Goal: Task Accomplishment & Management: Manage account settings

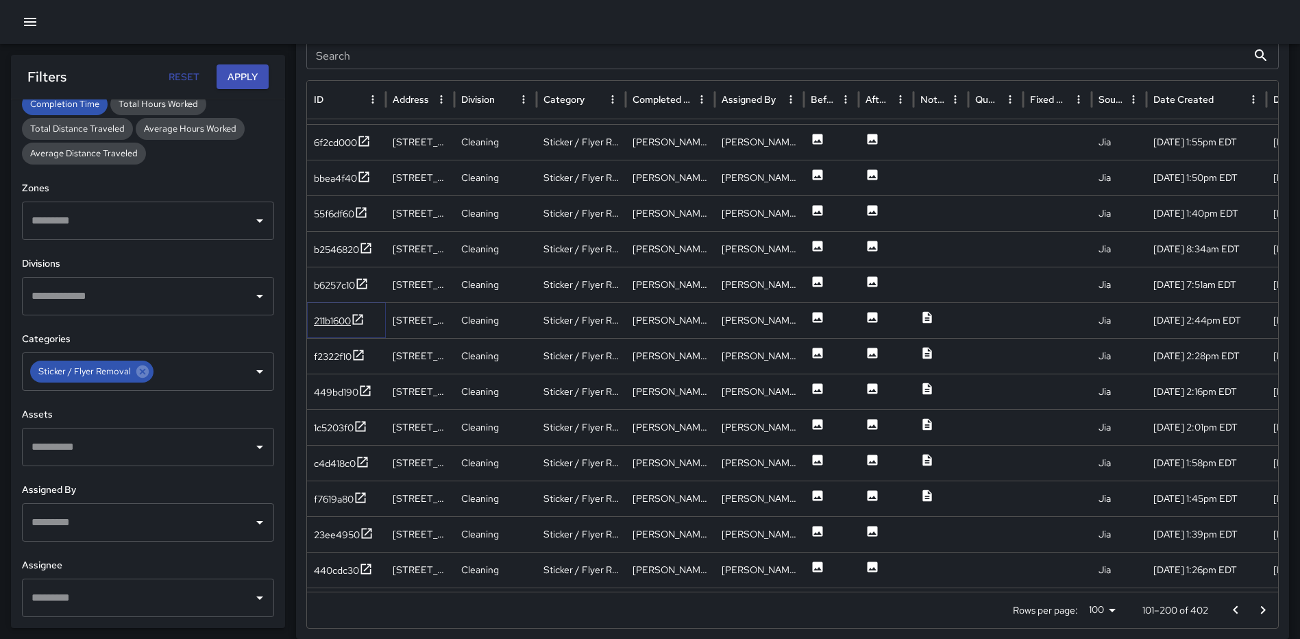
click at [356, 317] on icon at bounding box center [358, 319] width 14 height 14
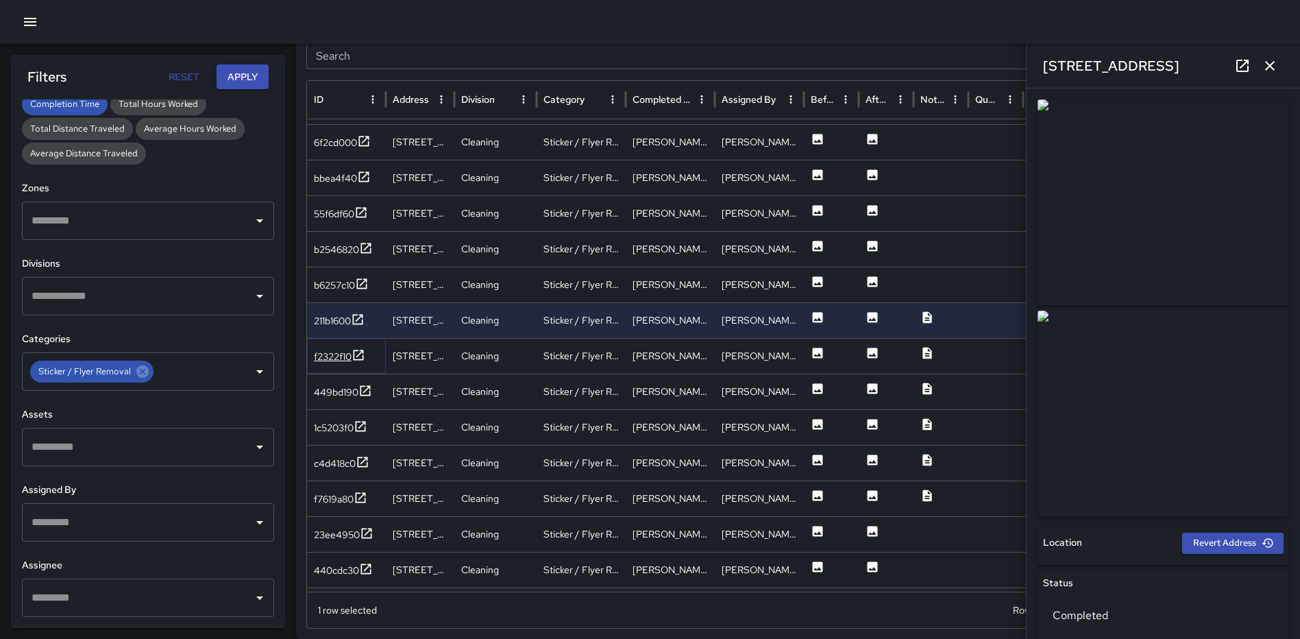
click at [358, 351] on icon at bounding box center [358, 355] width 14 height 14
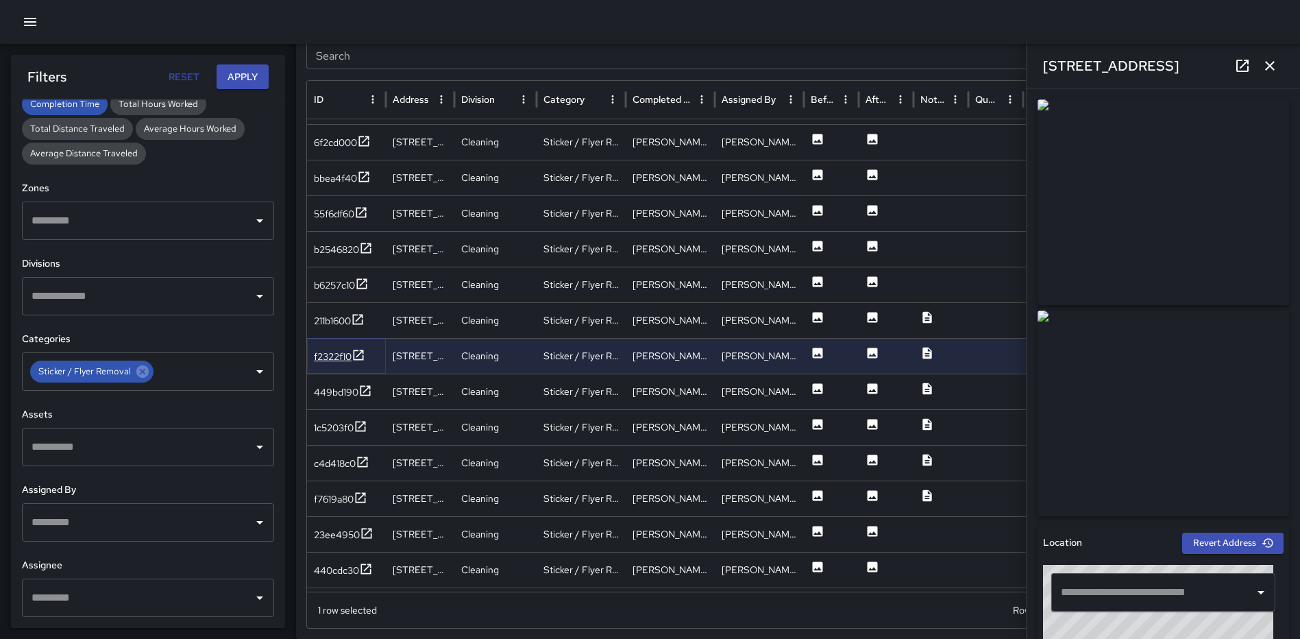
type input "**********"
click at [358, 354] on icon at bounding box center [358, 355] width 14 height 14
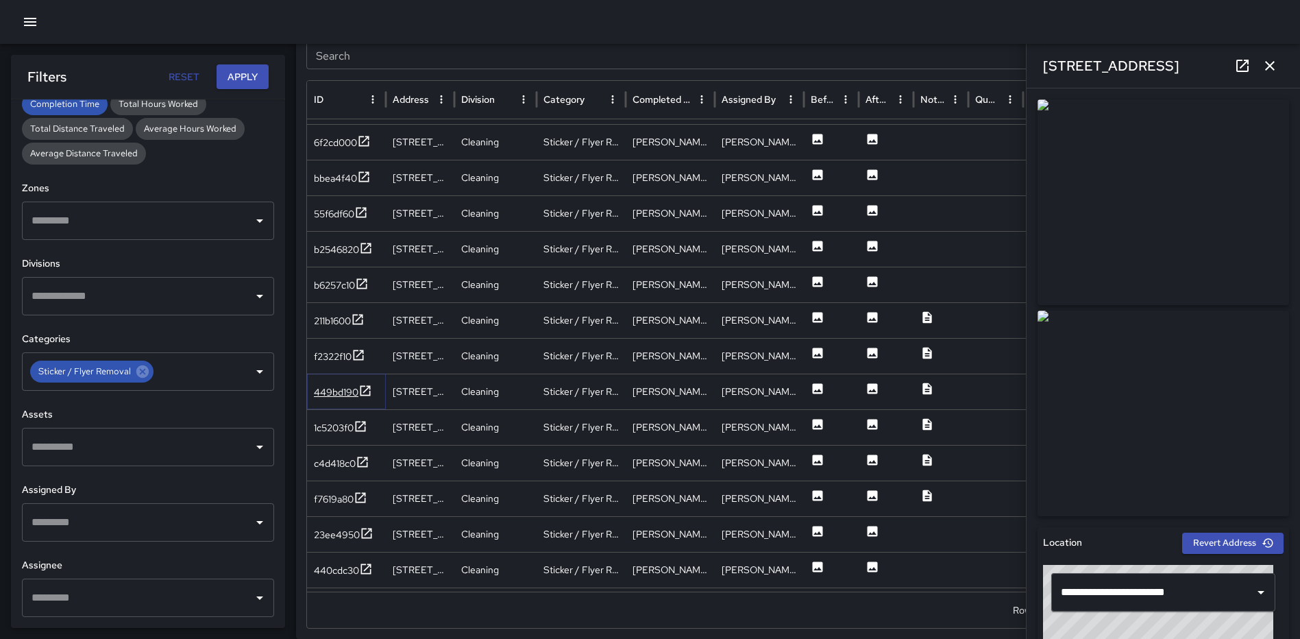
click at [365, 390] on icon at bounding box center [365, 390] width 10 height 10
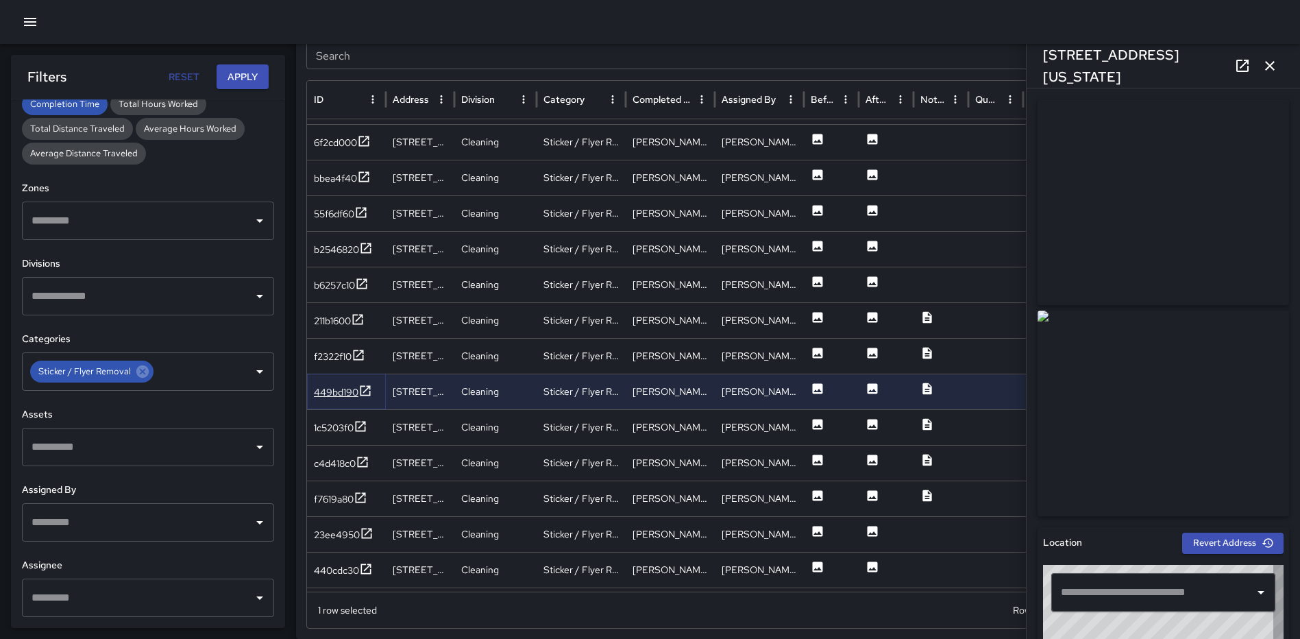
type input "**********"
click at [364, 425] on icon at bounding box center [361, 426] width 14 height 14
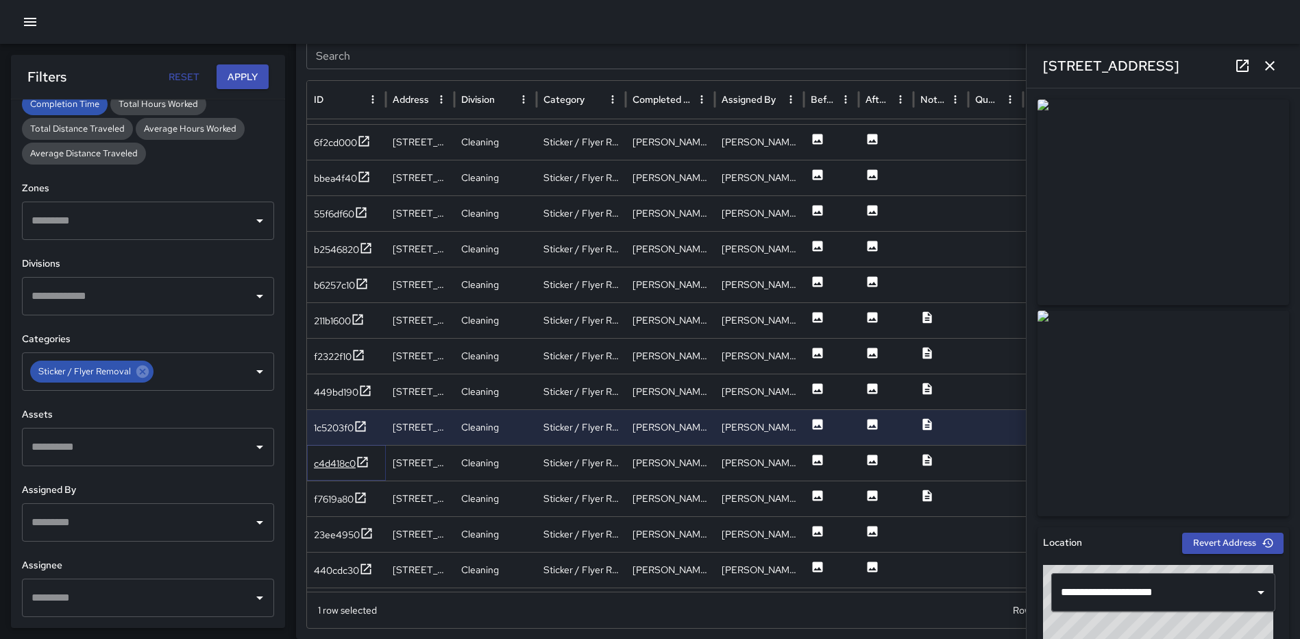
click at [360, 458] on icon at bounding box center [363, 462] width 14 height 14
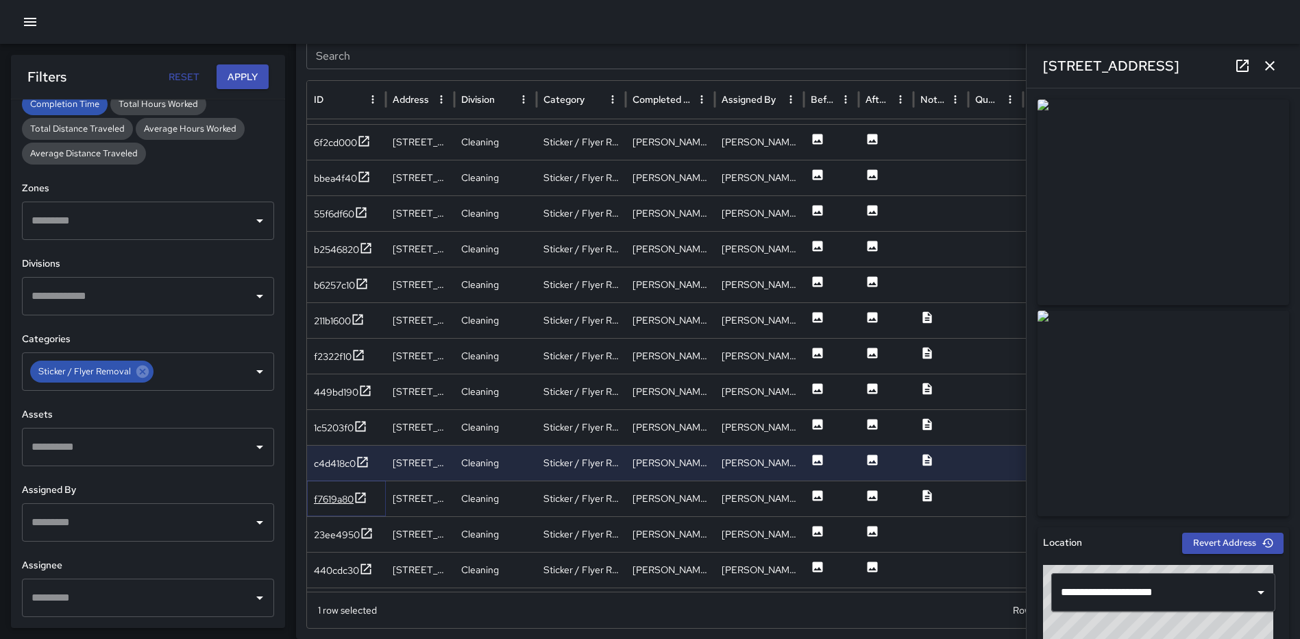
click at [365, 499] on icon at bounding box center [361, 498] width 14 height 14
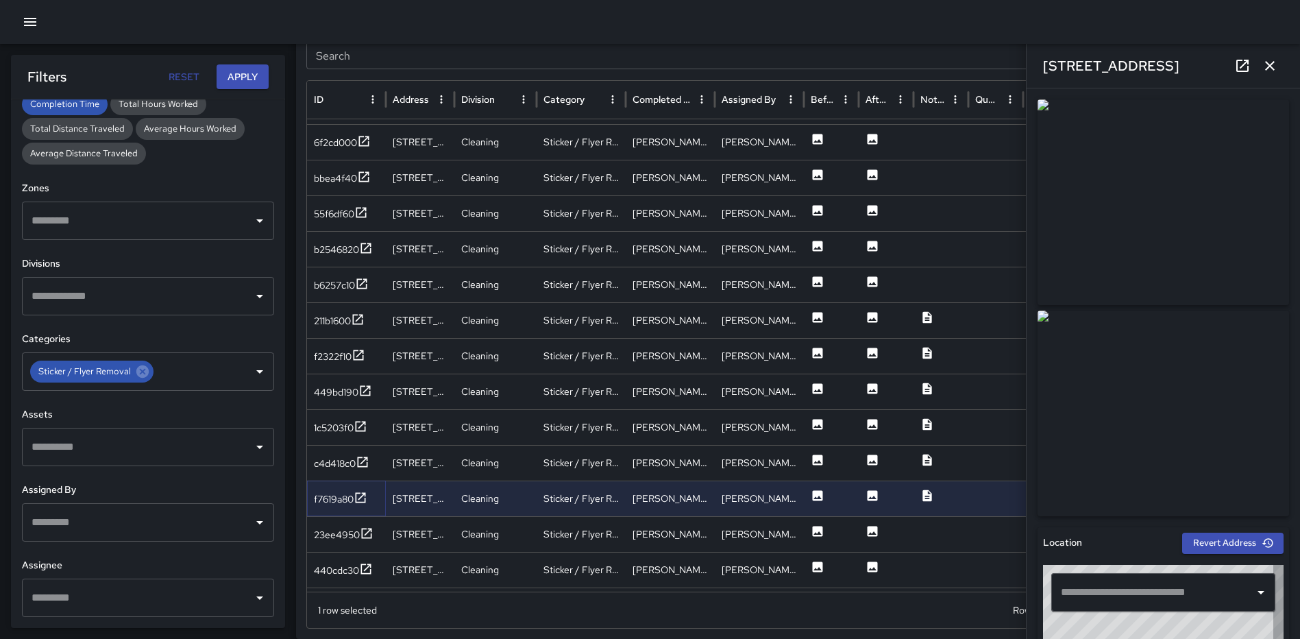
type input "**********"
click at [365, 530] on icon at bounding box center [367, 533] width 14 height 14
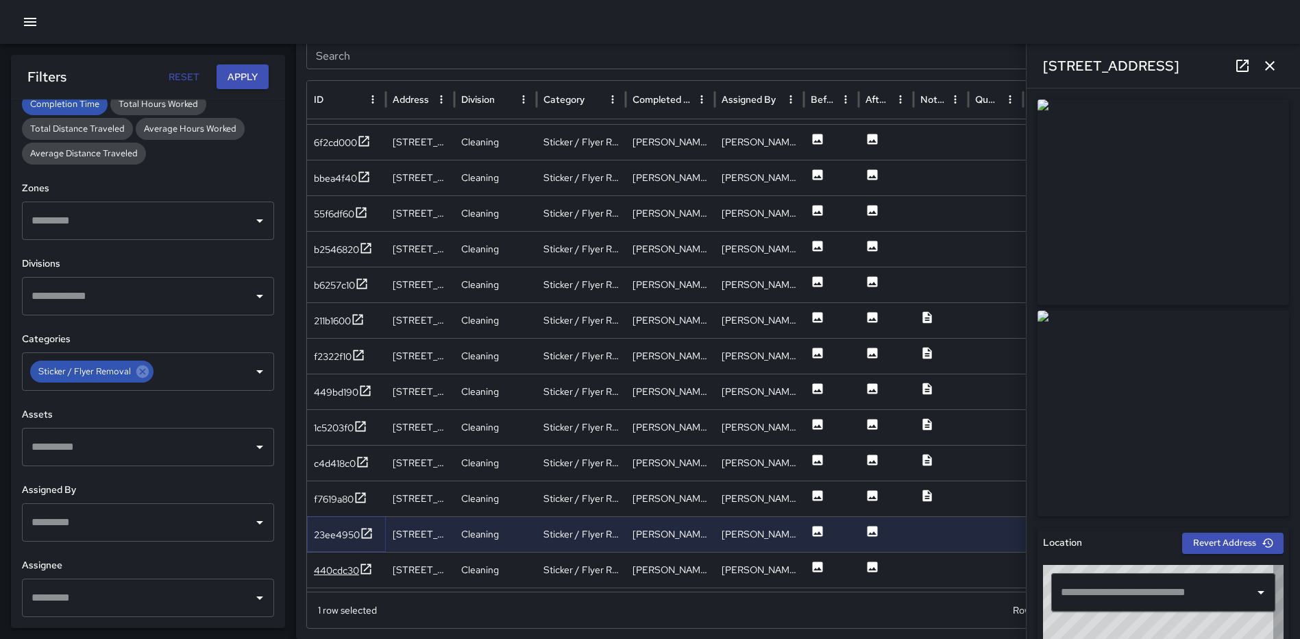
type input "**********"
click at [365, 567] on icon at bounding box center [366, 569] width 14 height 14
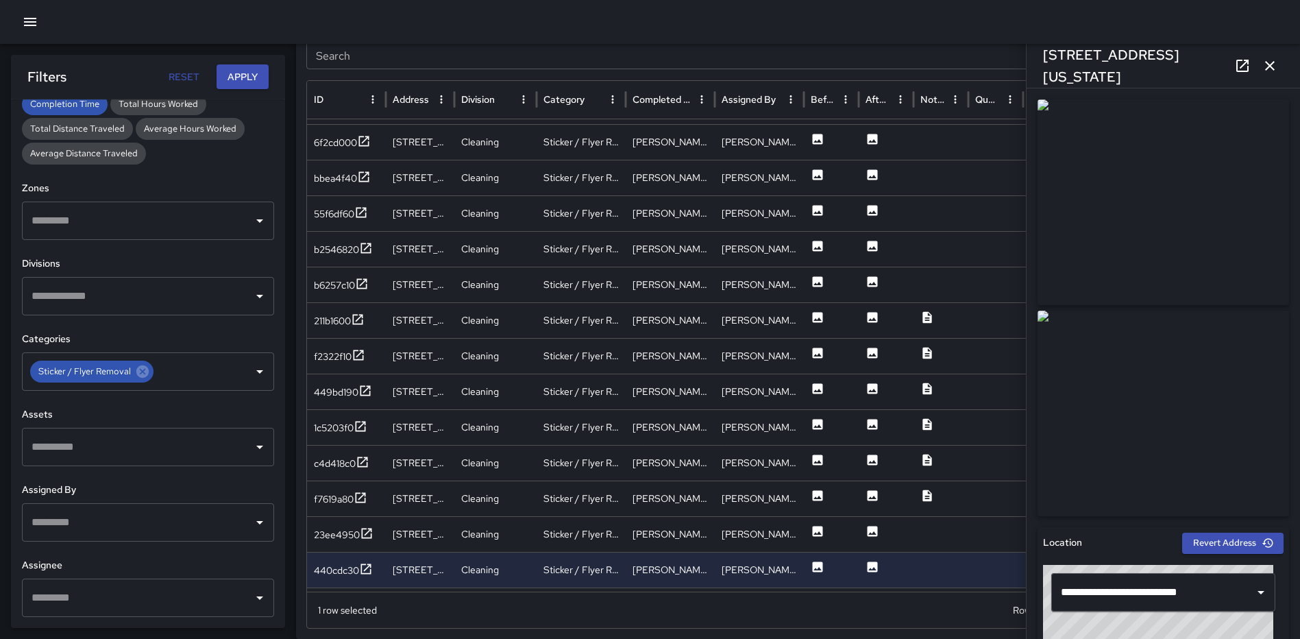
click at [1269, 64] on icon "button" at bounding box center [1270, 66] width 10 height 10
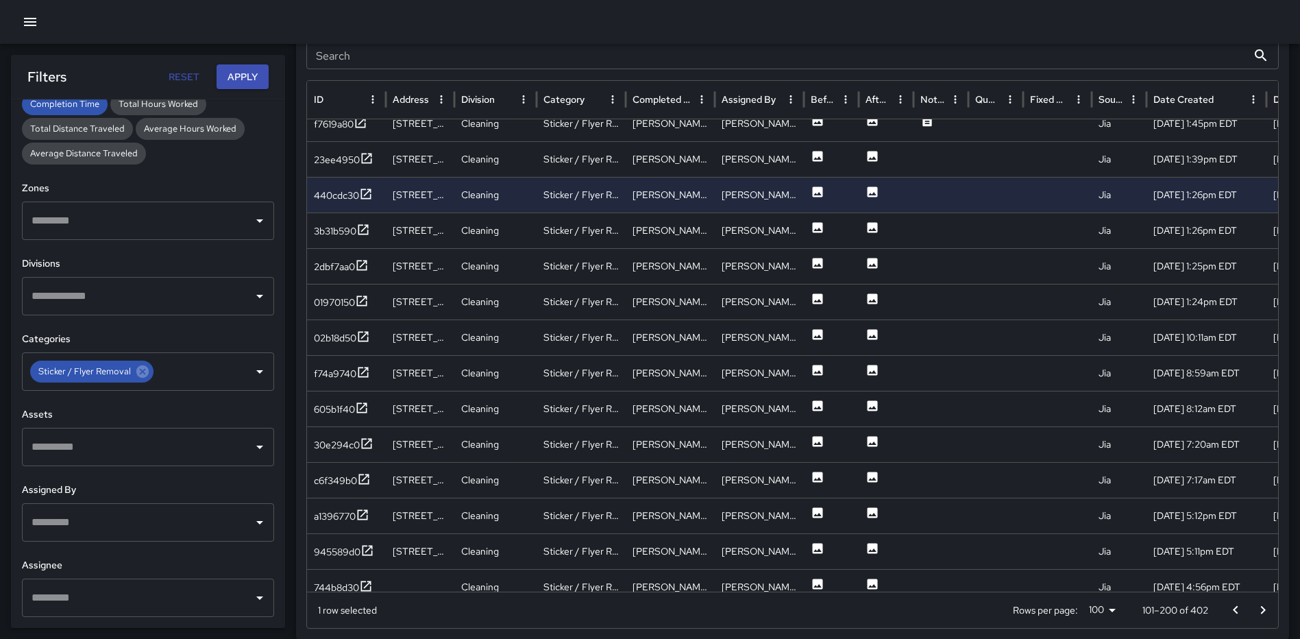
scroll to position [2991, 0]
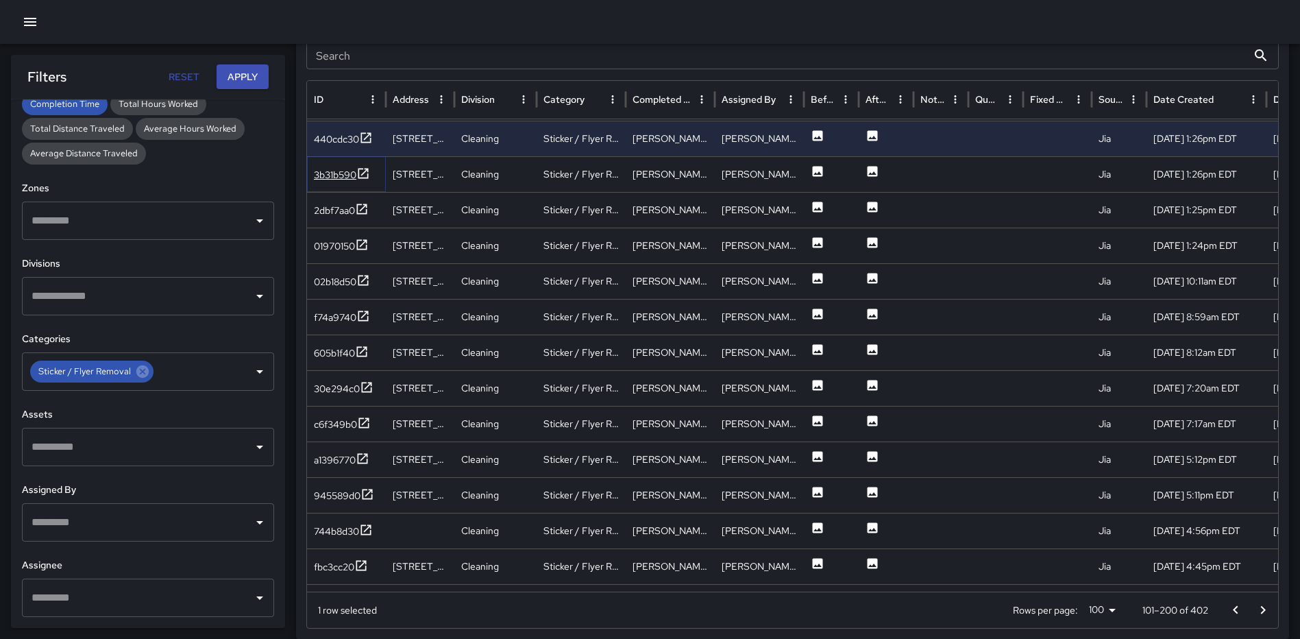
click at [367, 171] on icon at bounding box center [363, 173] width 10 height 10
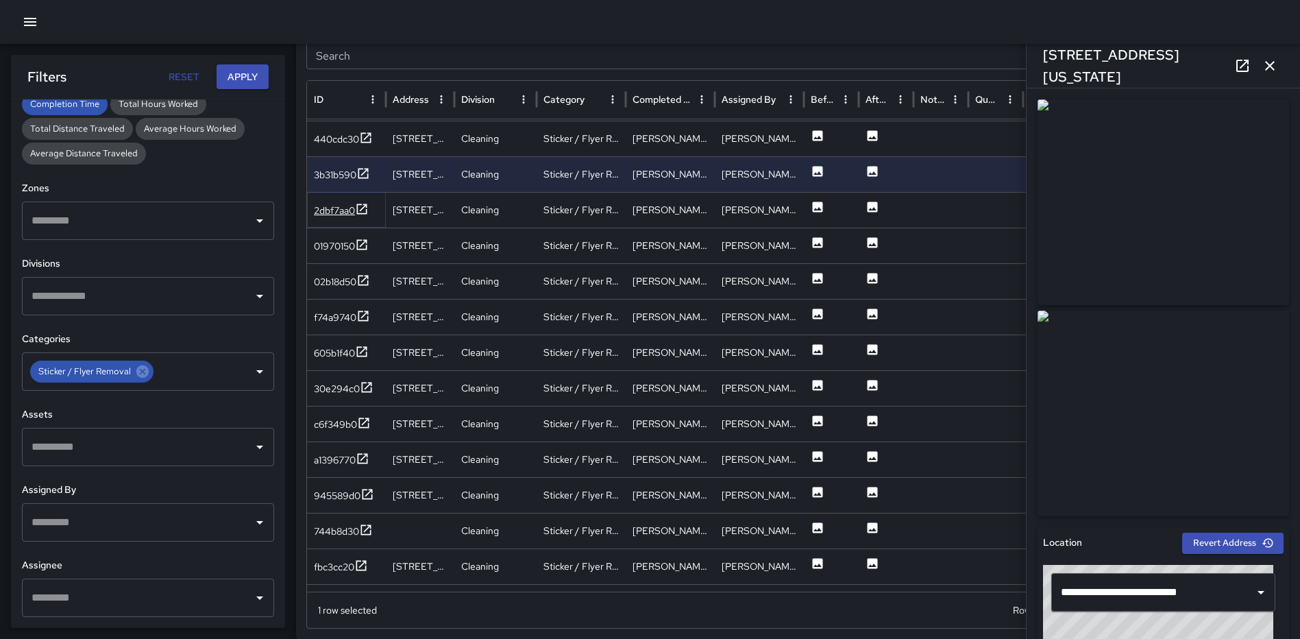
click at [362, 206] on icon at bounding box center [362, 209] width 14 height 14
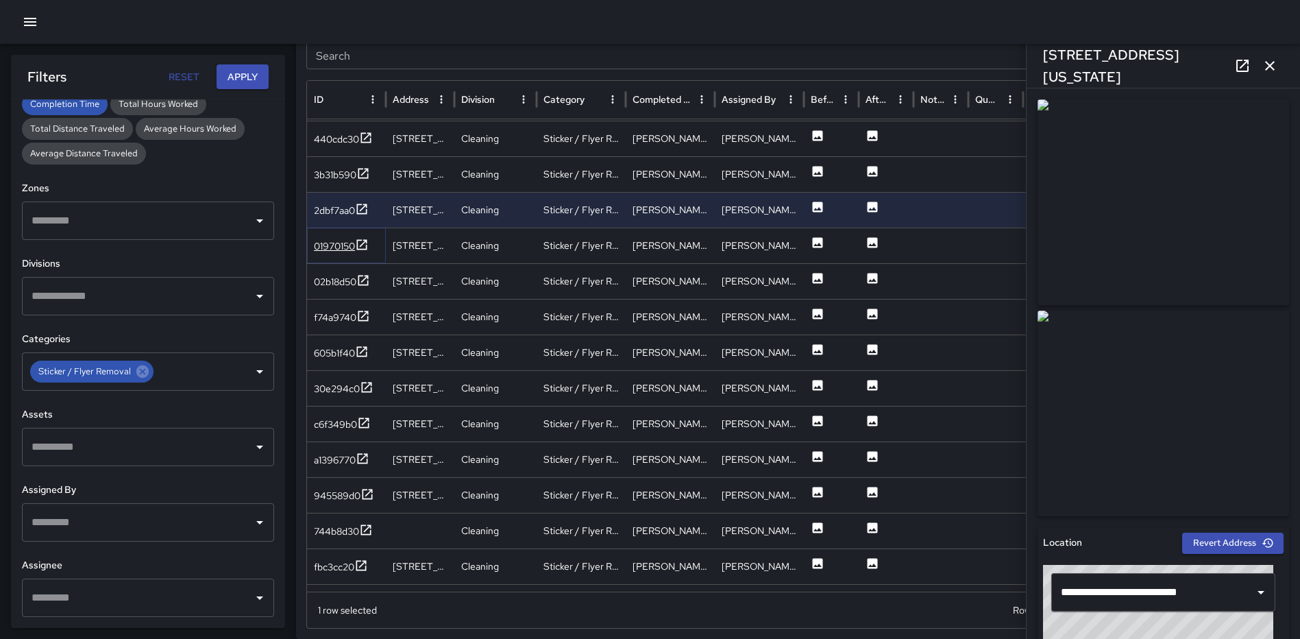
click at [366, 247] on icon at bounding box center [362, 245] width 14 height 14
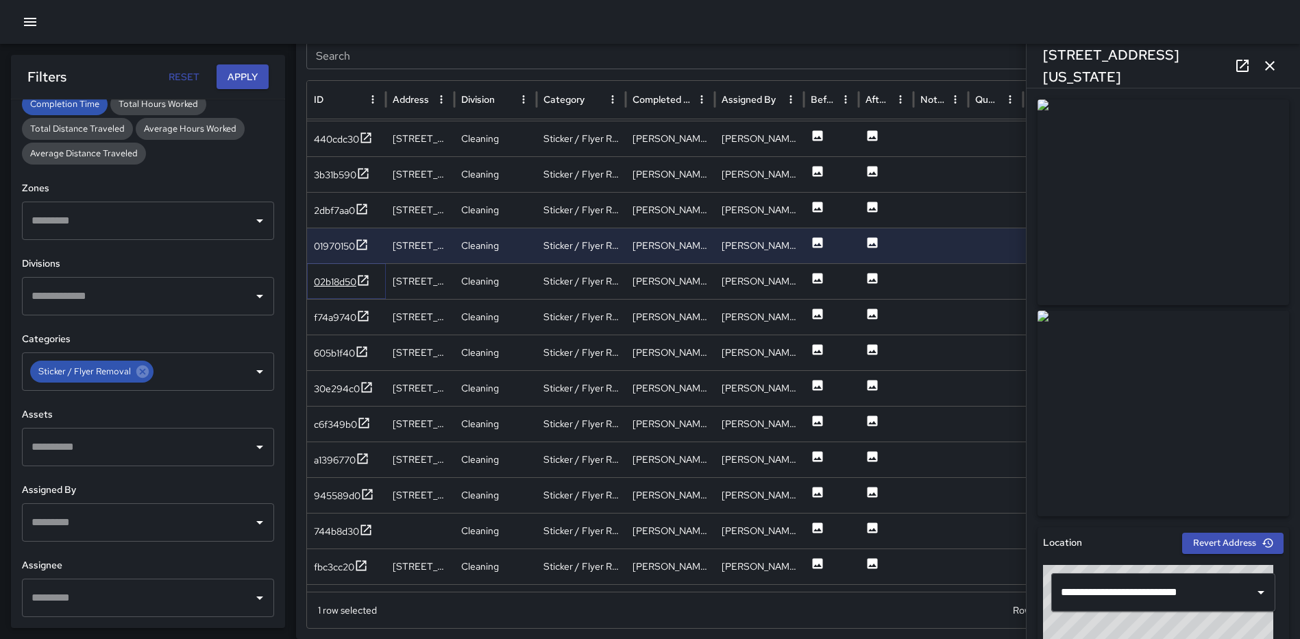
click at [366, 280] on icon at bounding box center [363, 280] width 14 height 14
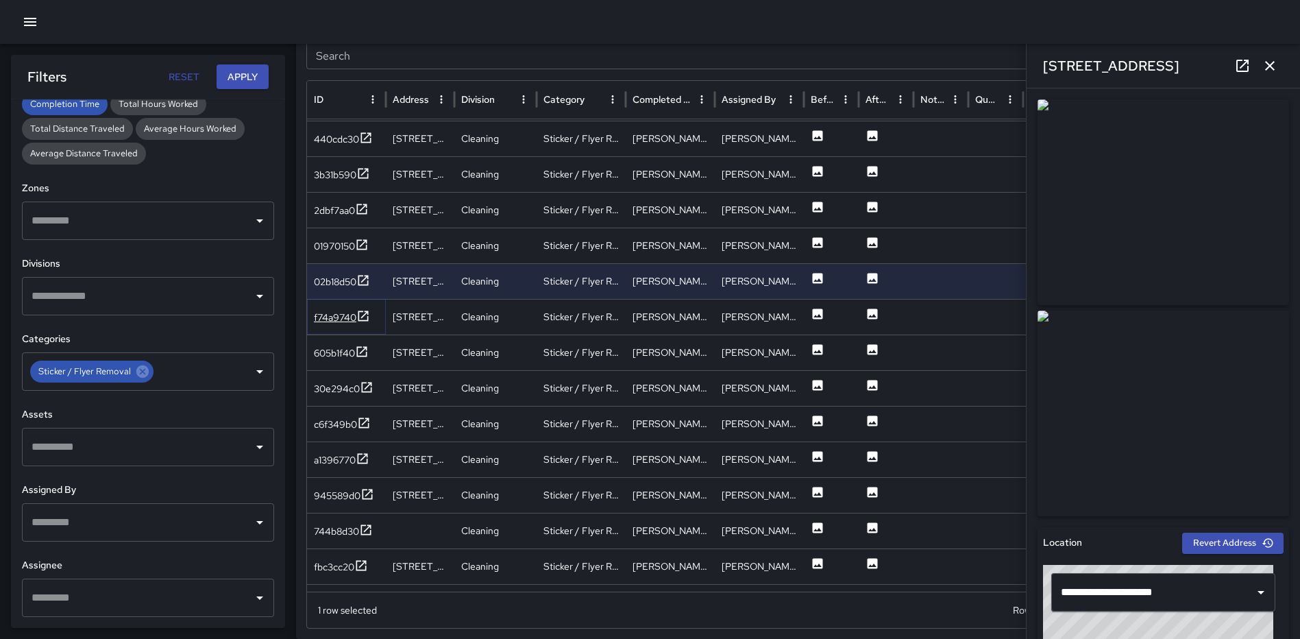
click at [365, 315] on icon at bounding box center [363, 316] width 14 height 14
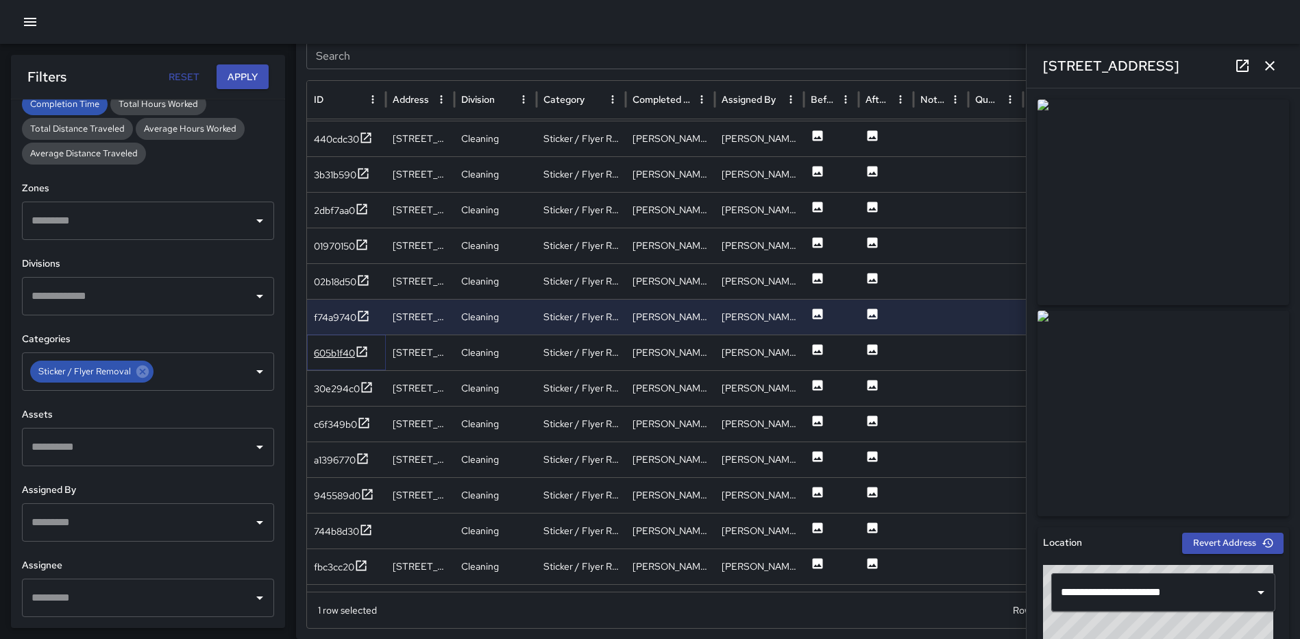
click at [365, 351] on icon at bounding box center [362, 352] width 14 height 14
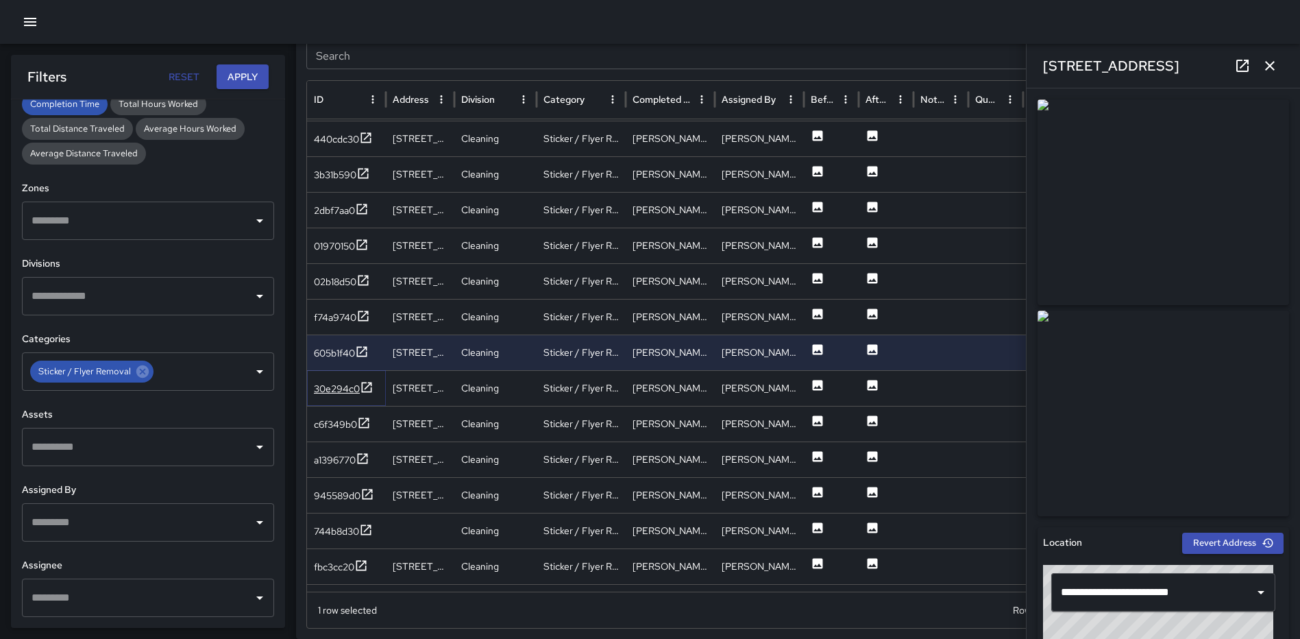
click at [365, 383] on icon at bounding box center [367, 387] width 14 height 14
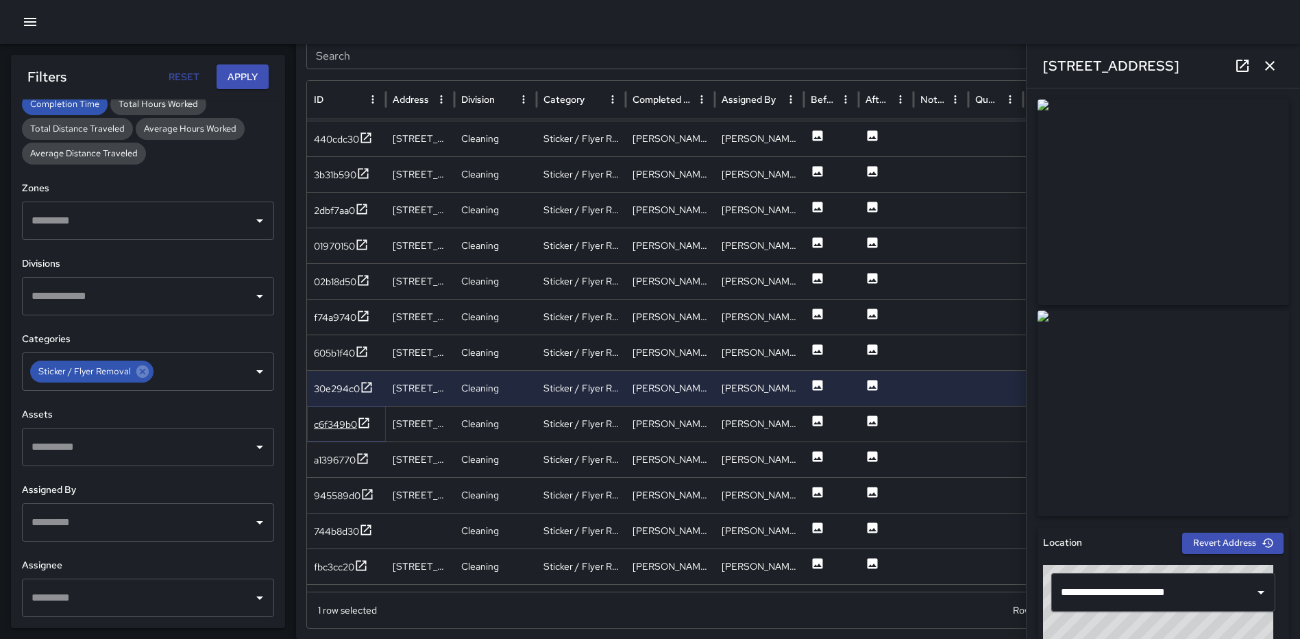
click at [369, 421] on icon at bounding box center [364, 423] width 14 height 14
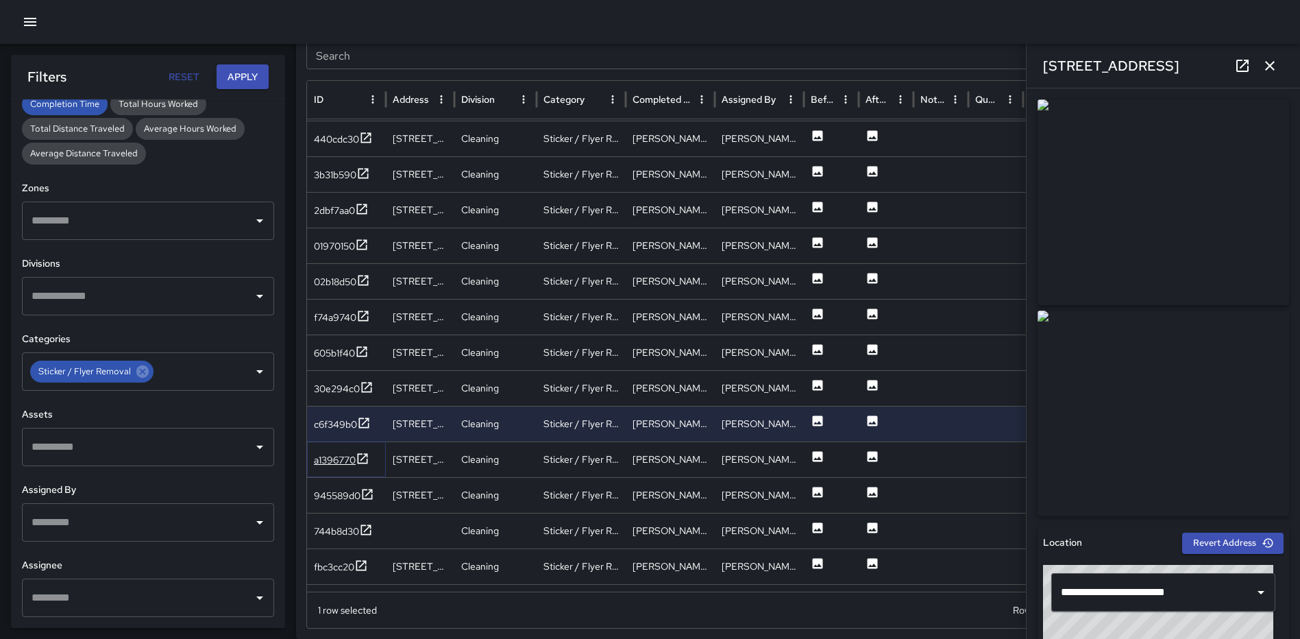
click at [360, 458] on icon at bounding box center [363, 459] width 14 height 14
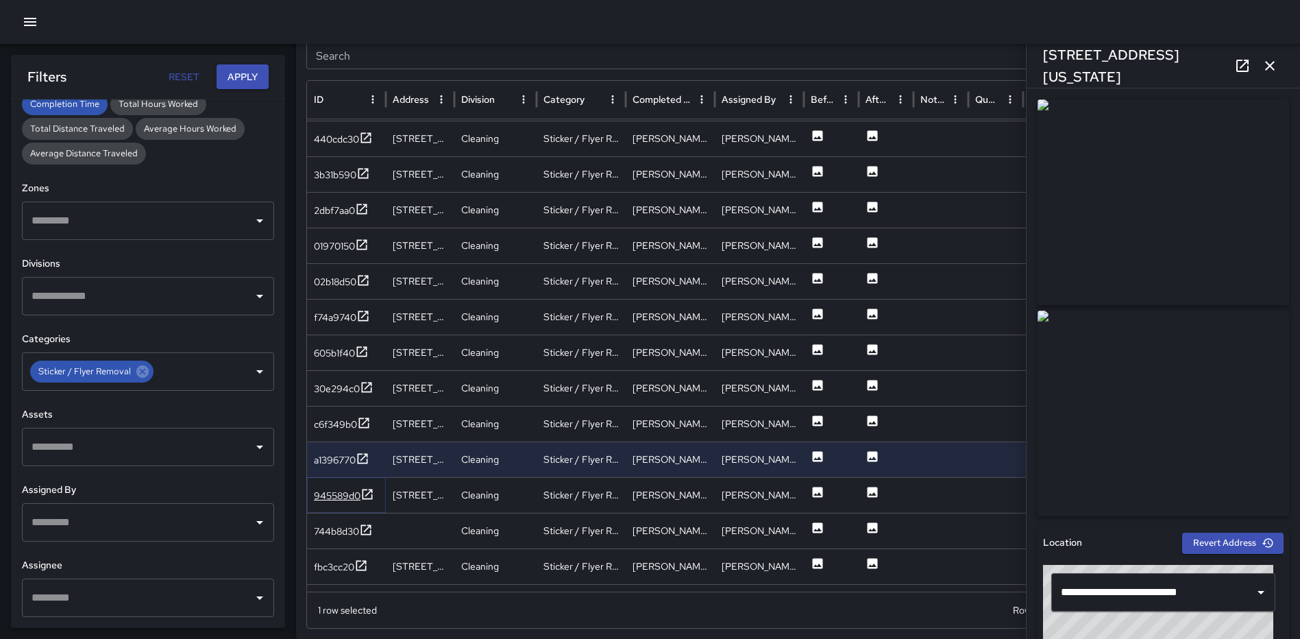
click at [371, 493] on icon at bounding box center [367, 494] width 14 height 14
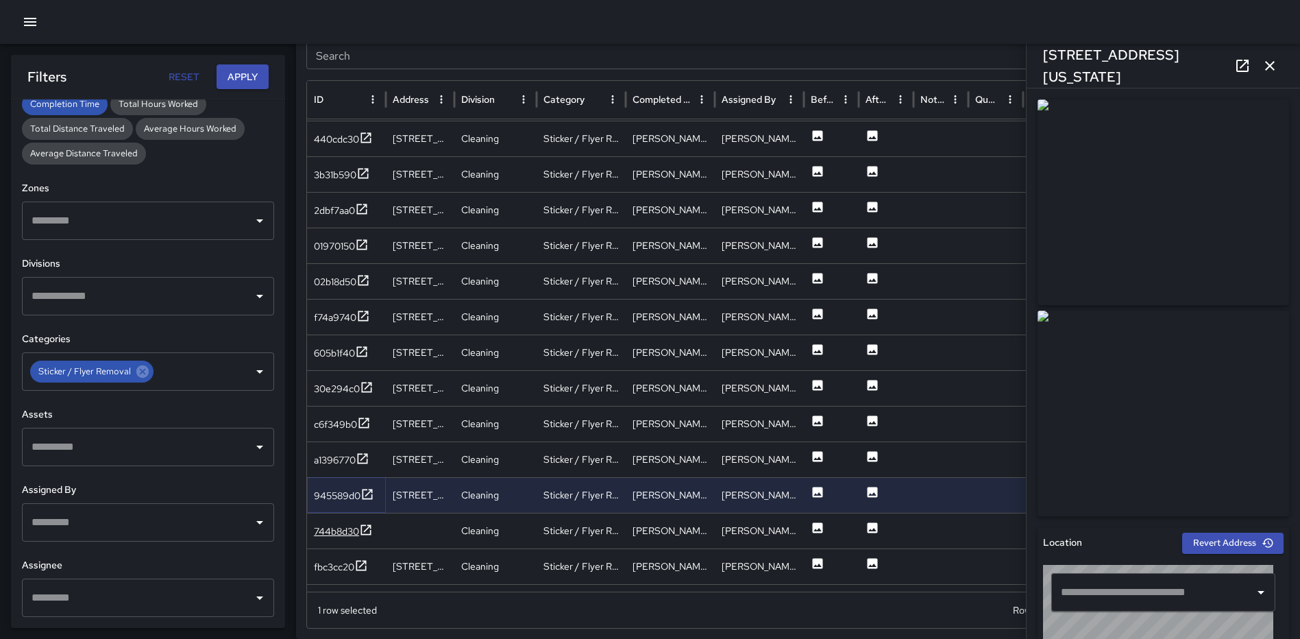
type input "**********"
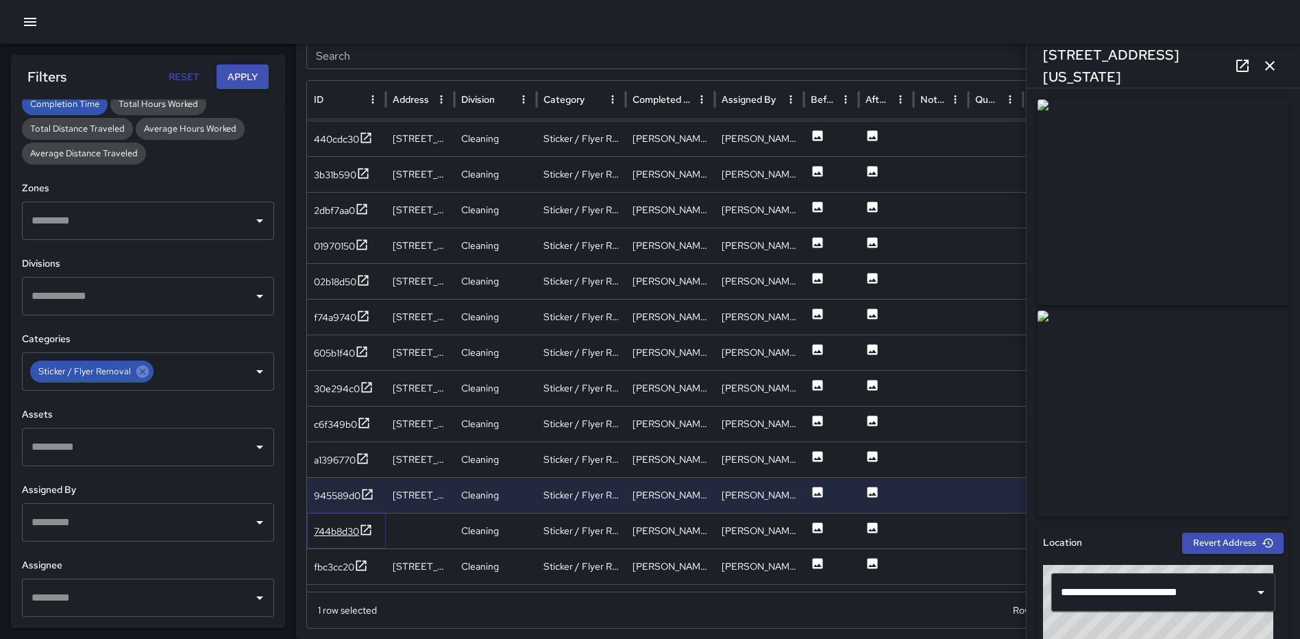
click at [369, 526] on icon at bounding box center [366, 530] width 14 height 14
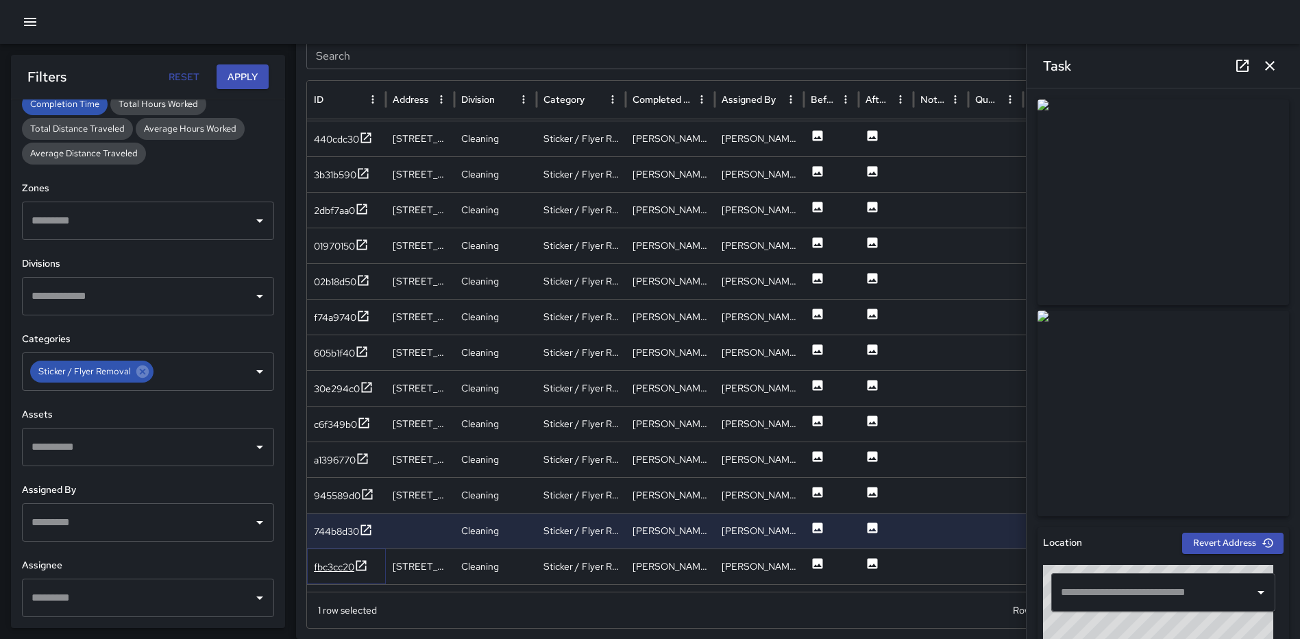
click at [365, 563] on icon at bounding box center [361, 565] width 10 height 10
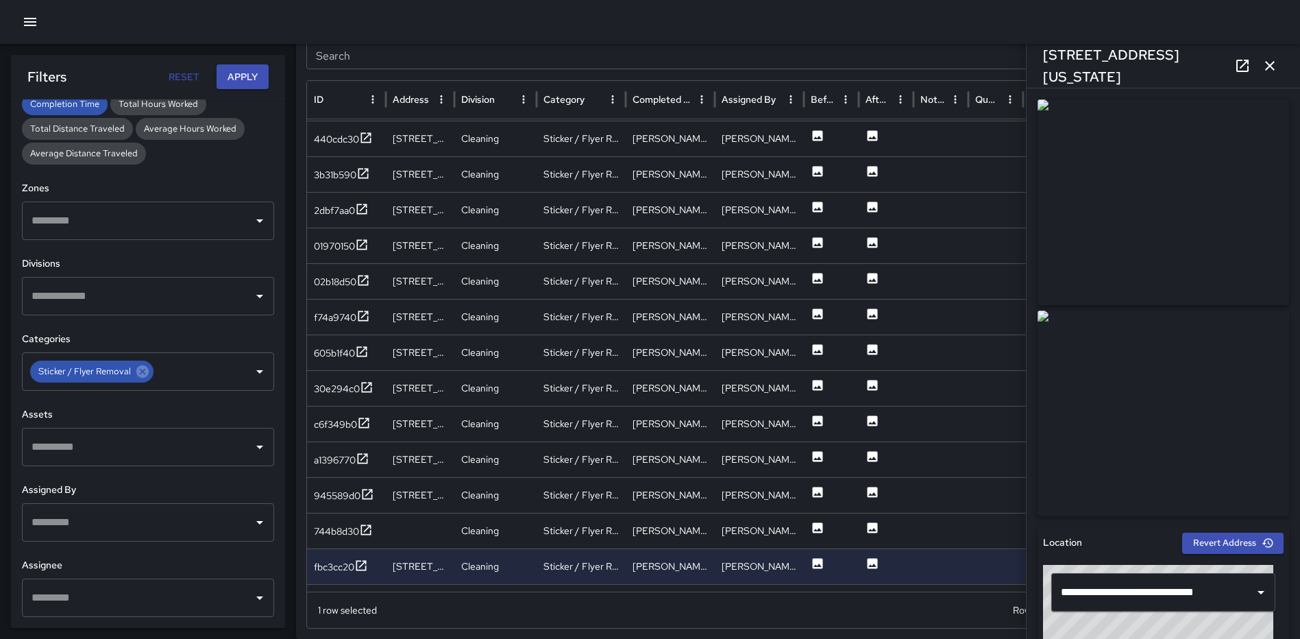
click at [1263, 64] on icon "button" at bounding box center [1269, 66] width 16 height 16
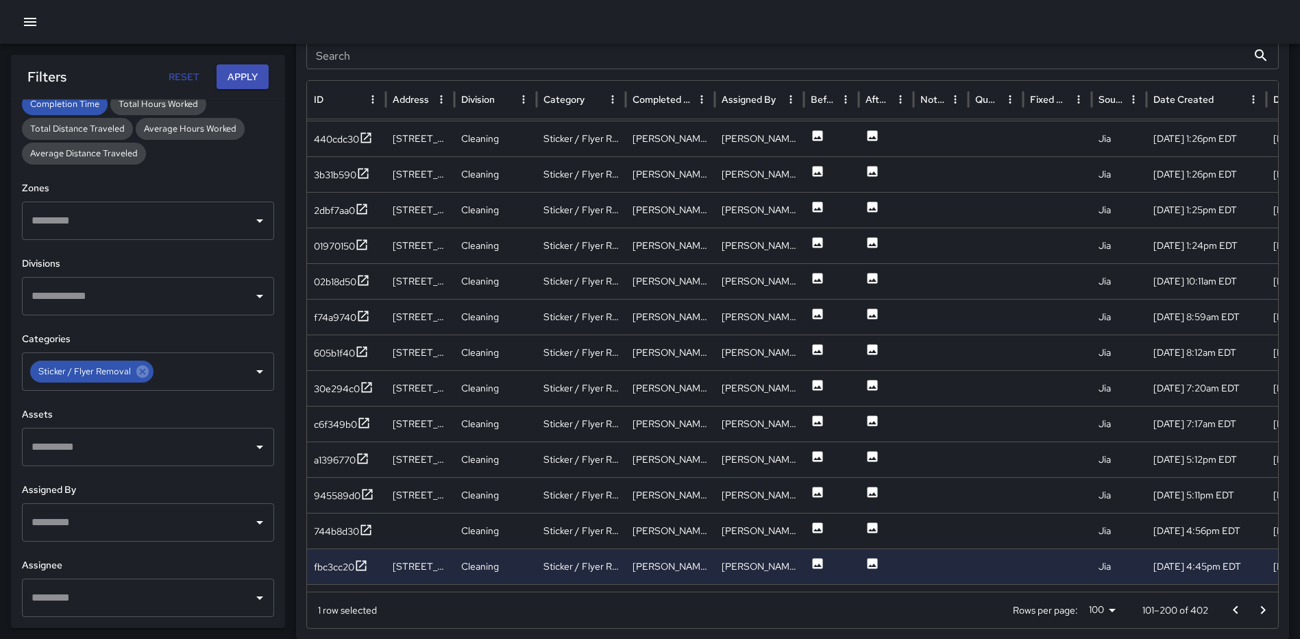
click at [1259, 607] on icon "Go to next page" at bounding box center [1263, 610] width 16 height 16
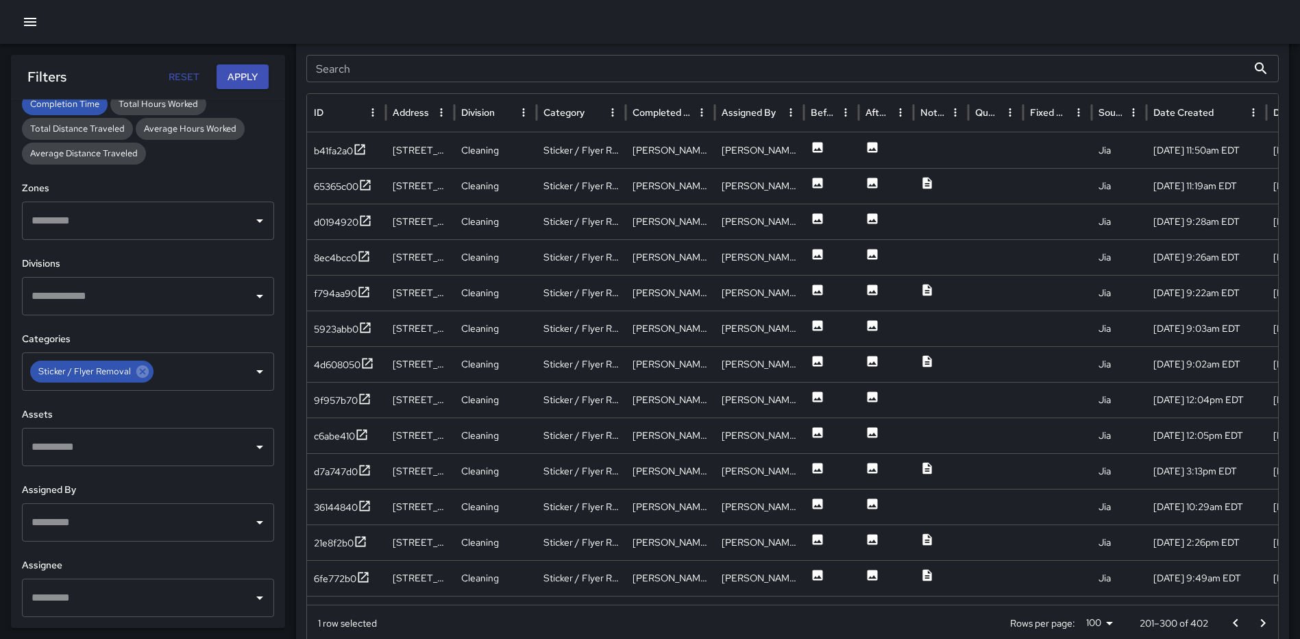
scroll to position [747, 0]
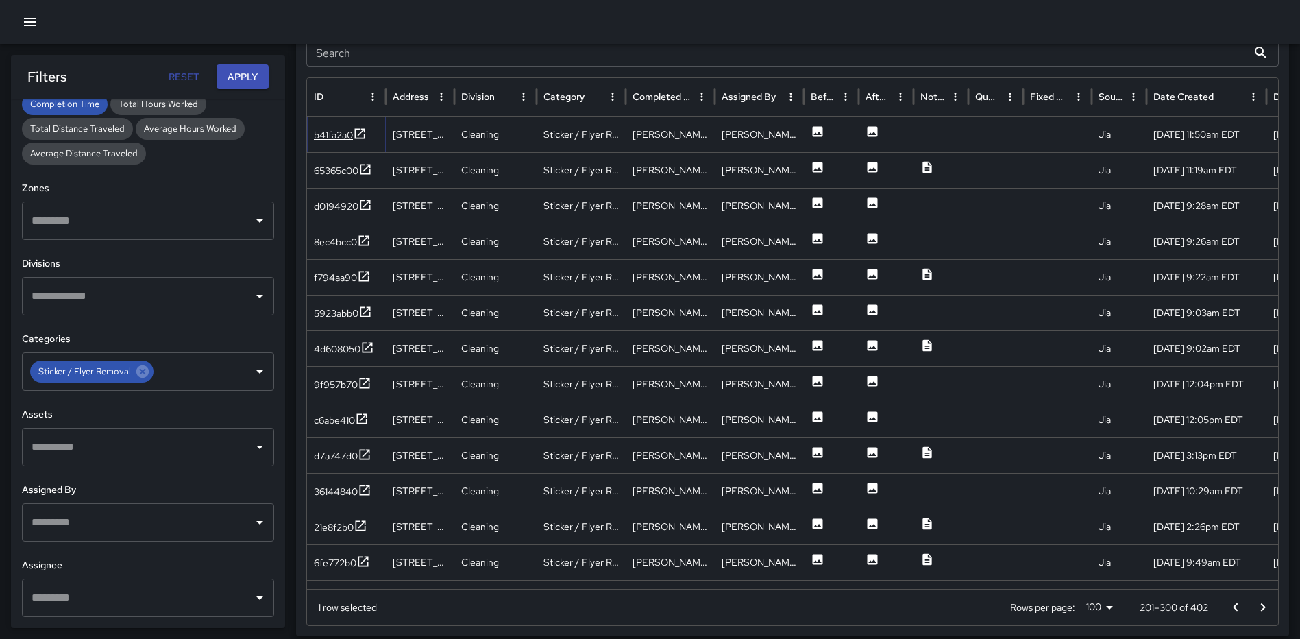
click at [359, 128] on icon at bounding box center [360, 134] width 14 height 14
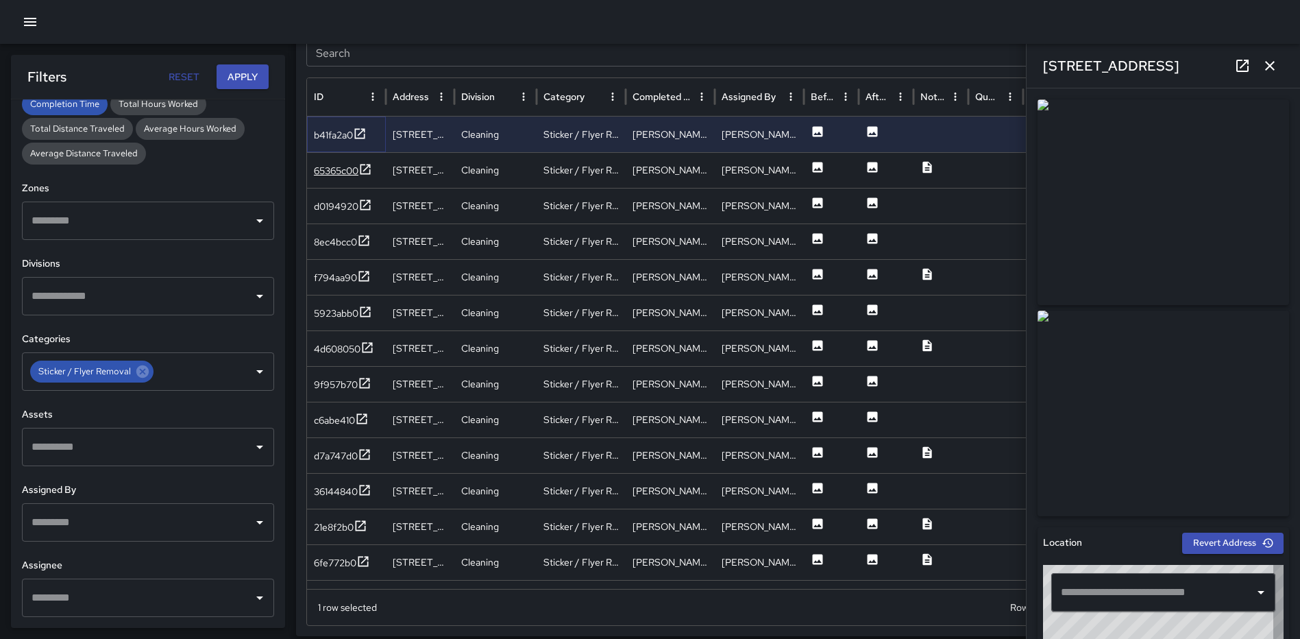
type input "**********"
click at [365, 169] on icon at bounding box center [365, 169] width 14 height 14
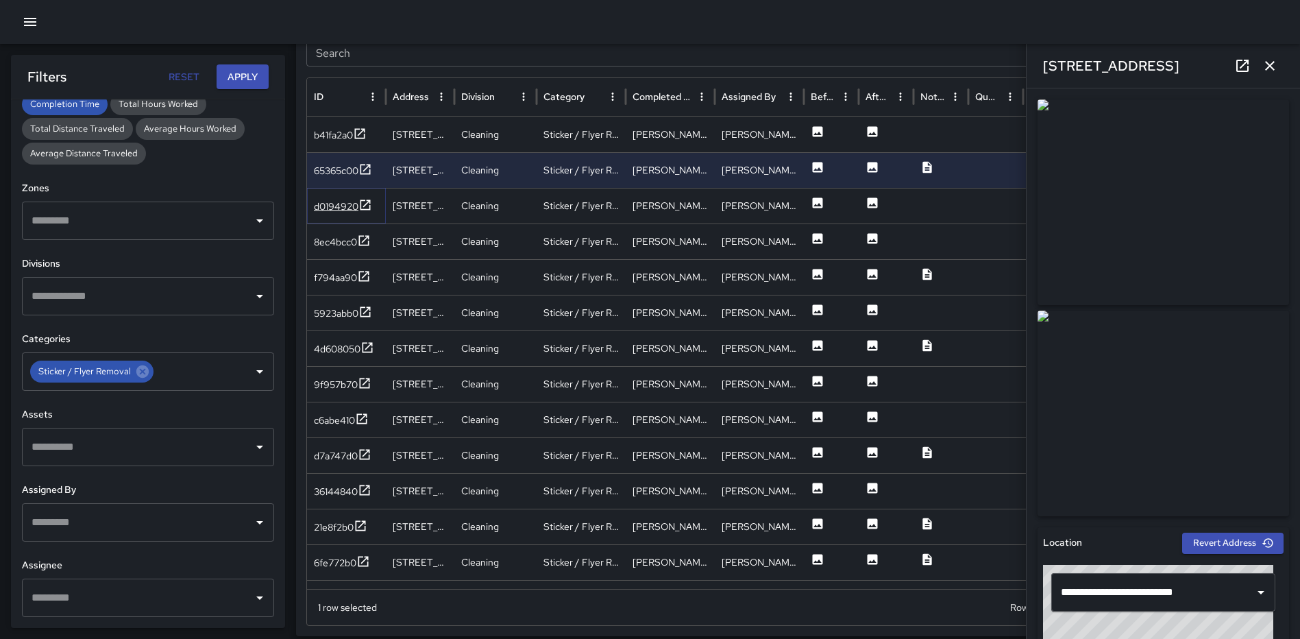
click at [365, 203] on icon at bounding box center [365, 205] width 14 height 14
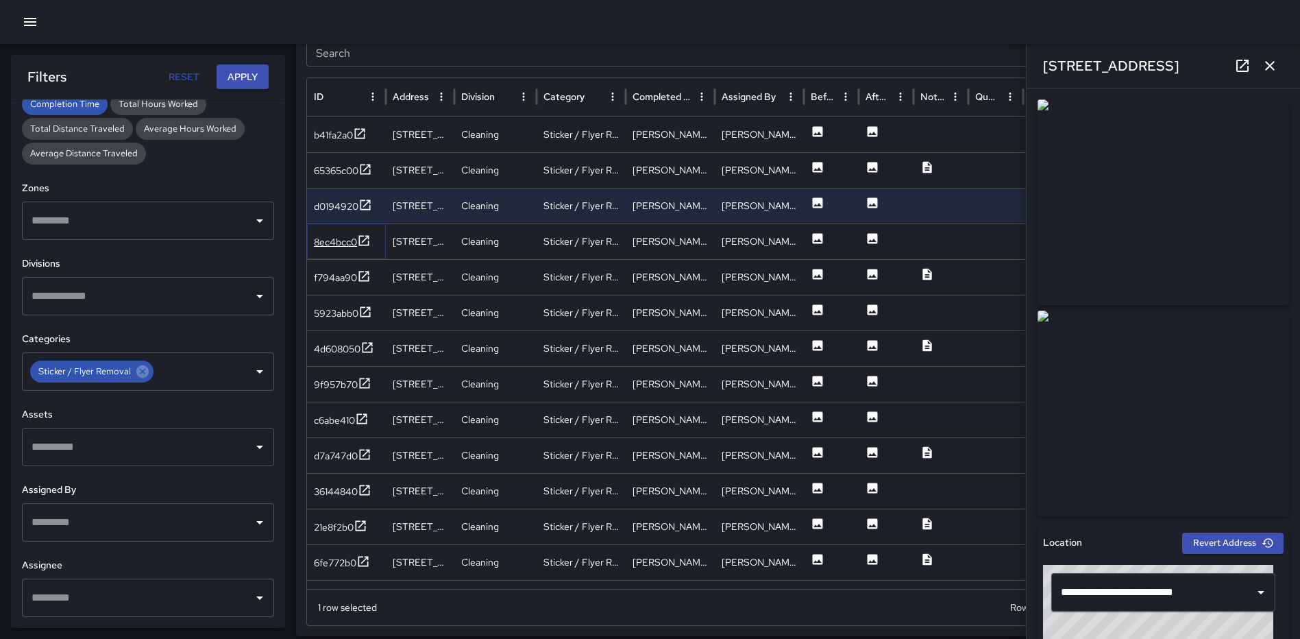
click at [362, 240] on icon at bounding box center [364, 241] width 14 height 14
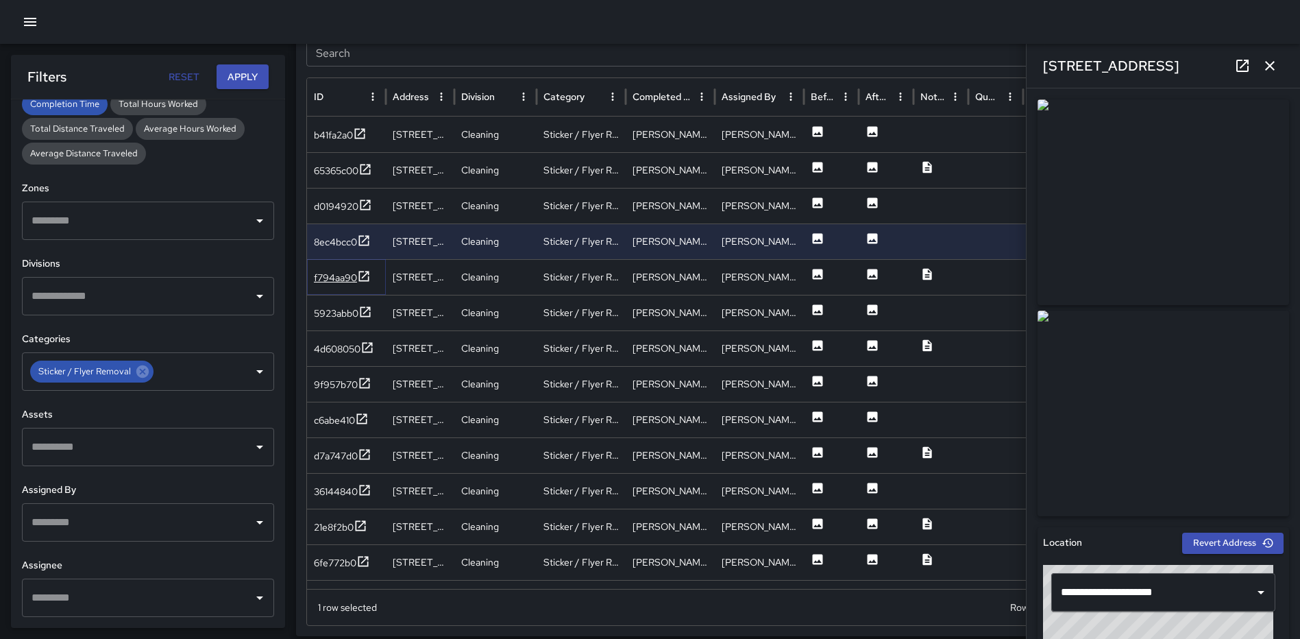
click at [365, 278] on icon at bounding box center [364, 276] width 14 height 14
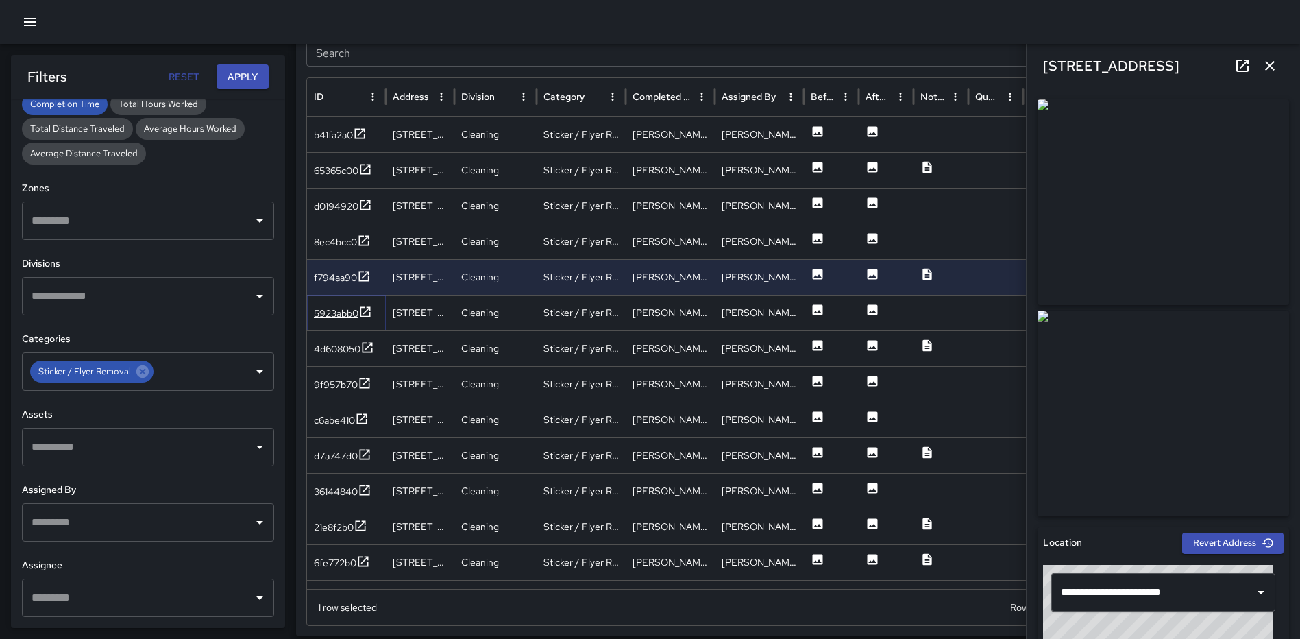
click at [363, 312] on icon at bounding box center [365, 312] width 14 height 14
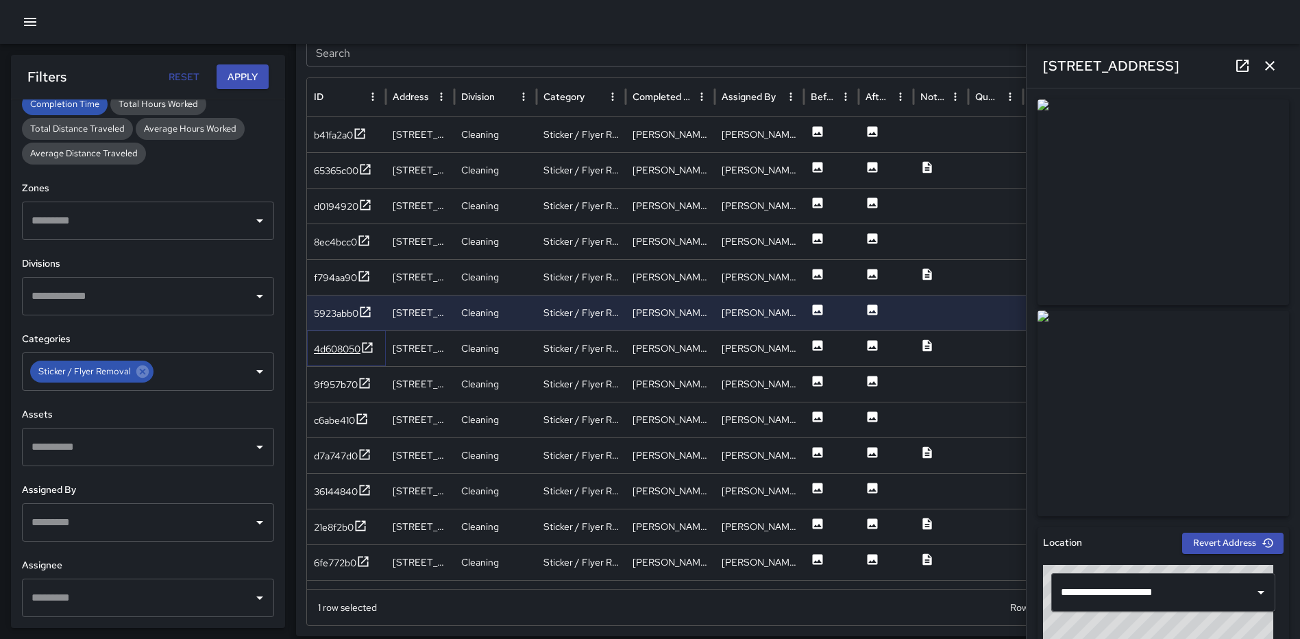
click at [369, 349] on icon at bounding box center [367, 348] width 14 height 14
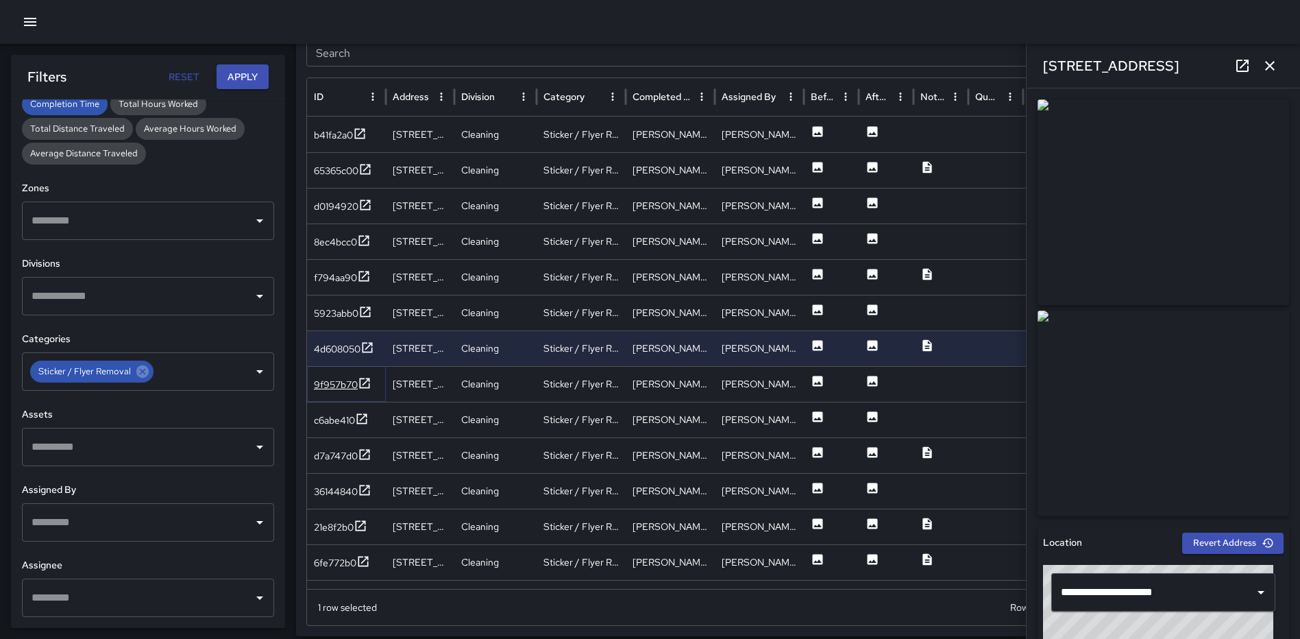
click at [369, 385] on icon at bounding box center [365, 383] width 14 height 14
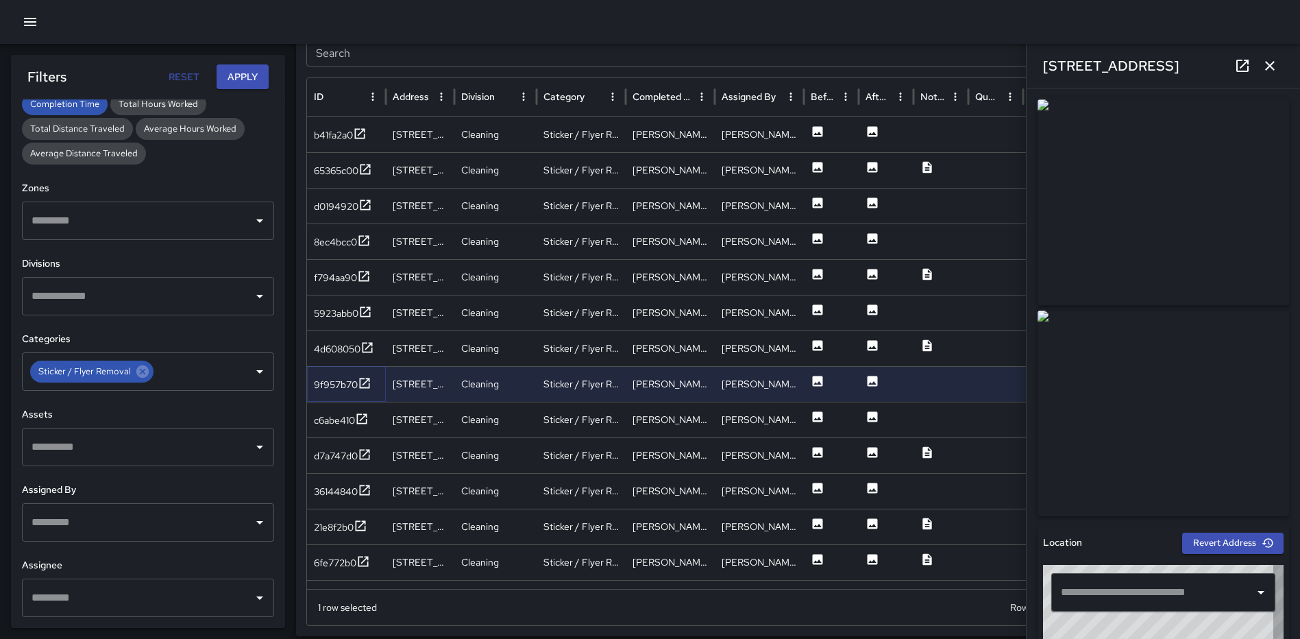
type input "**********"
click at [365, 415] on icon at bounding box center [362, 419] width 14 height 14
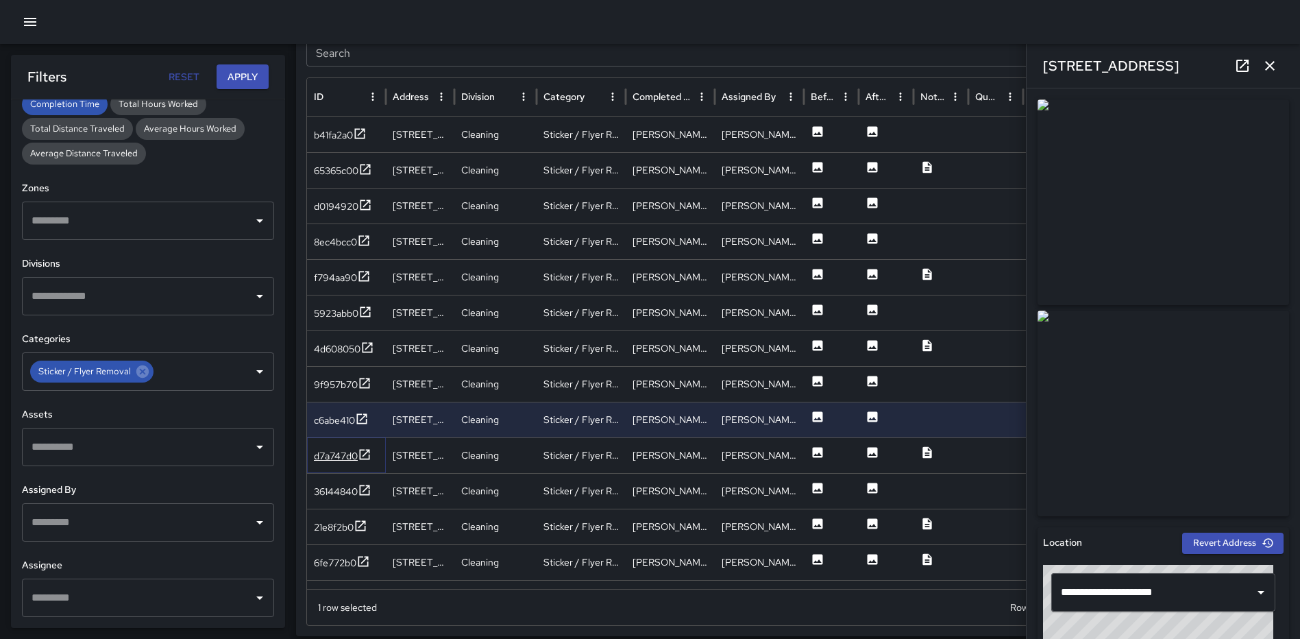
click at [365, 456] on icon at bounding box center [365, 454] width 14 height 14
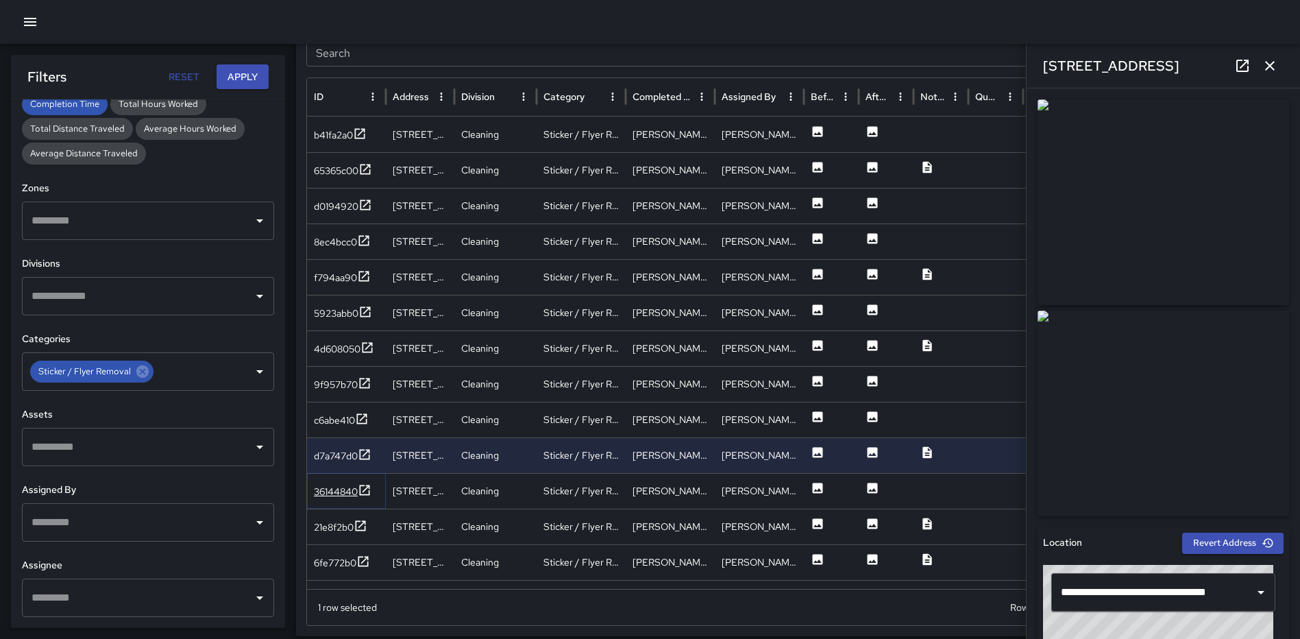
click at [362, 489] on icon at bounding box center [365, 490] width 14 height 14
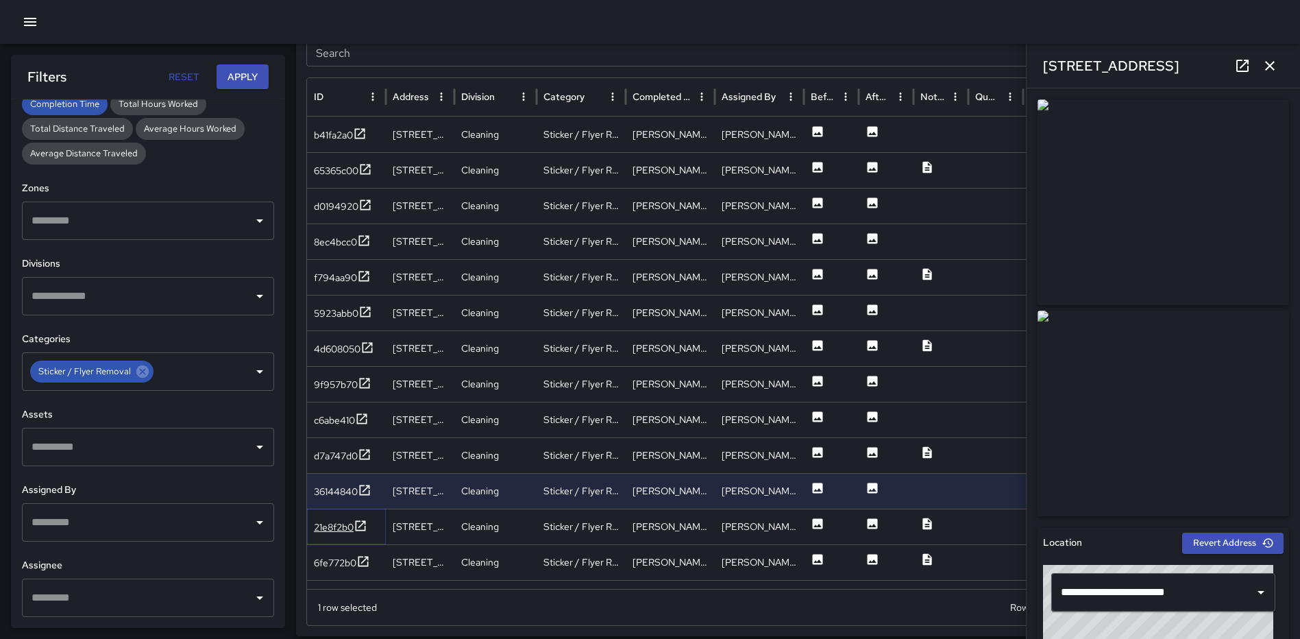
click at [362, 521] on icon at bounding box center [361, 526] width 14 height 14
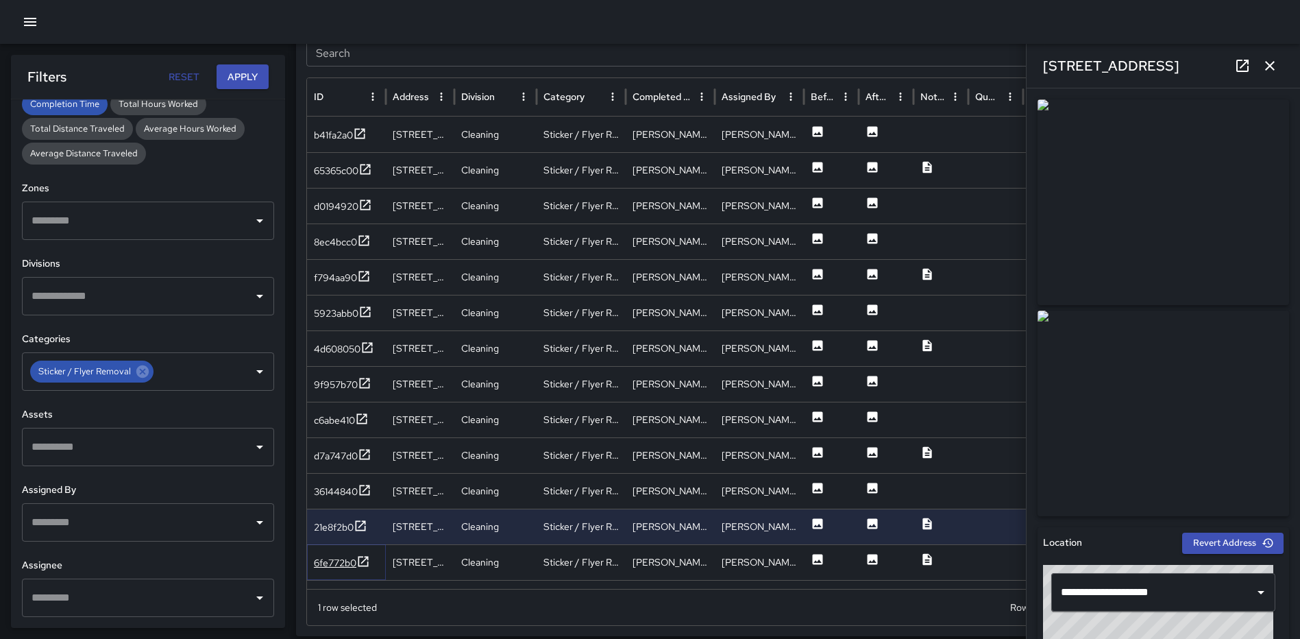
click at [367, 560] on icon at bounding box center [363, 561] width 14 height 14
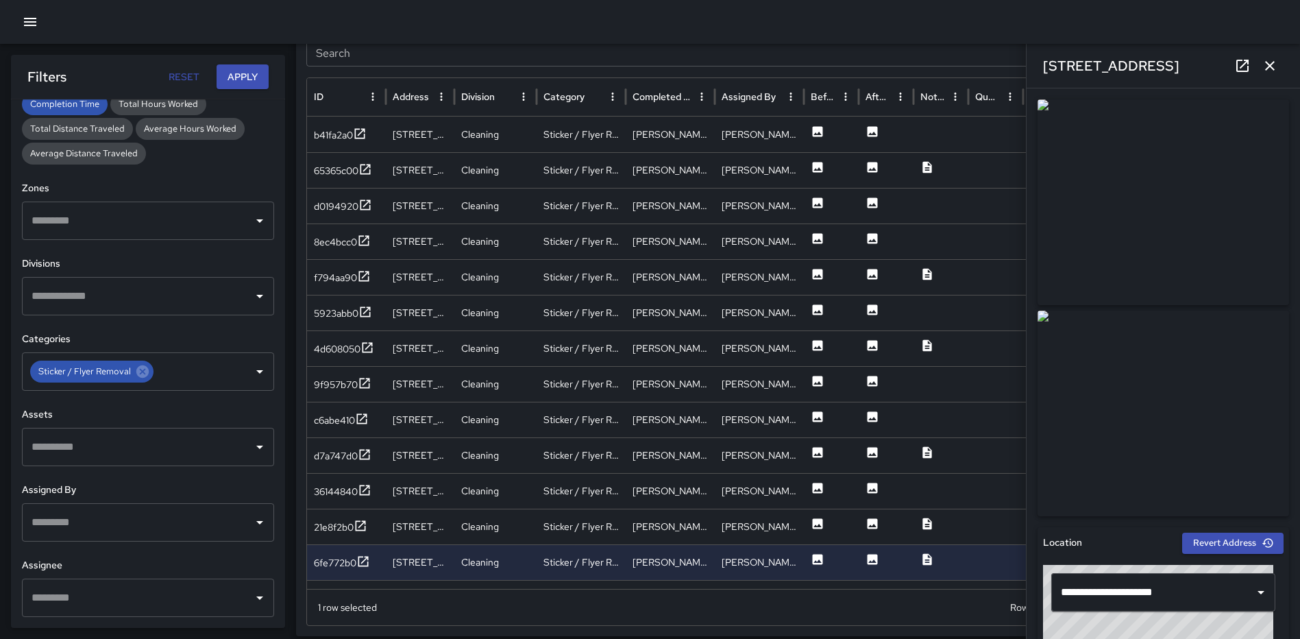
click at [1277, 71] on icon "button" at bounding box center [1269, 66] width 16 height 16
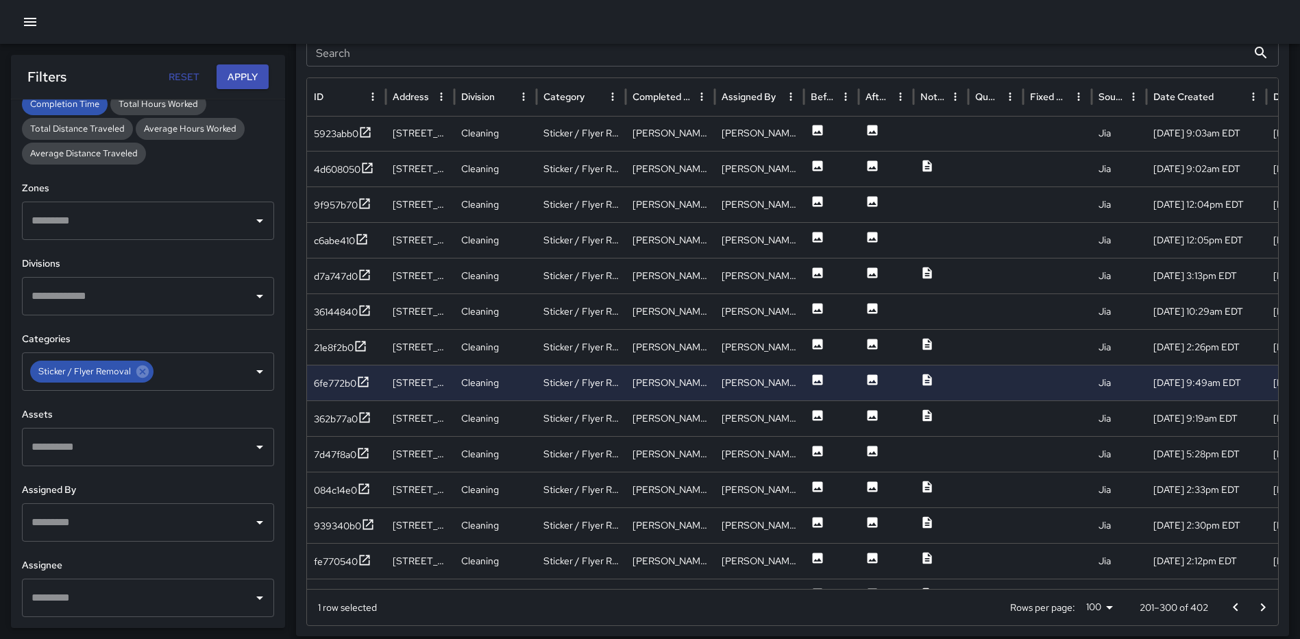
scroll to position [195, 0]
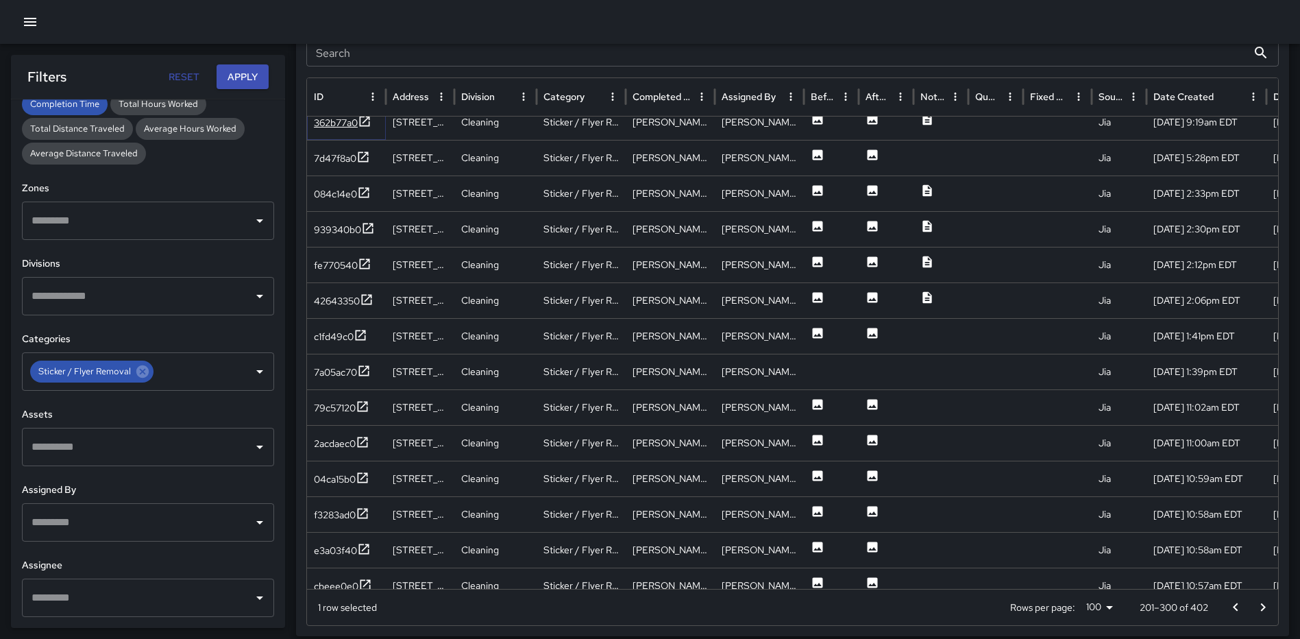
click at [364, 116] on icon at bounding box center [365, 121] width 10 height 10
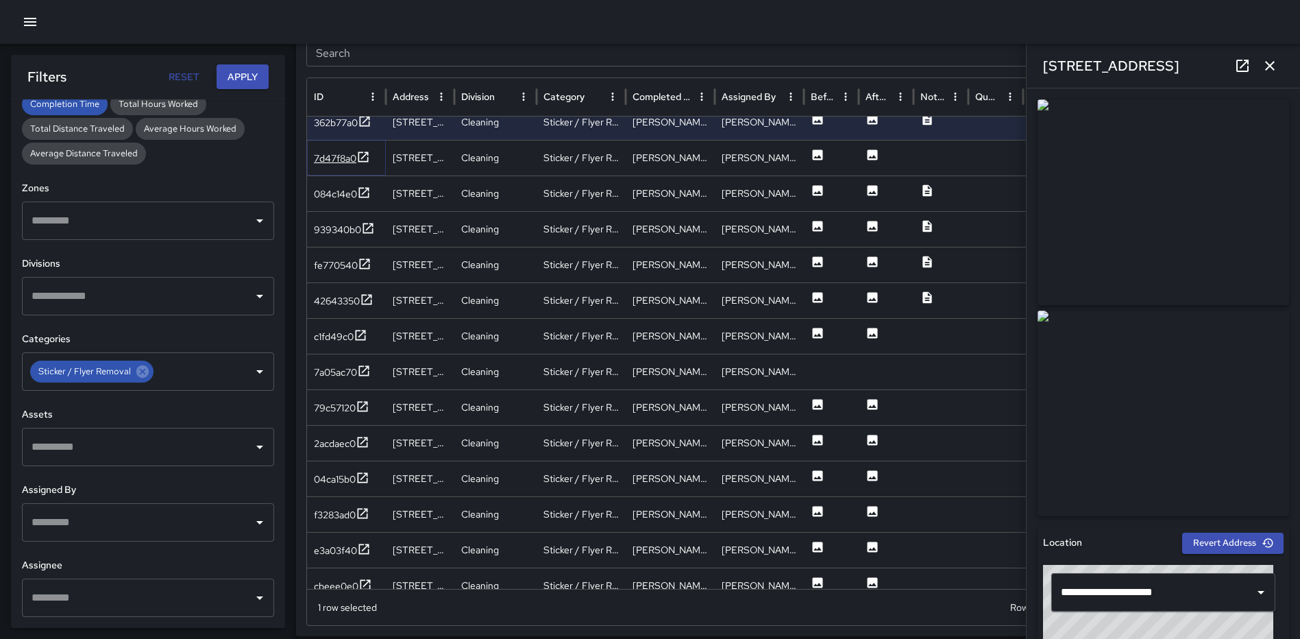
click at [363, 155] on icon at bounding box center [363, 157] width 14 height 14
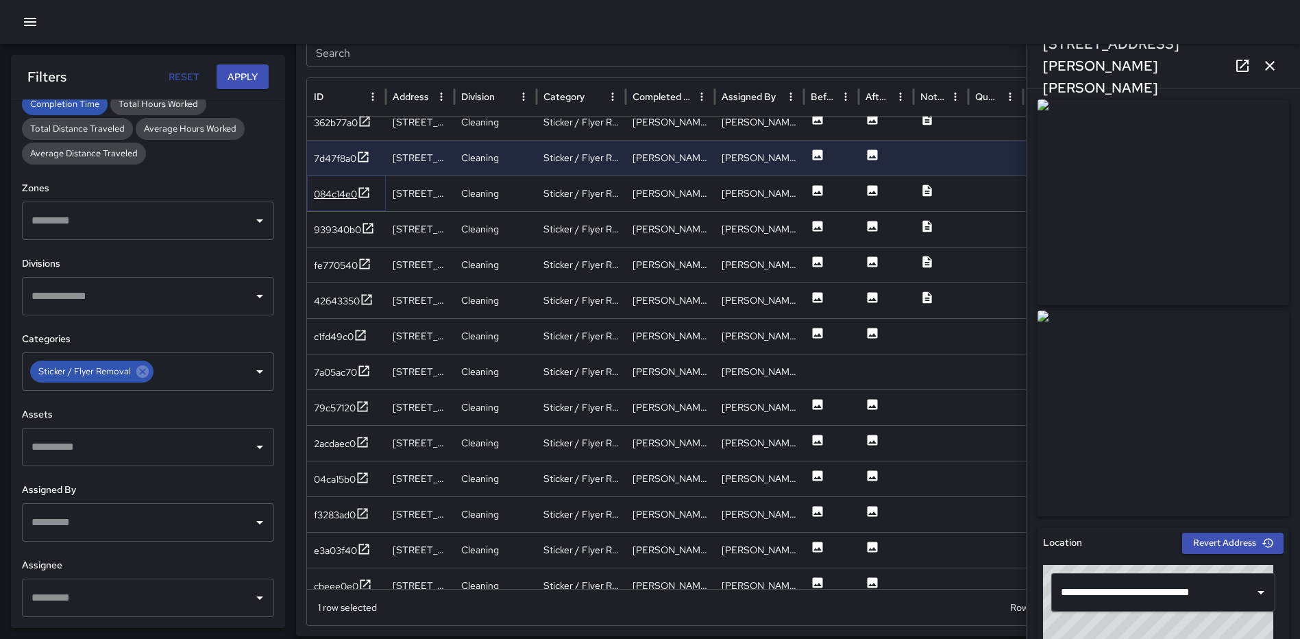
click at [363, 193] on icon at bounding box center [364, 192] width 10 height 10
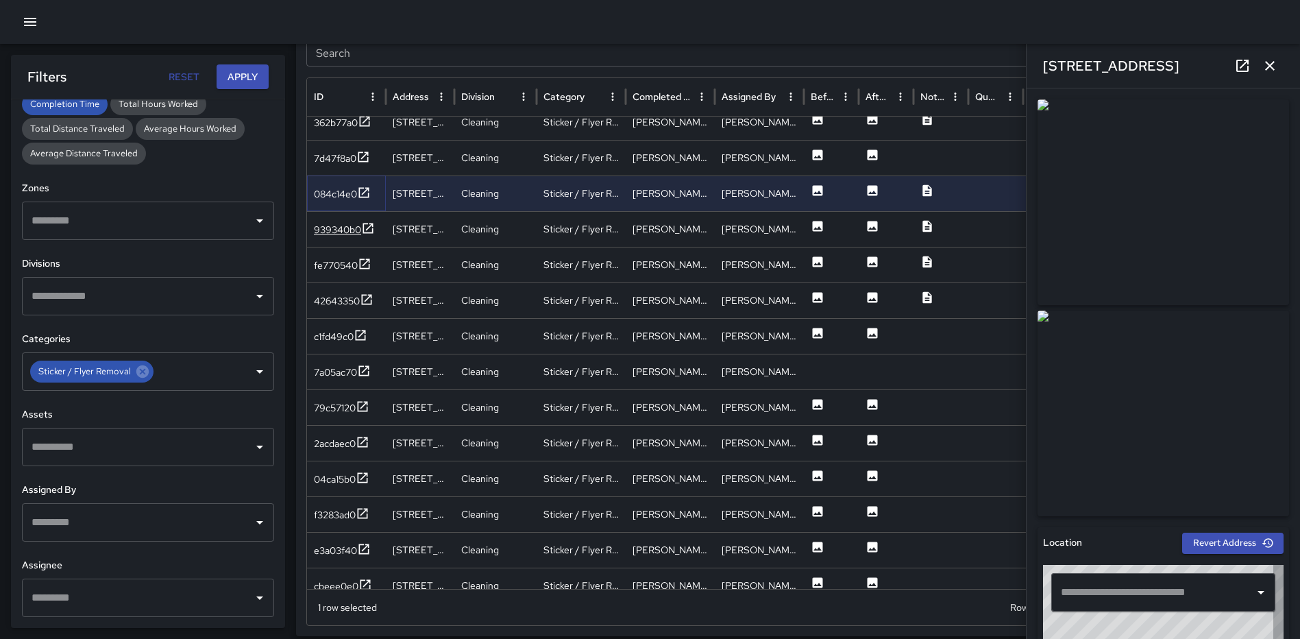
type input "**********"
click at [369, 230] on icon at bounding box center [368, 228] width 14 height 14
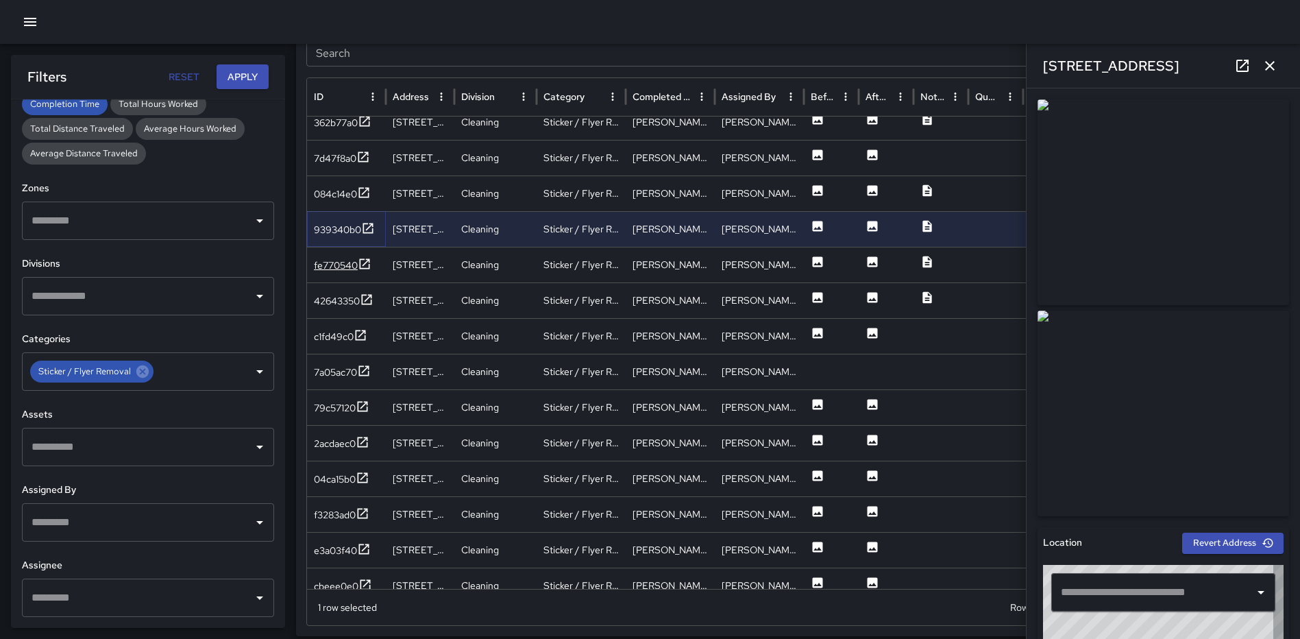
type input "**********"
click at [368, 260] on icon at bounding box center [365, 264] width 14 height 14
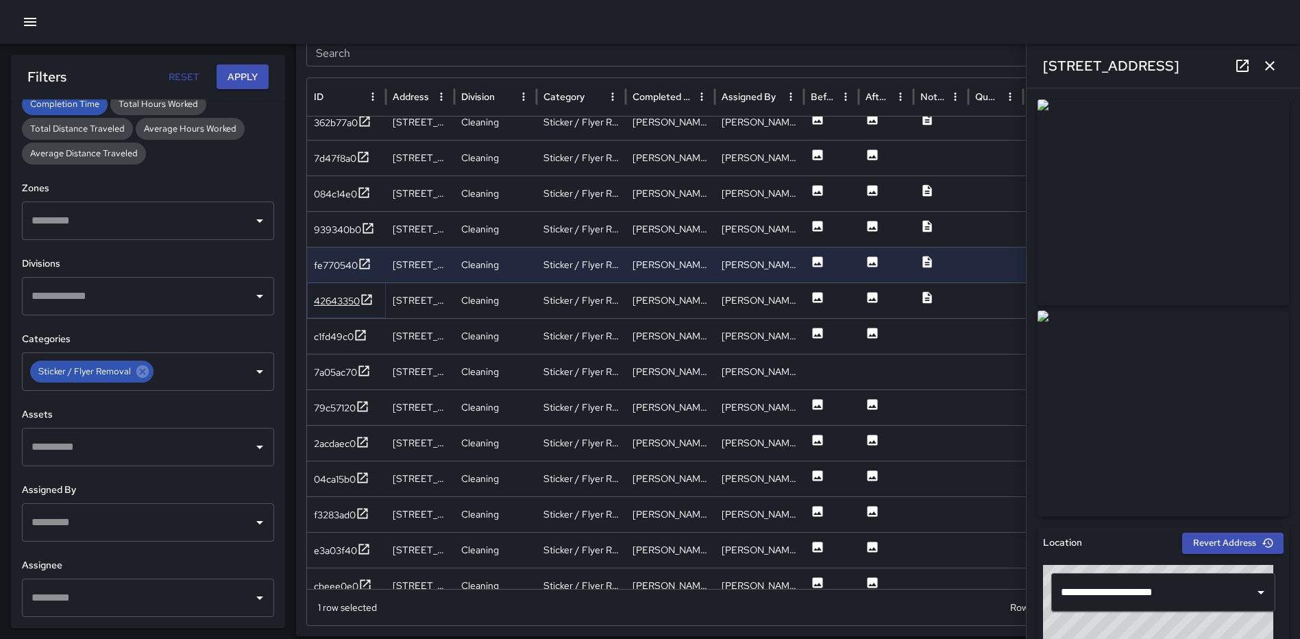
click at [364, 297] on icon at bounding box center [367, 300] width 14 height 14
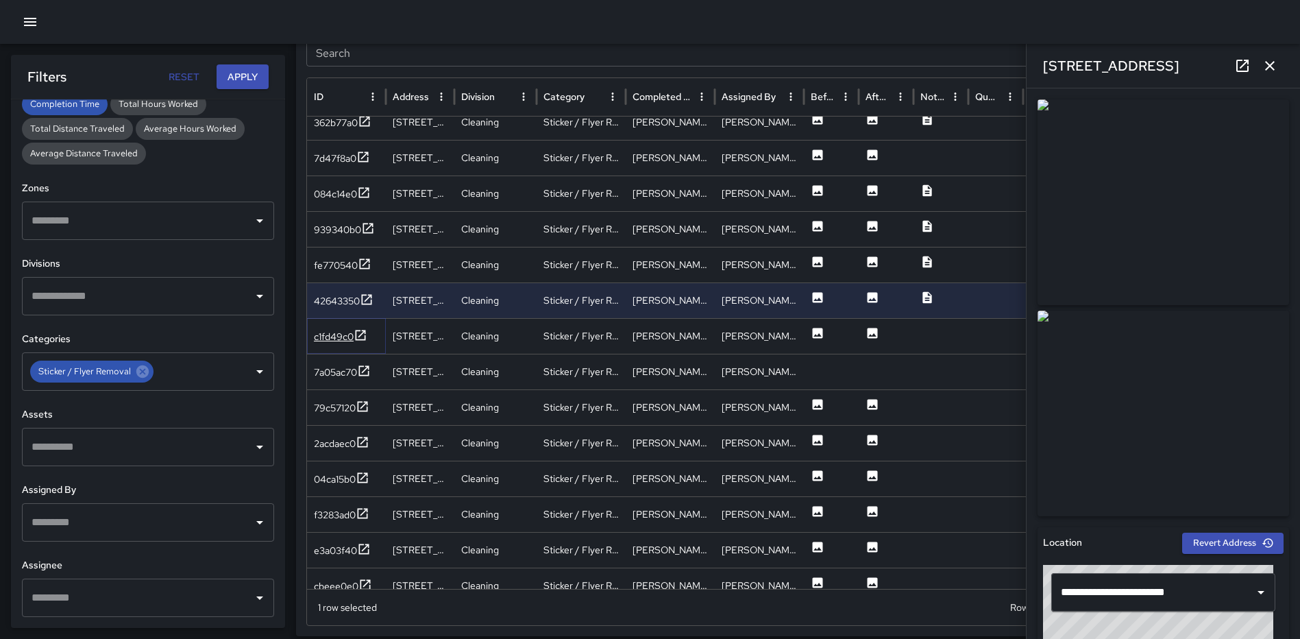
click at [362, 337] on icon at bounding box center [361, 335] width 14 height 14
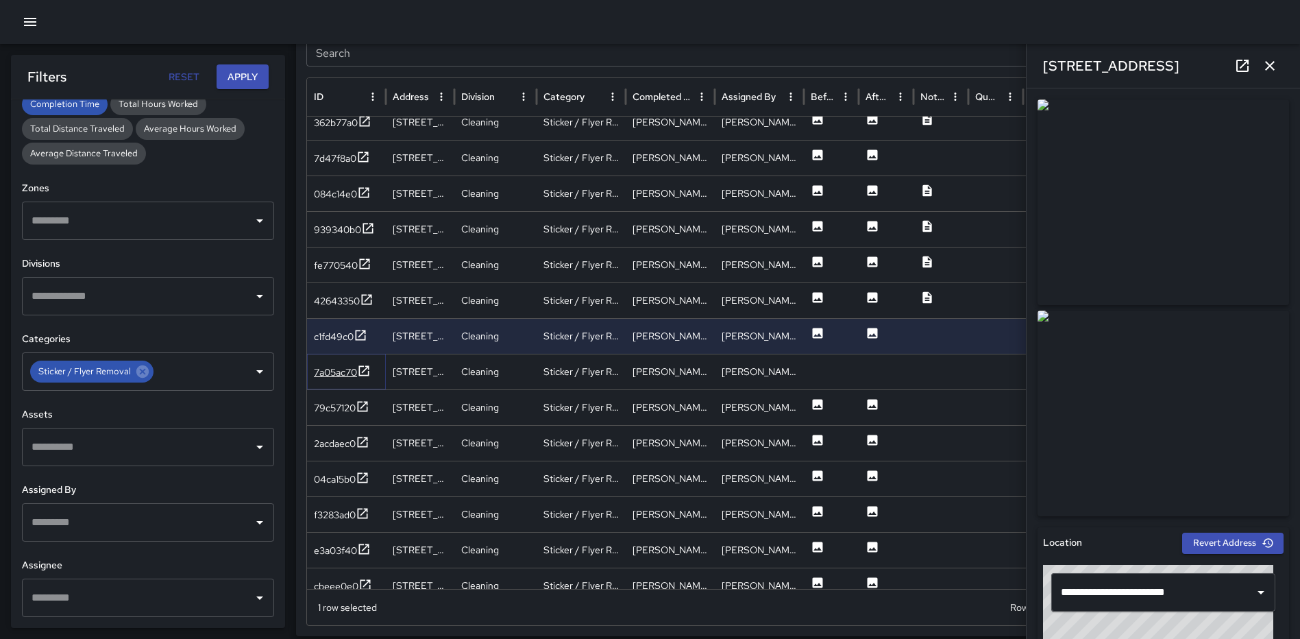
click at [369, 369] on icon at bounding box center [364, 371] width 14 height 14
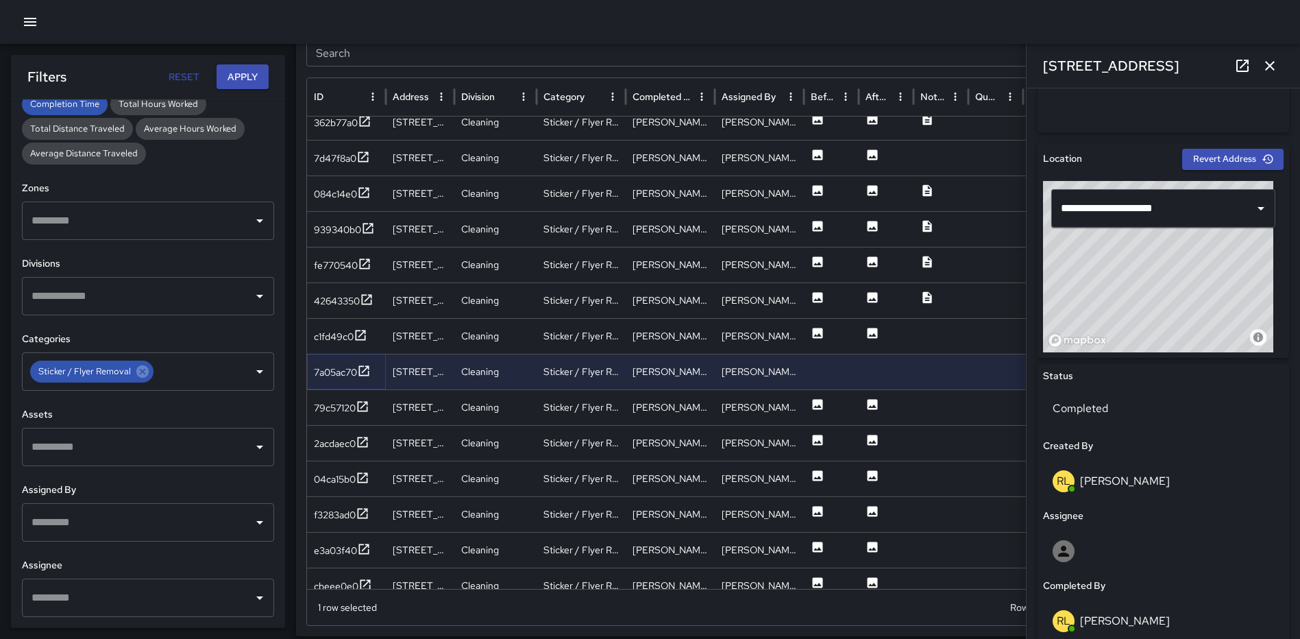
scroll to position [330, 0]
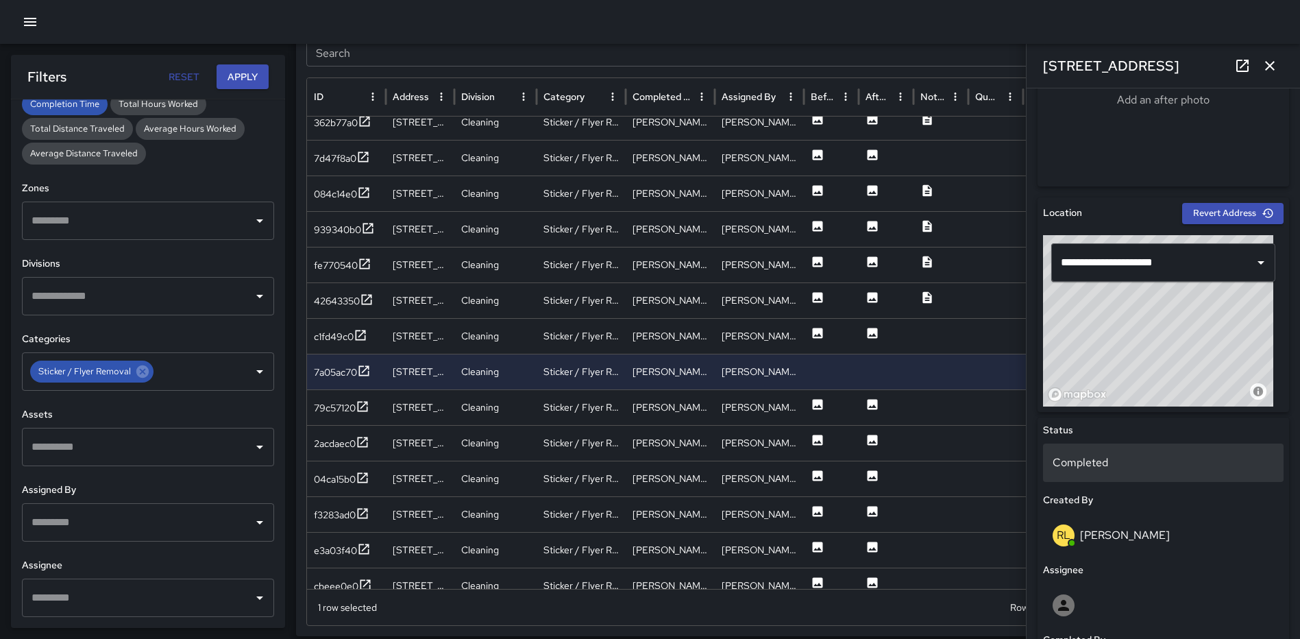
click at [1113, 452] on div "Completed" at bounding box center [1163, 462] width 240 height 38
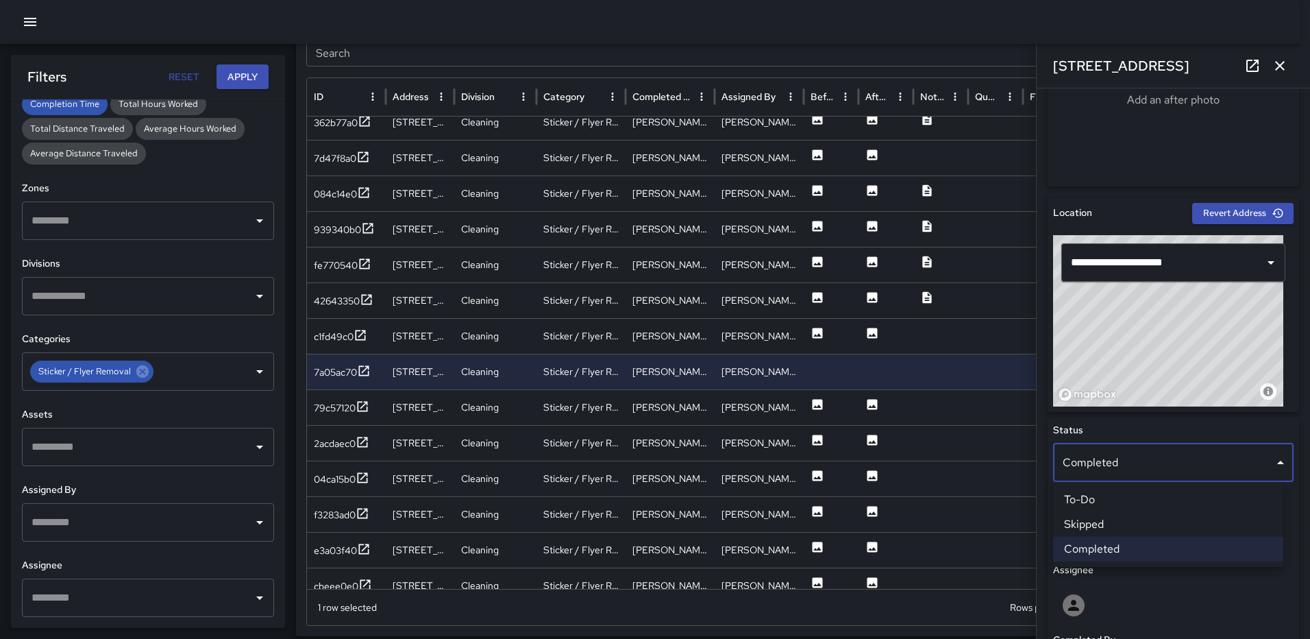
click at [1093, 518] on li "Skipped" at bounding box center [1168, 524] width 230 height 25
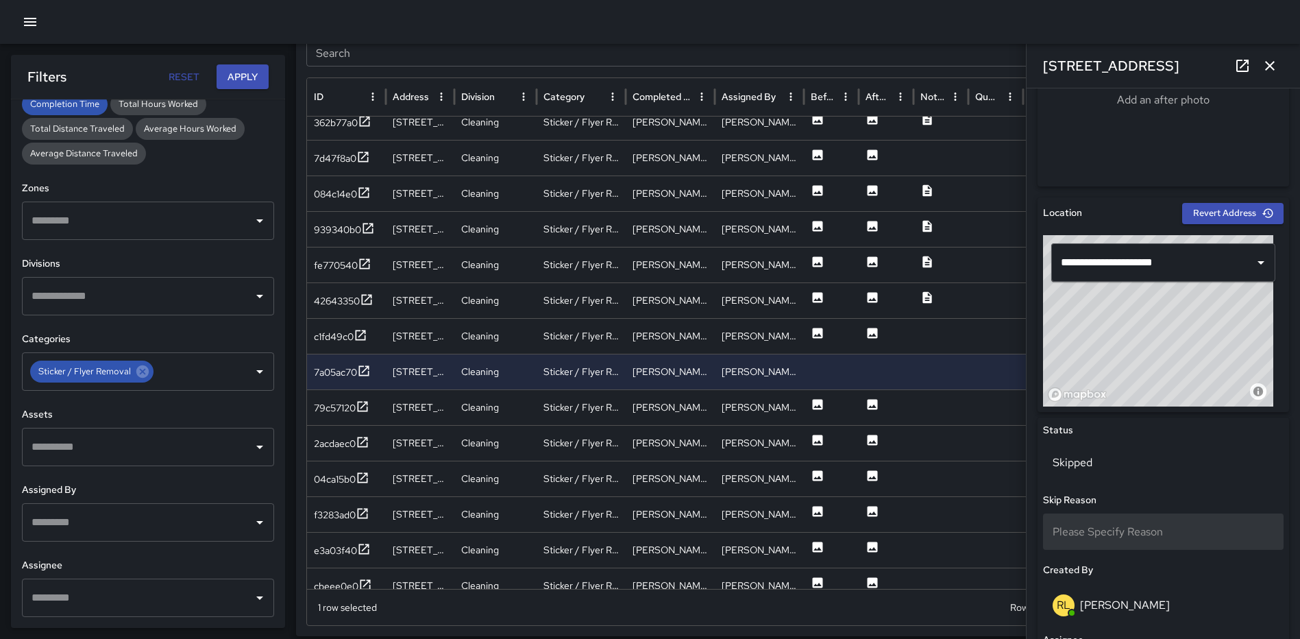
click at [1113, 538] on span "Please Specify Reason" at bounding box center [1107, 531] width 110 height 14
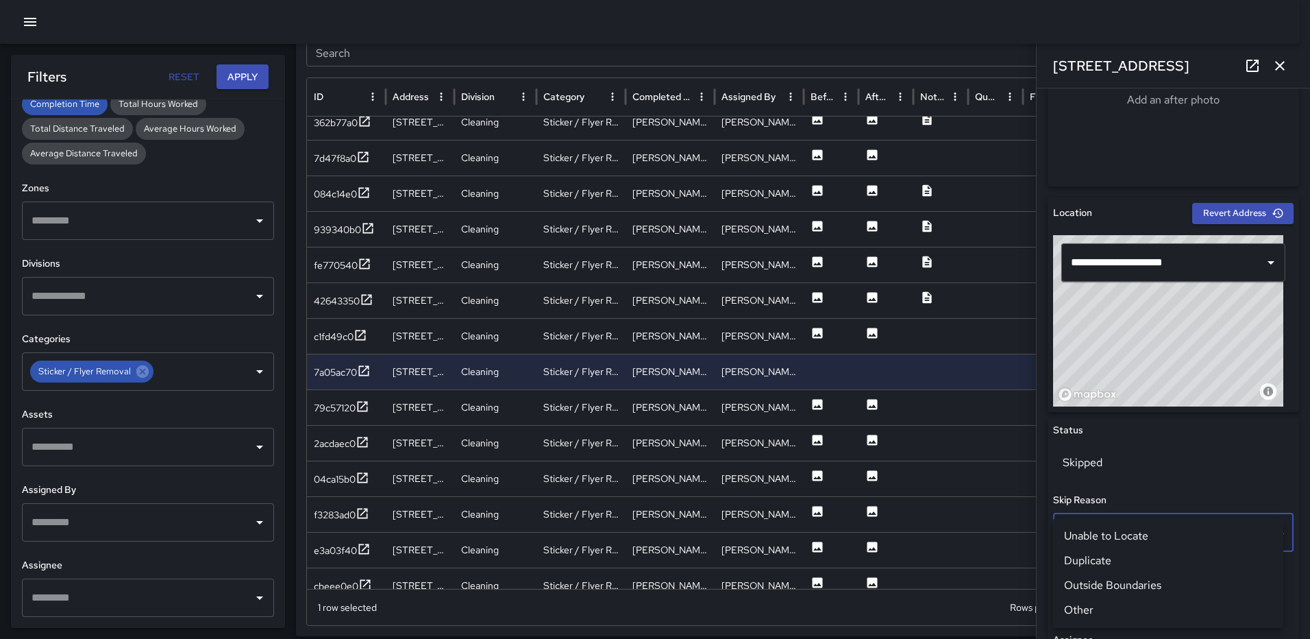
click at [1113, 557] on li "Duplicate" at bounding box center [1168, 560] width 230 height 25
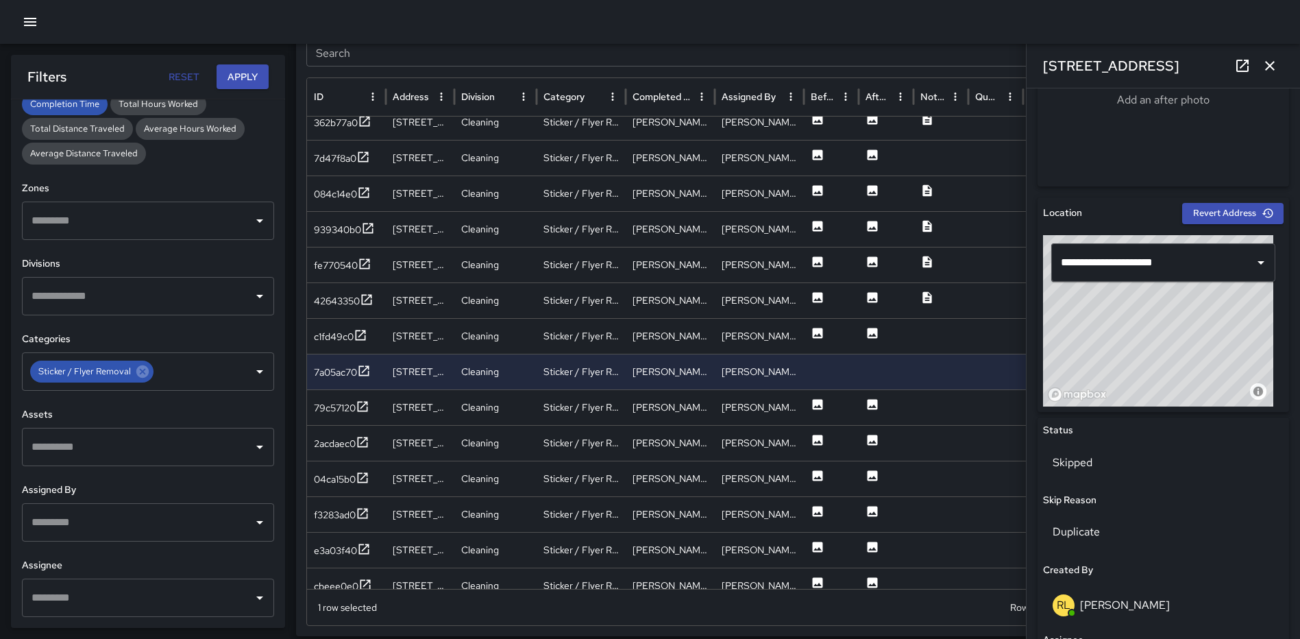
click at [1274, 62] on icon "button" at bounding box center [1270, 66] width 10 height 10
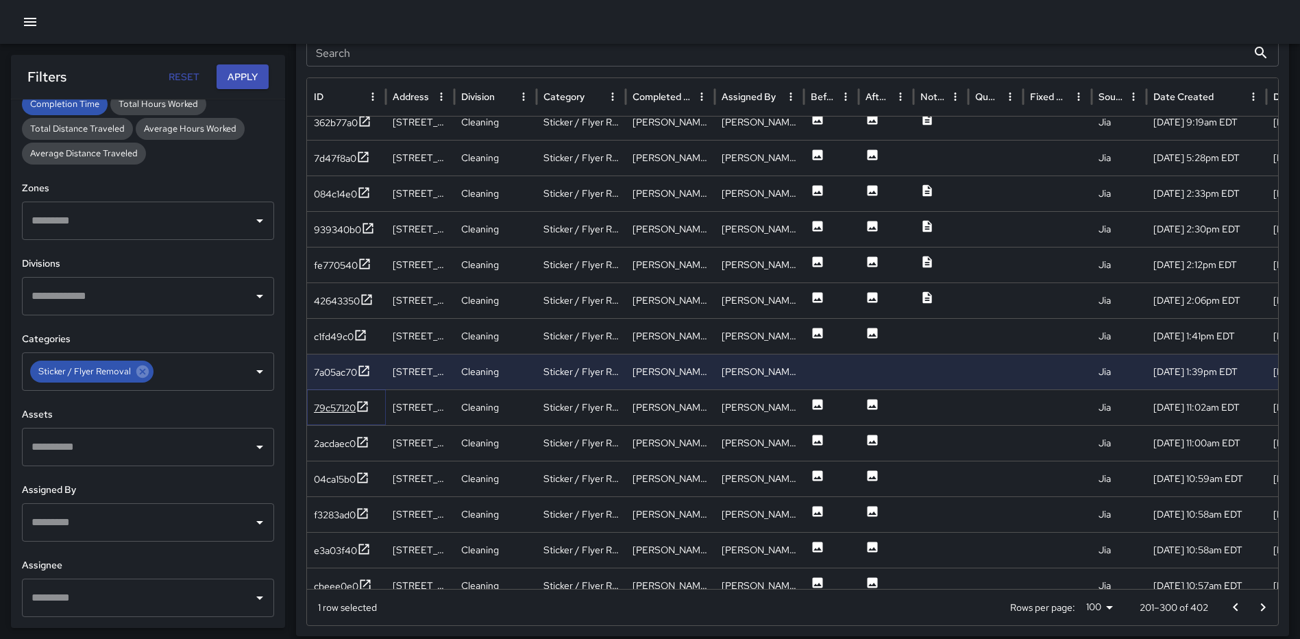
click at [362, 410] on icon at bounding box center [363, 406] width 14 height 14
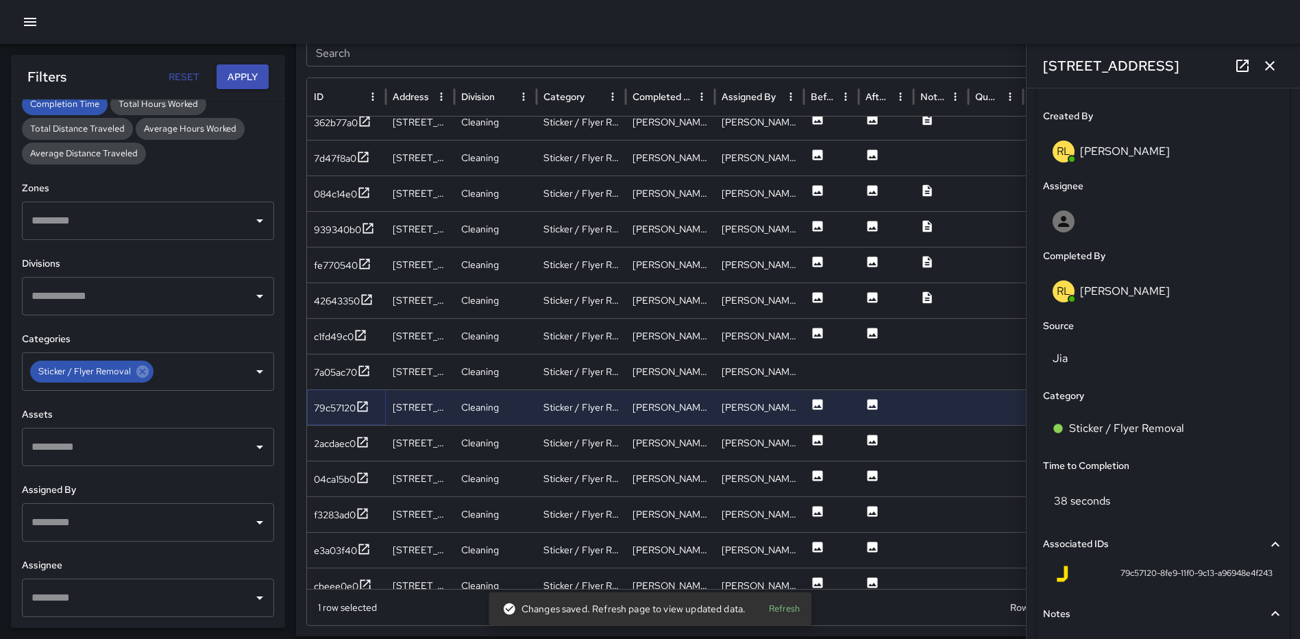
scroll to position [715, 0]
click at [1090, 427] on p "Sticker / Flyer Removal" at bounding box center [1126, 426] width 115 height 16
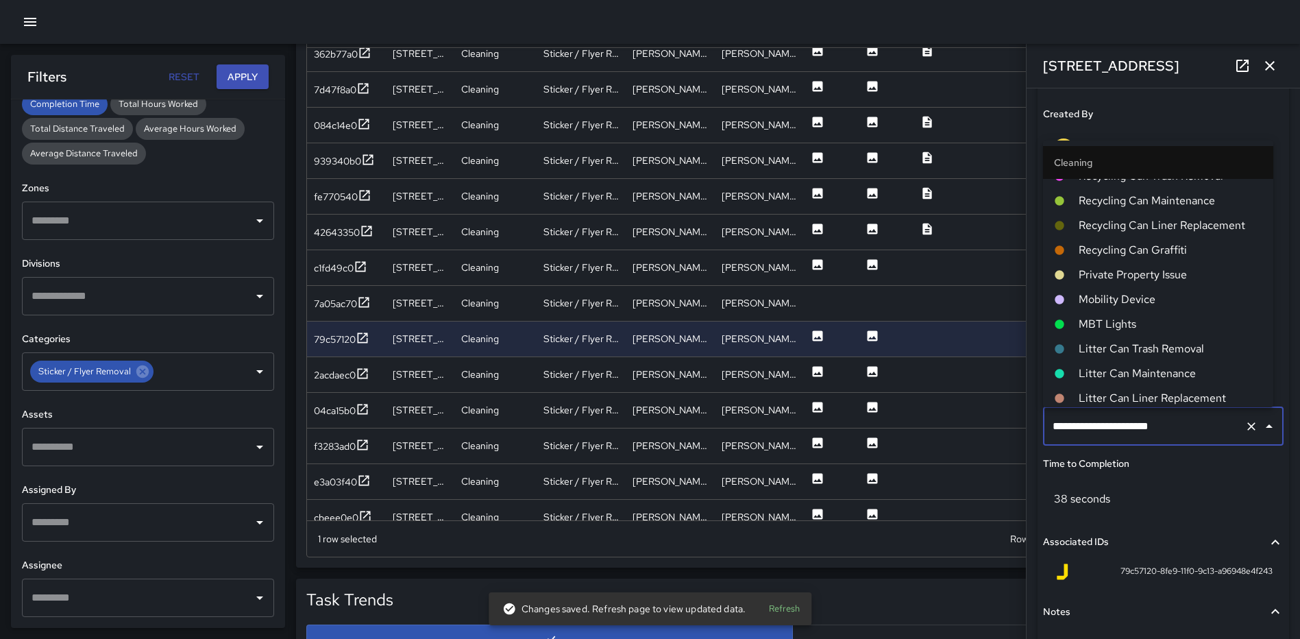
scroll to position [284, 0]
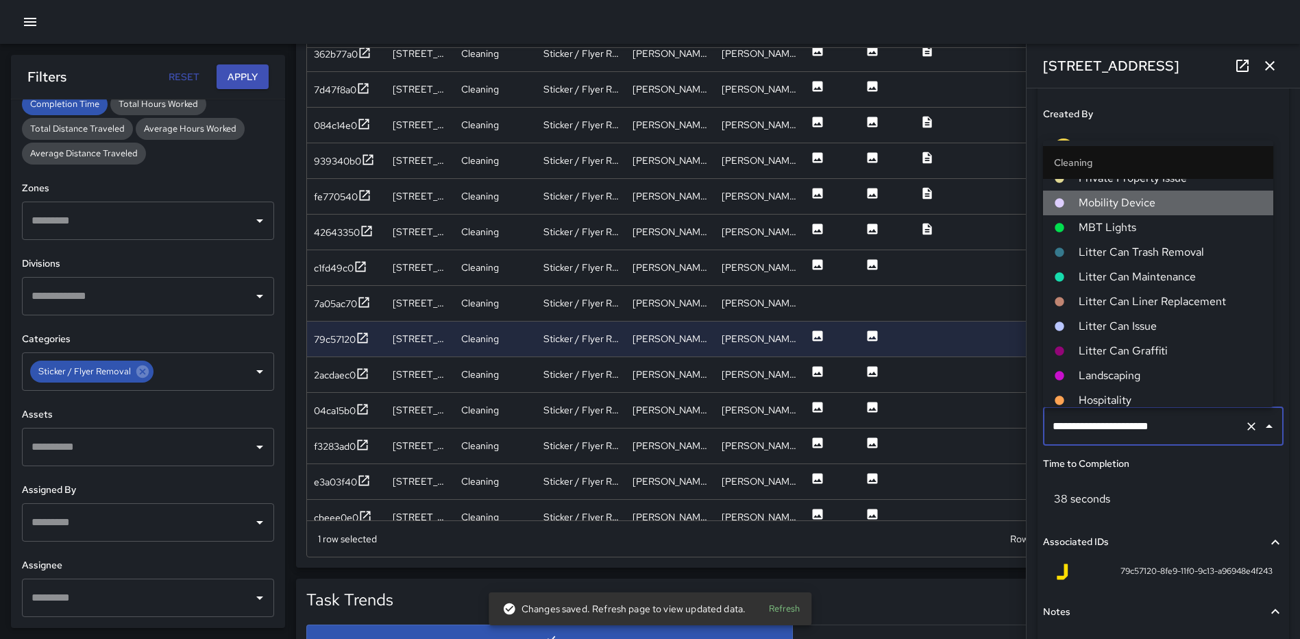
click at [1167, 203] on span "Mobility Device" at bounding box center [1170, 203] width 184 height 16
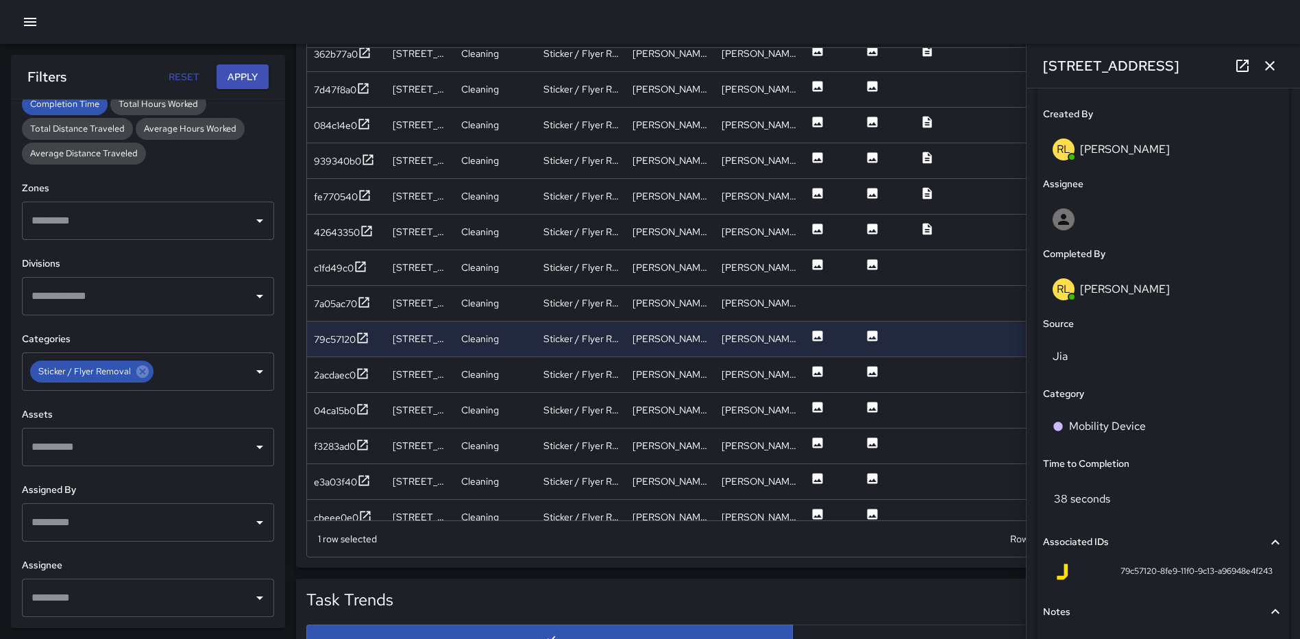
click at [1265, 63] on icon "button" at bounding box center [1269, 66] width 16 height 16
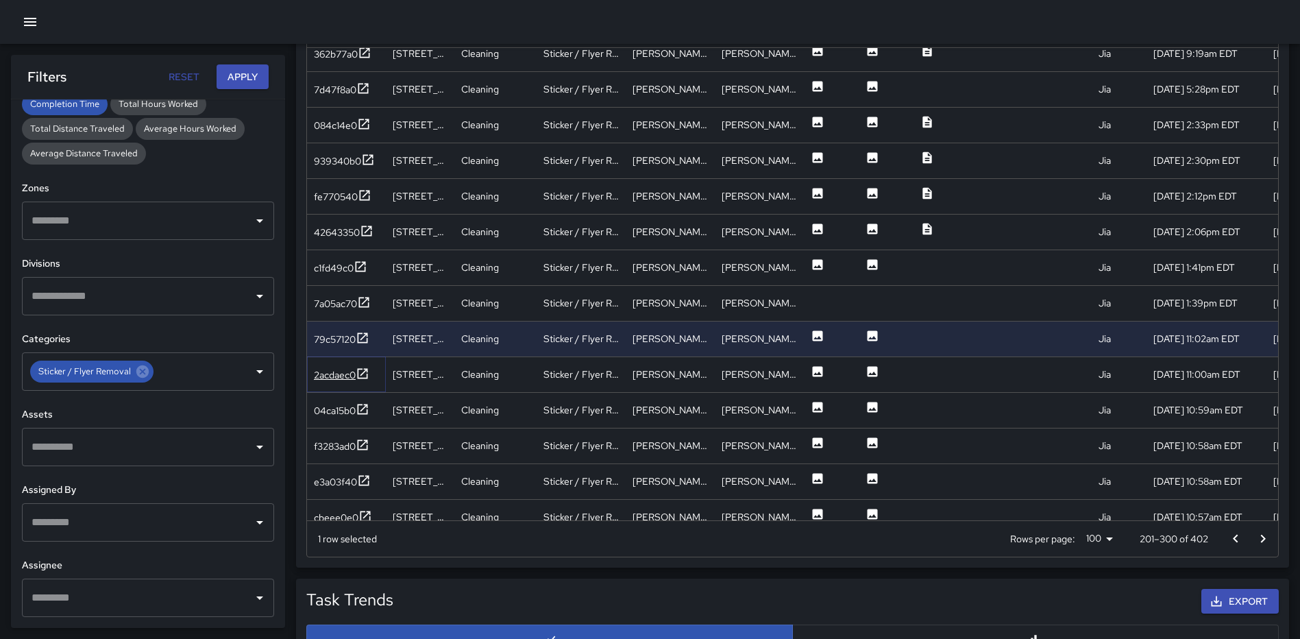
click at [365, 369] on icon at bounding box center [363, 374] width 14 height 14
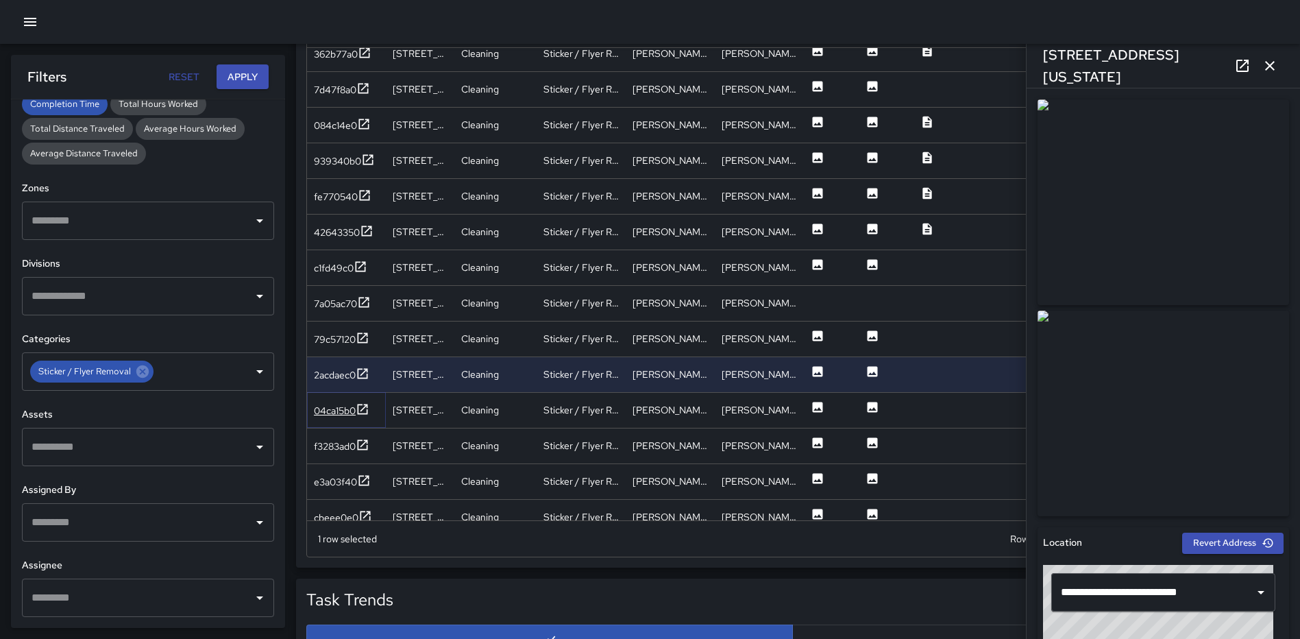
click at [363, 411] on icon at bounding box center [363, 409] width 14 height 14
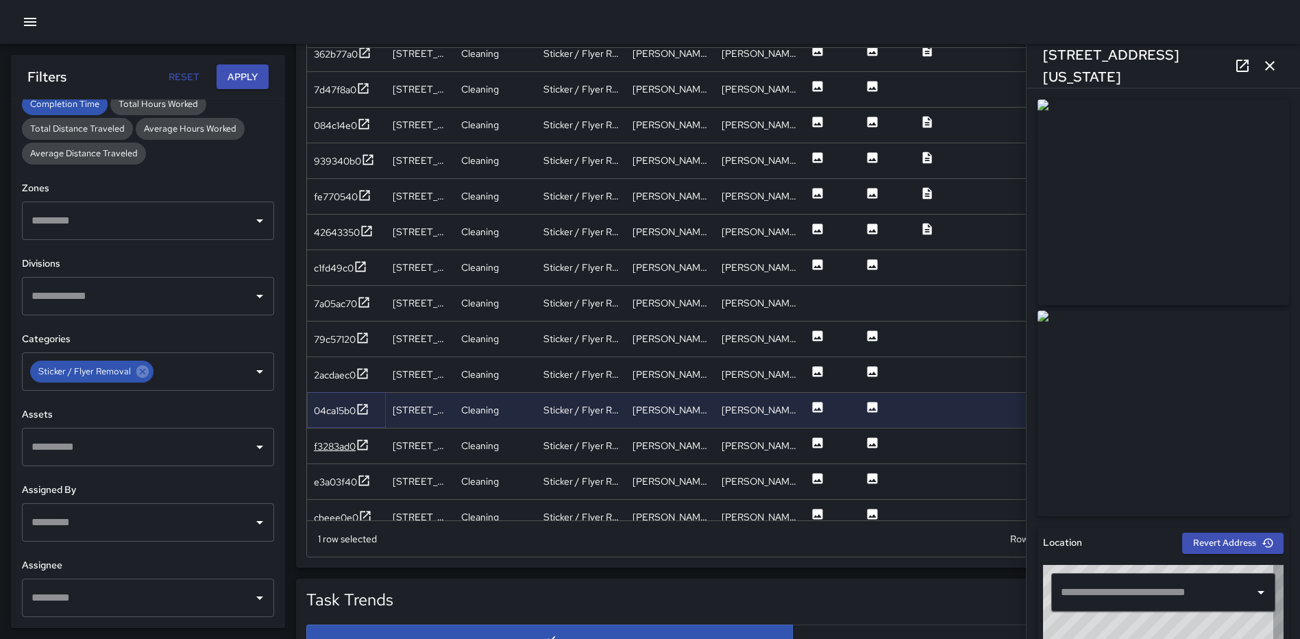
type input "**********"
click at [362, 448] on icon at bounding box center [363, 445] width 14 height 14
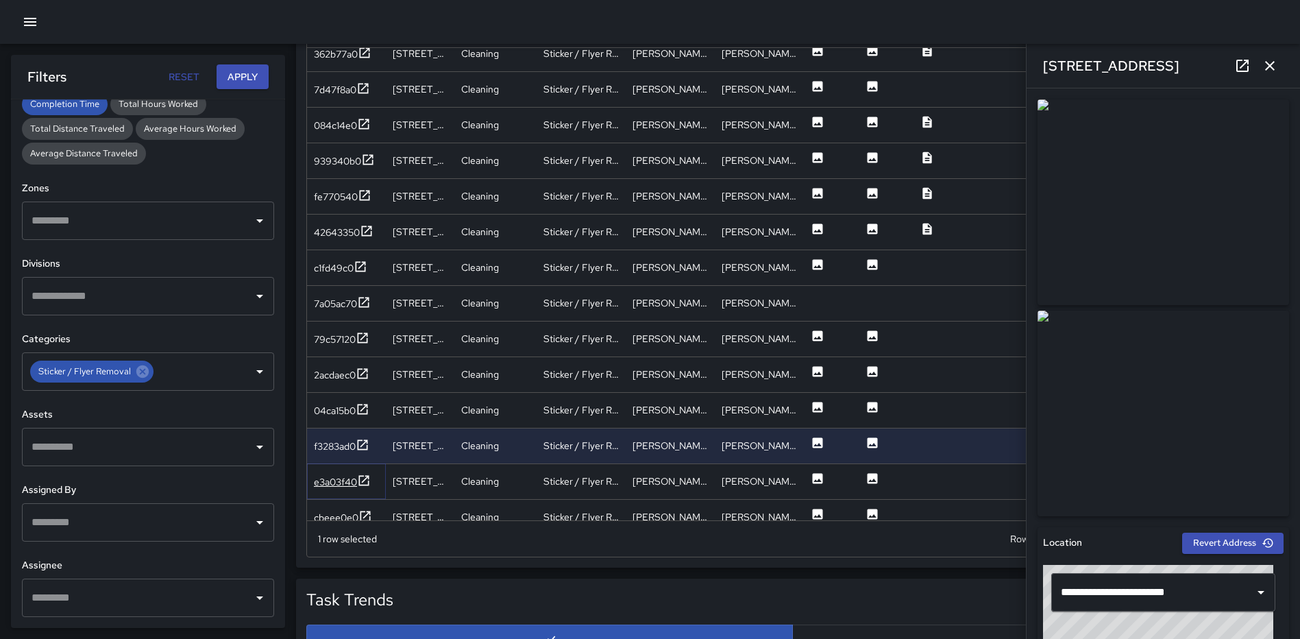
click at [365, 474] on icon at bounding box center [364, 480] width 14 height 14
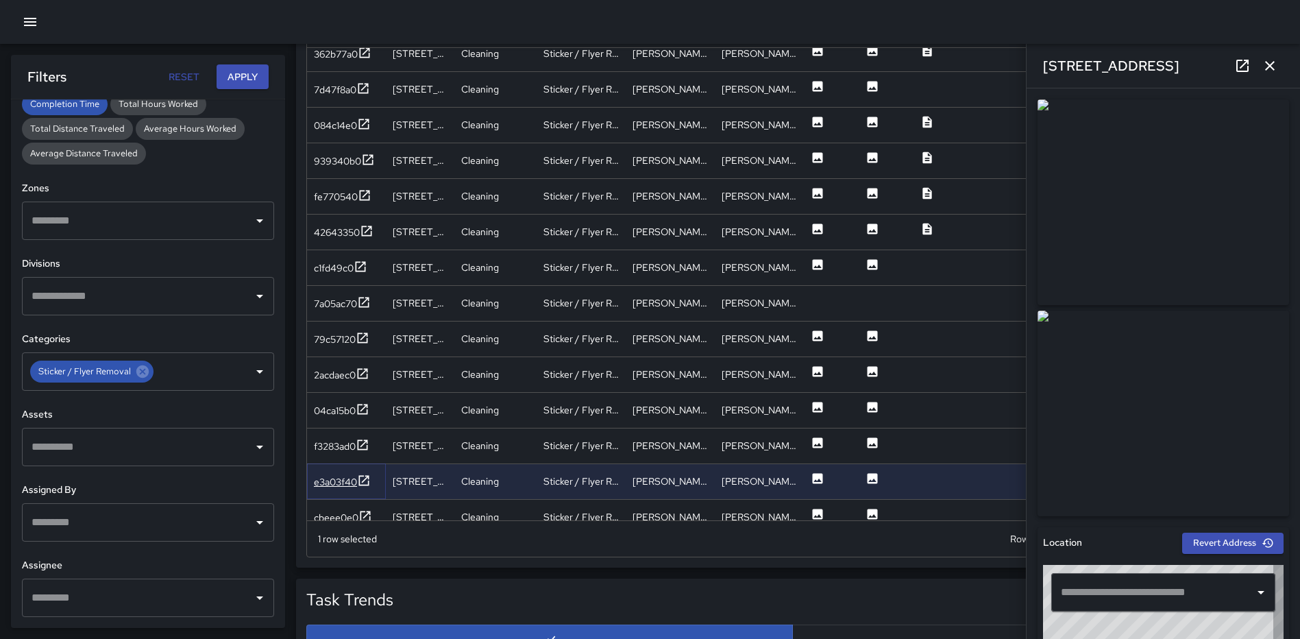
type input "**********"
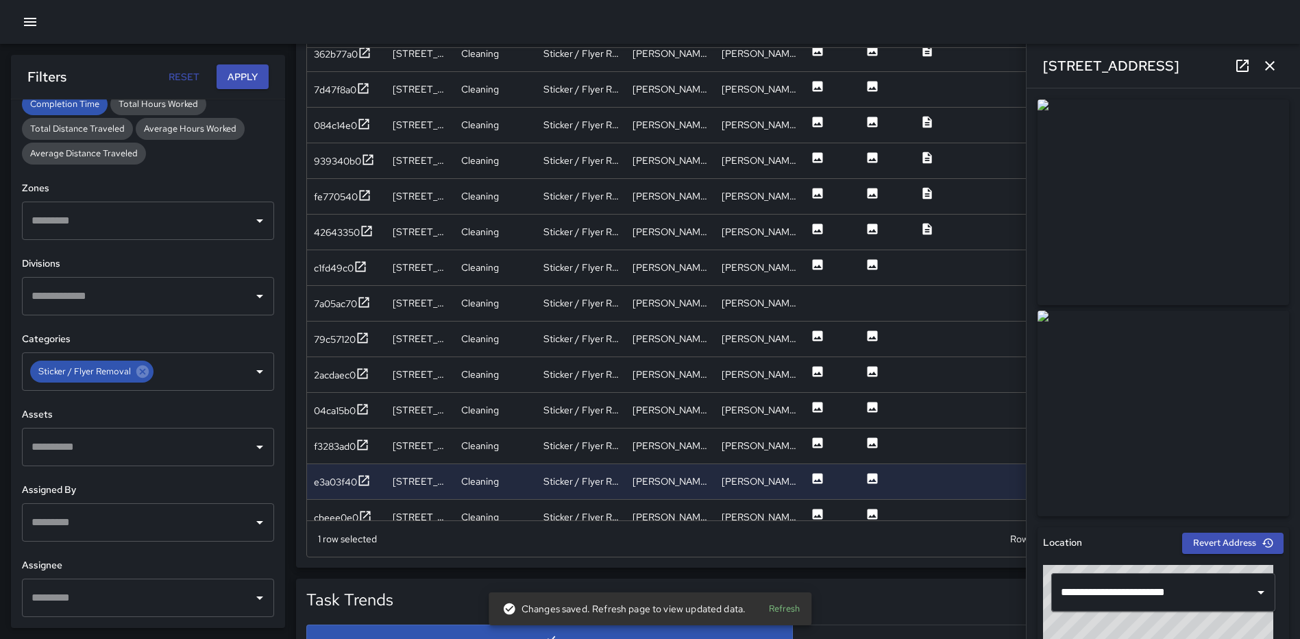
click at [1263, 64] on icon "button" at bounding box center [1269, 66] width 16 height 16
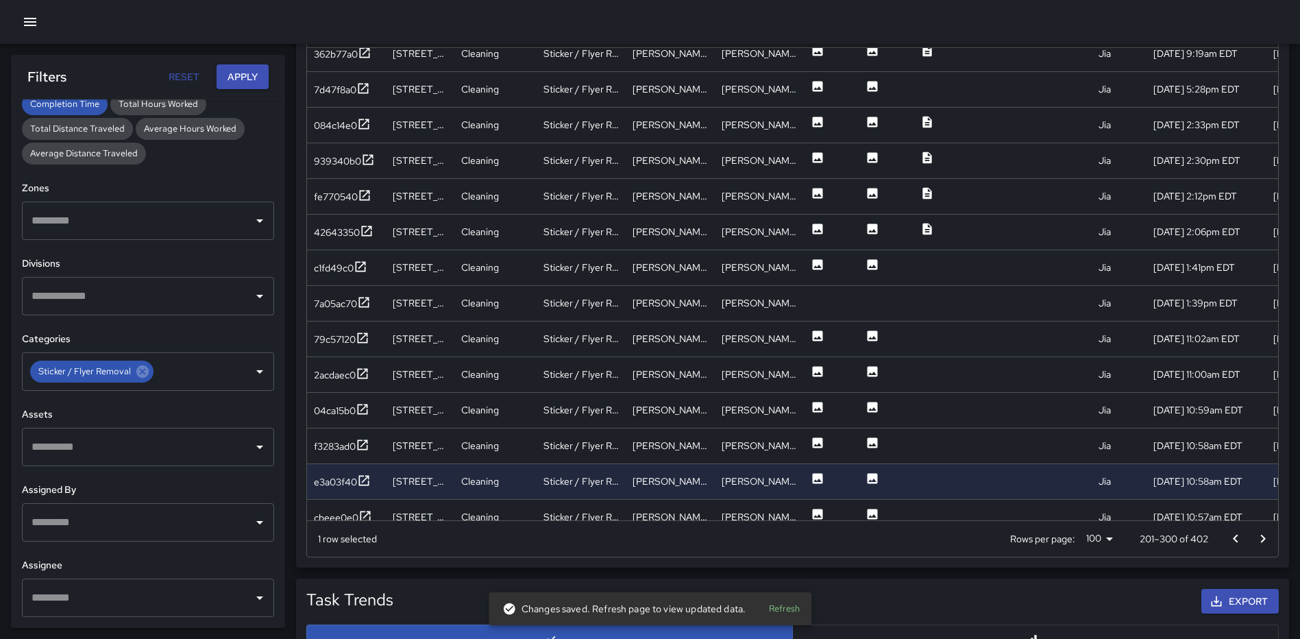
scroll to position [476, 0]
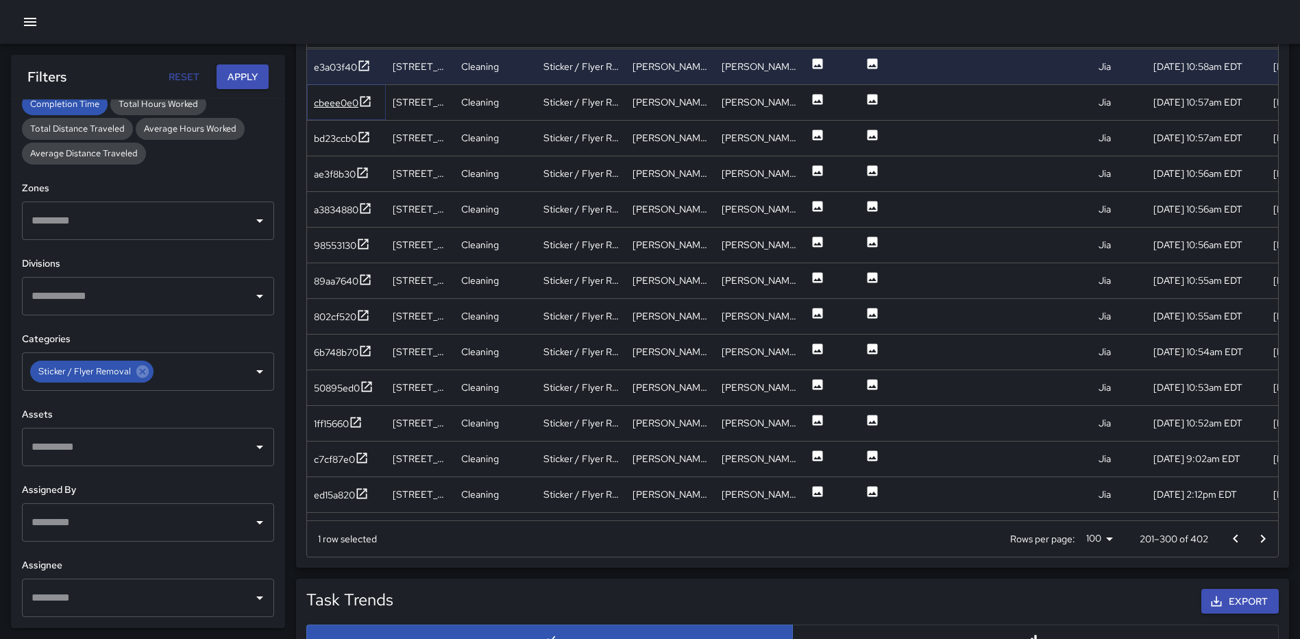
click at [367, 102] on icon at bounding box center [365, 102] width 14 height 14
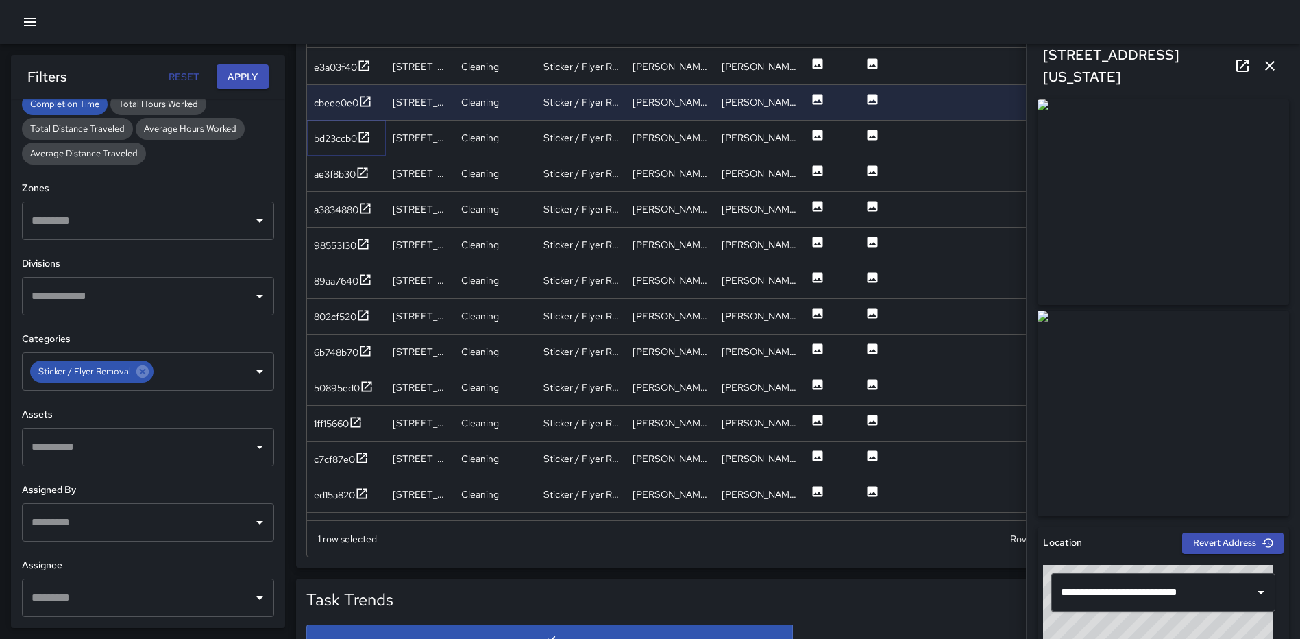
click at [369, 136] on icon at bounding box center [364, 137] width 14 height 14
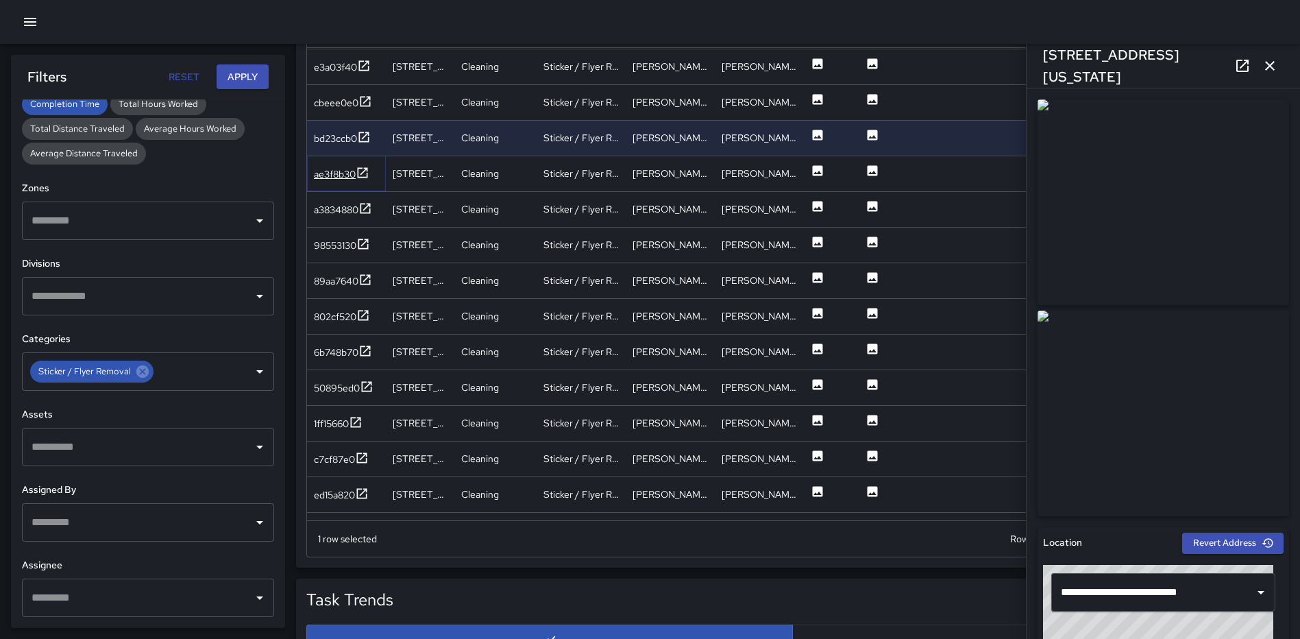
click at [365, 173] on icon at bounding box center [363, 173] width 14 height 14
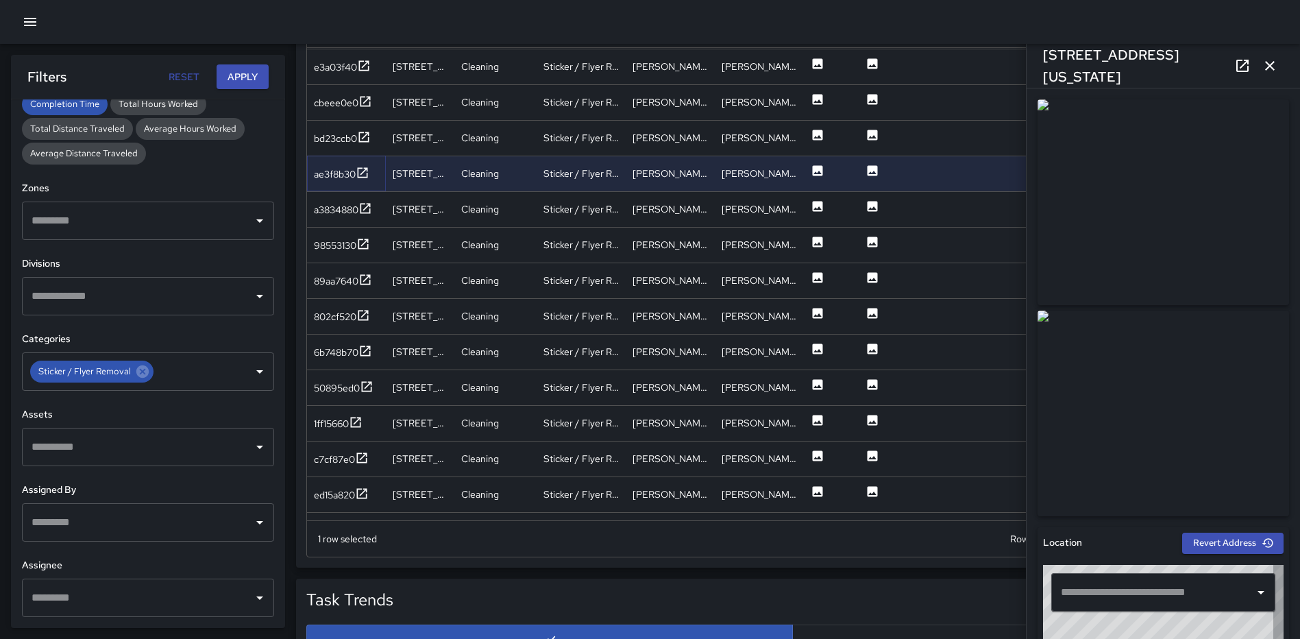
type input "**********"
click at [366, 206] on icon at bounding box center [365, 208] width 14 height 14
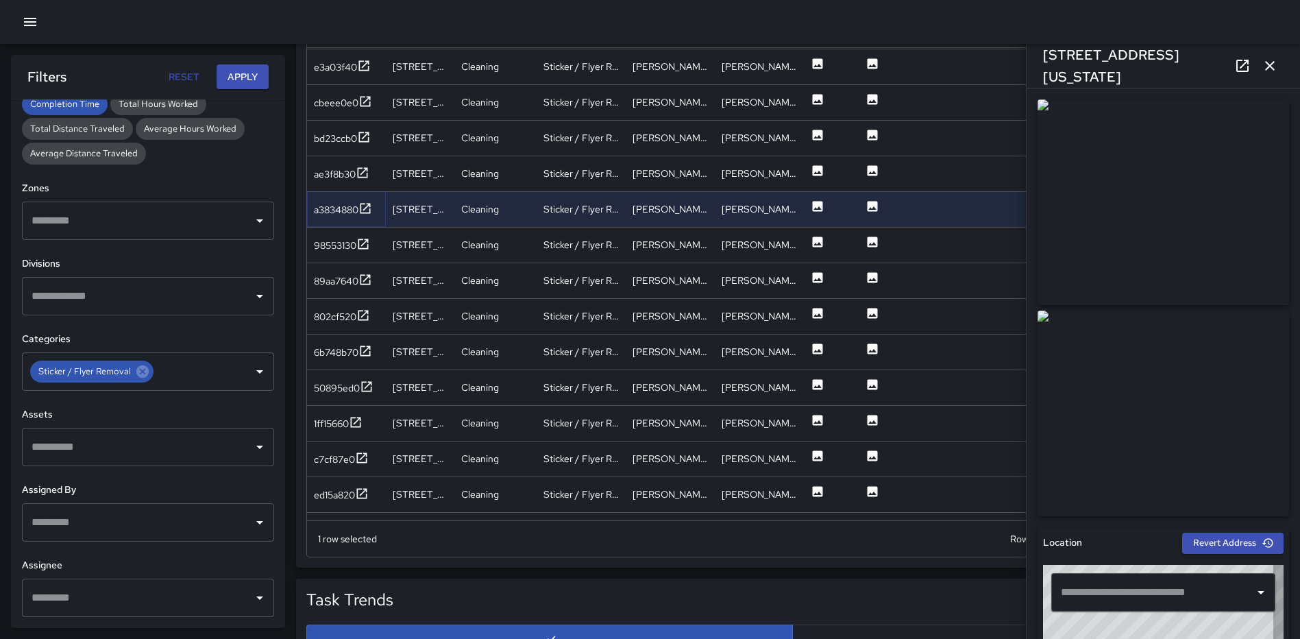
type input "**********"
click at [366, 243] on icon at bounding box center [363, 244] width 14 height 14
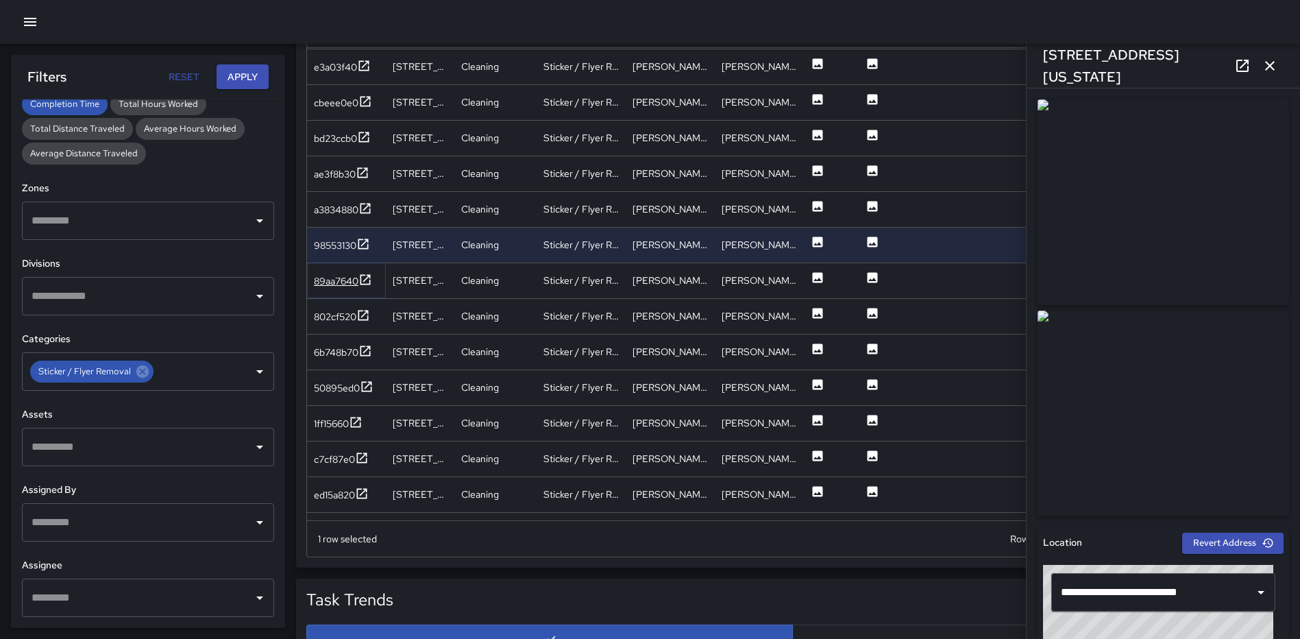
click at [365, 279] on icon at bounding box center [365, 280] width 14 height 14
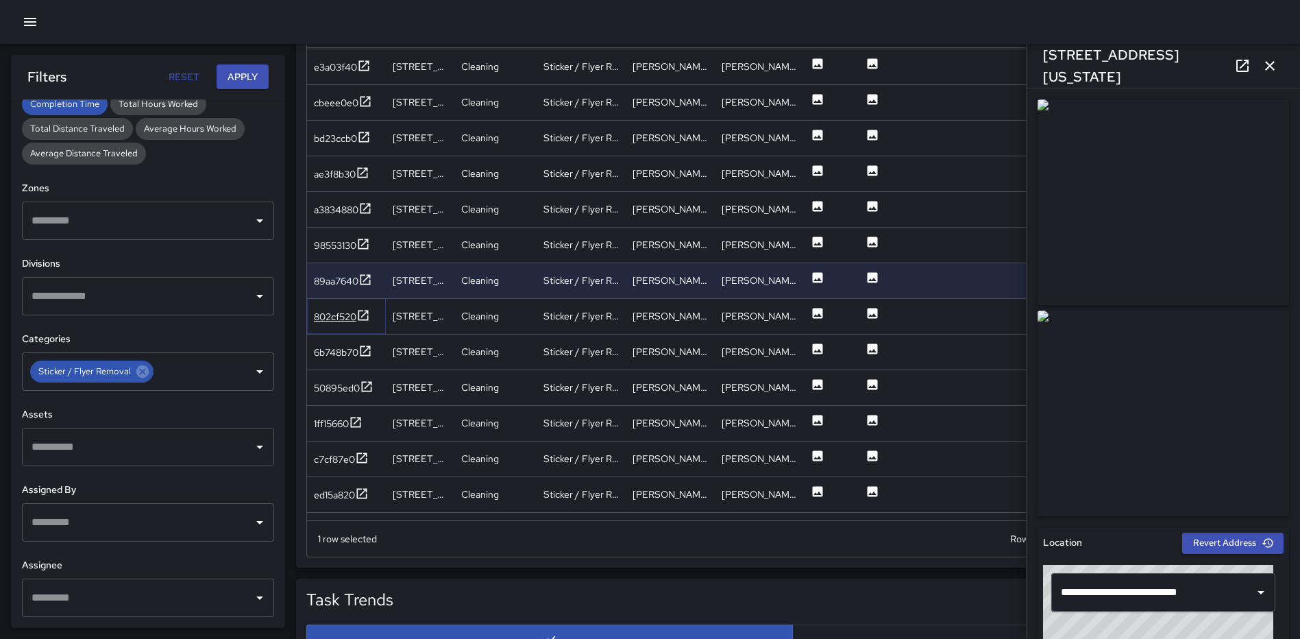
click at [367, 313] on icon at bounding box center [363, 315] width 10 height 10
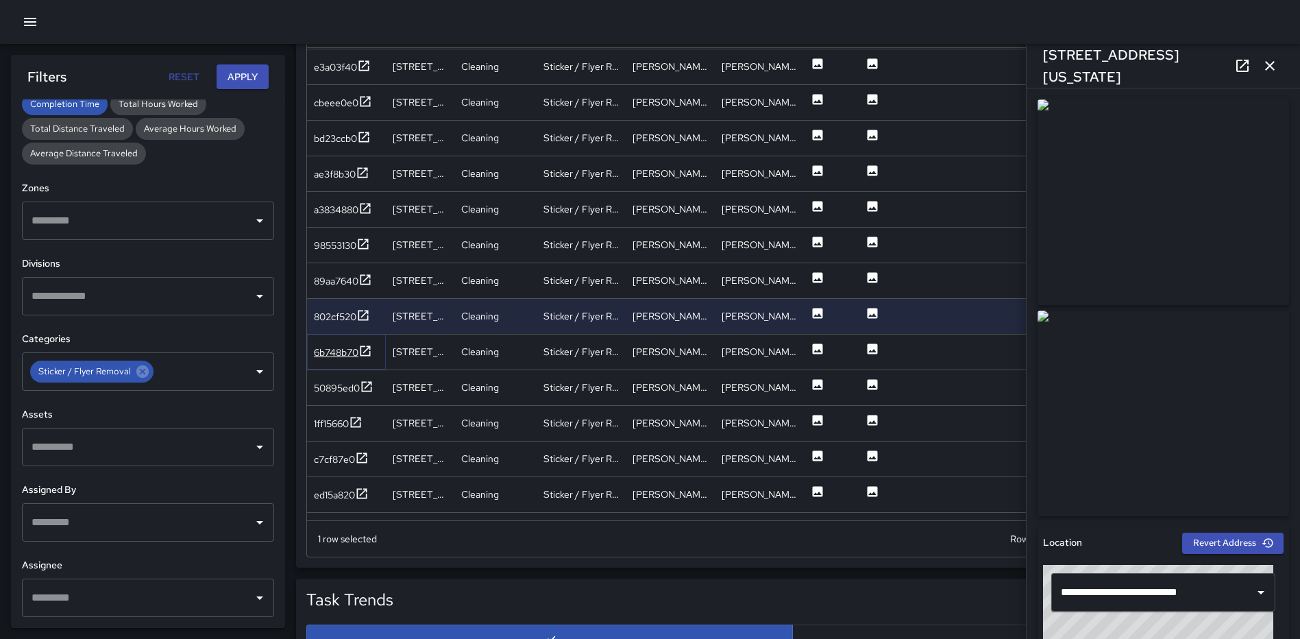
click at [367, 349] on icon at bounding box center [365, 350] width 10 height 10
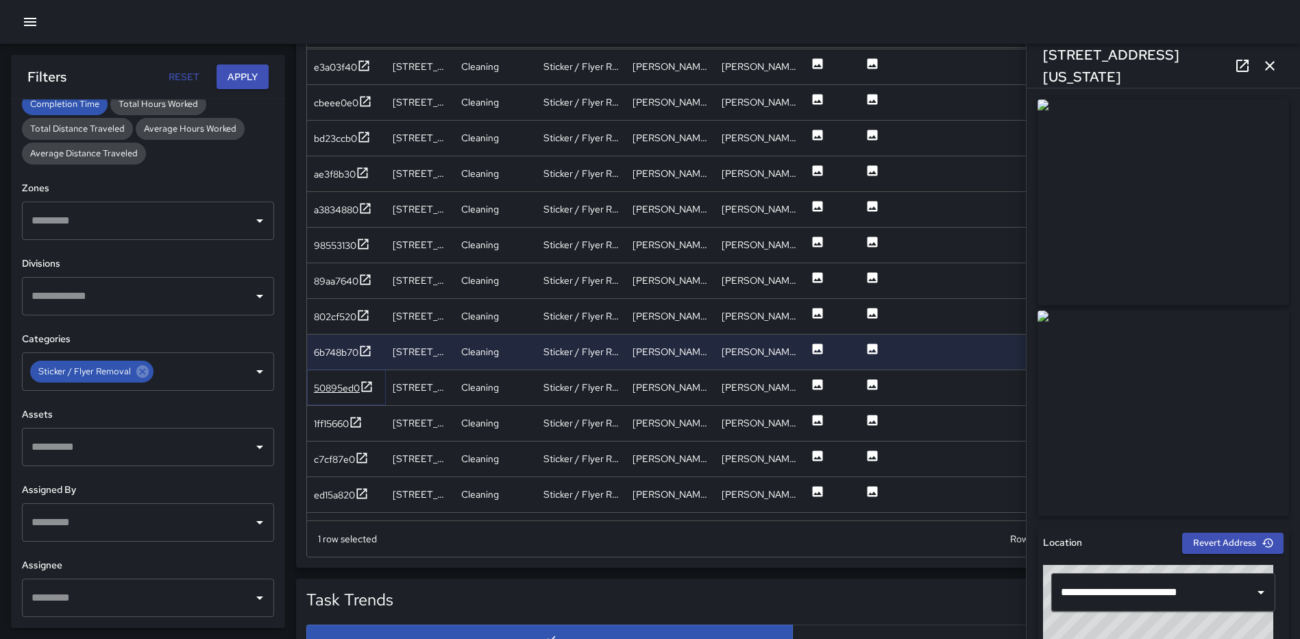
click at [367, 384] on icon at bounding box center [367, 387] width 14 height 14
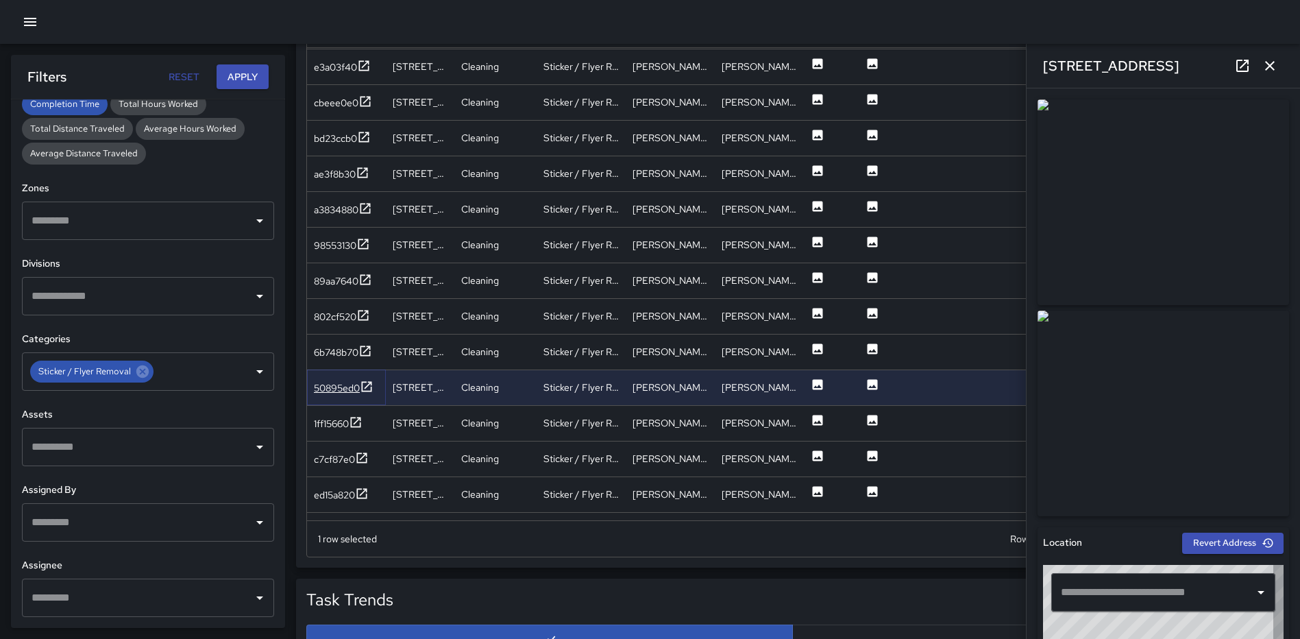
type input "**********"
click at [361, 418] on icon at bounding box center [356, 422] width 10 height 10
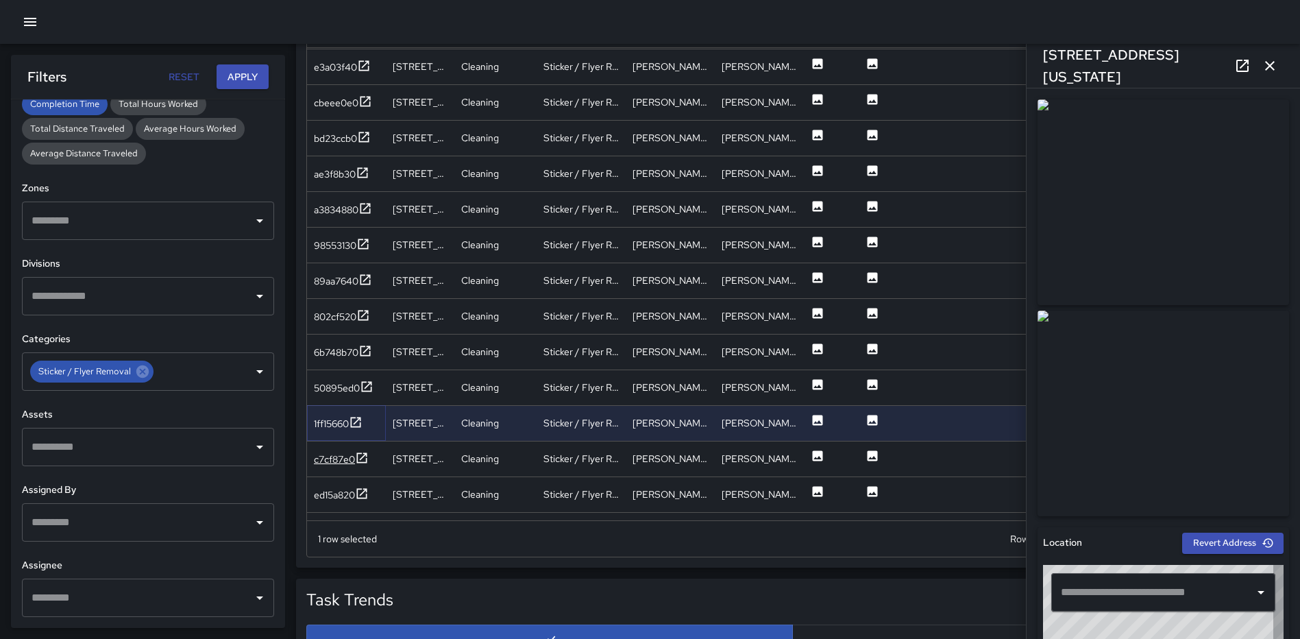
type input "**********"
click at [363, 453] on icon at bounding box center [362, 458] width 14 height 14
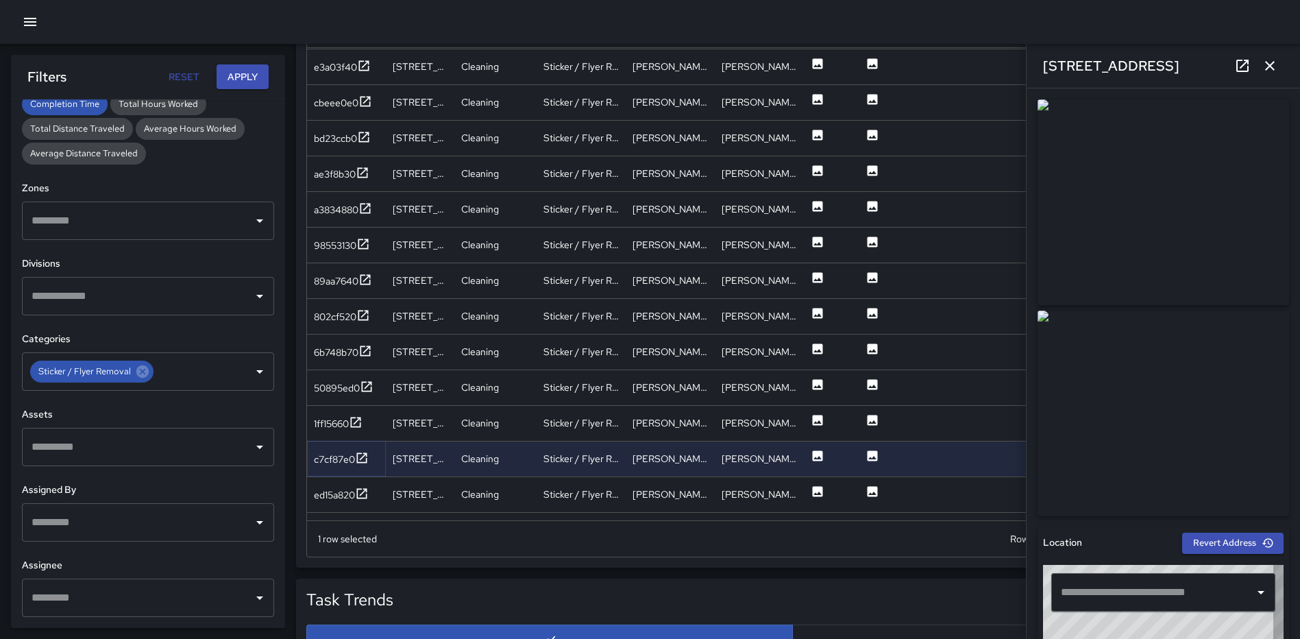
type input "**********"
click at [365, 489] on icon at bounding box center [362, 493] width 10 height 10
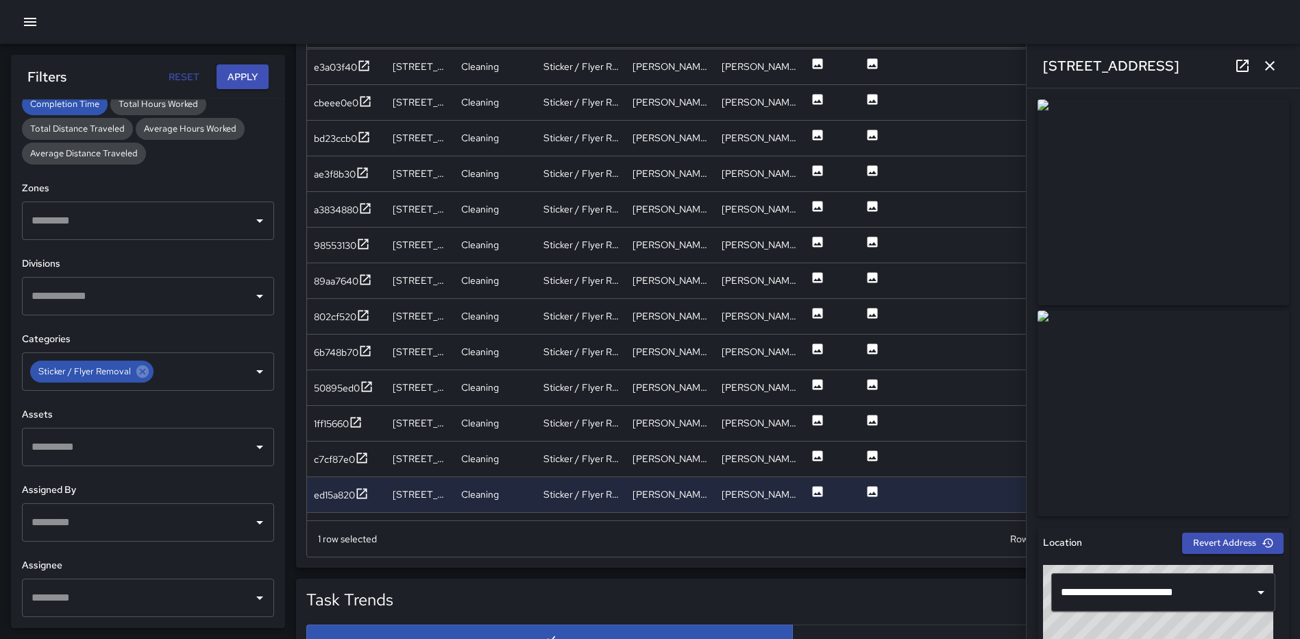
click at [1266, 60] on icon "button" at bounding box center [1269, 66] width 16 height 16
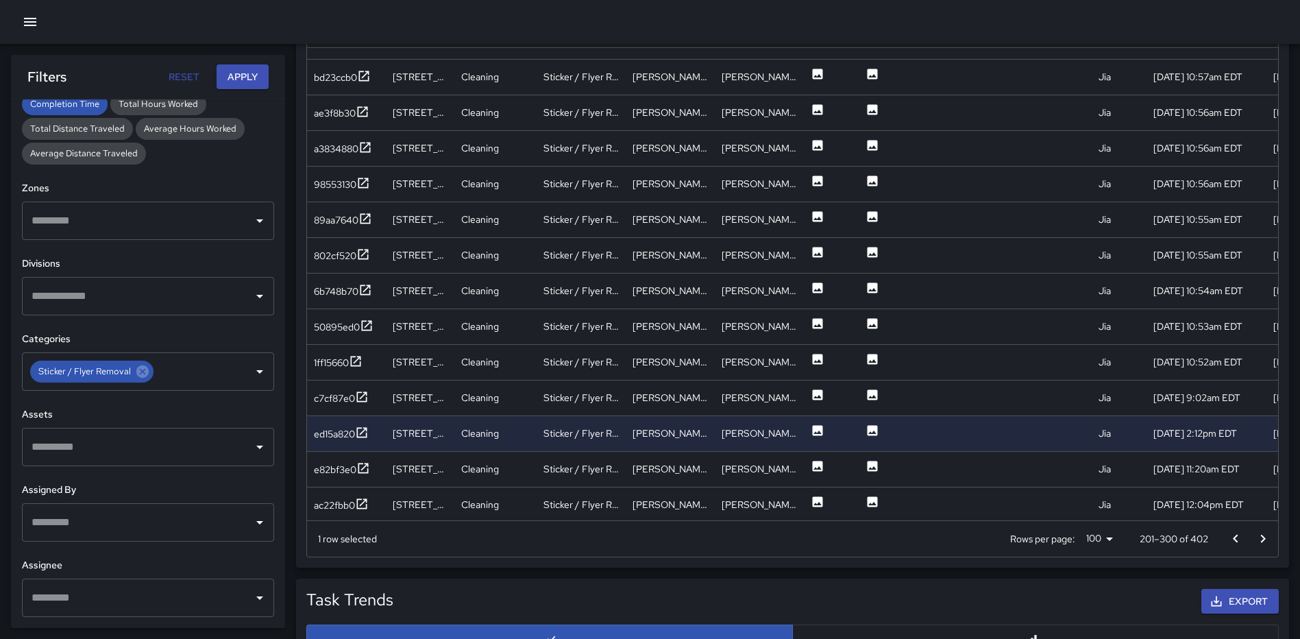
scroll to position [985, 0]
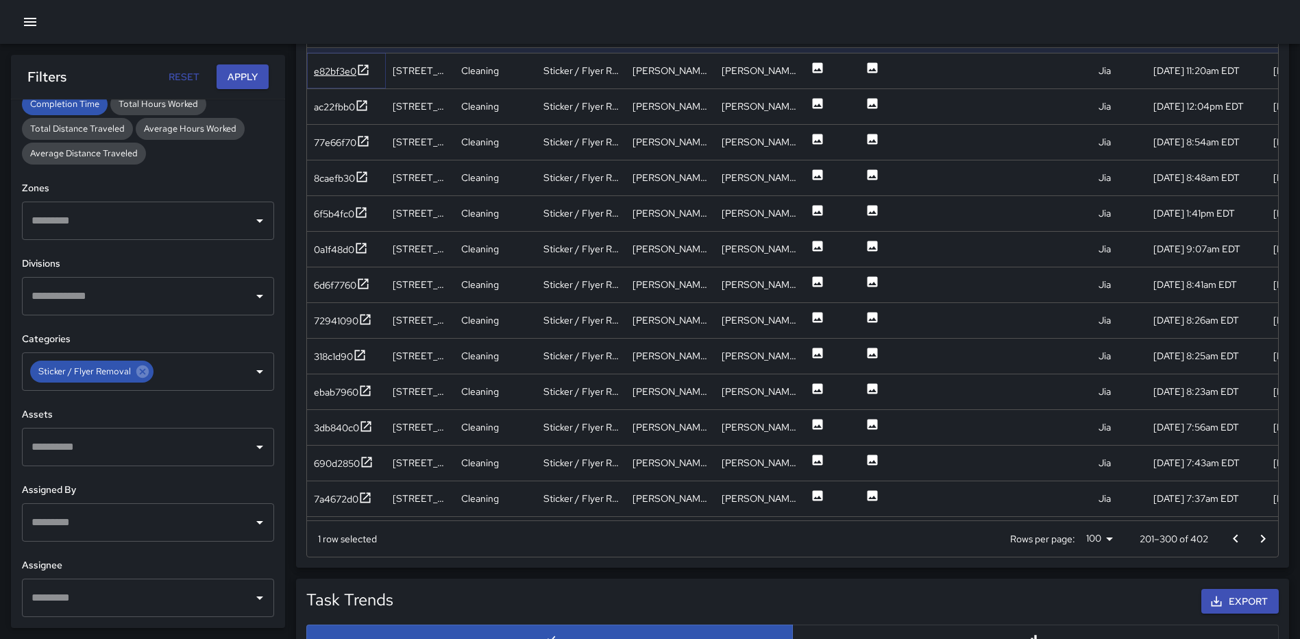
click at [365, 73] on icon at bounding box center [363, 70] width 14 height 14
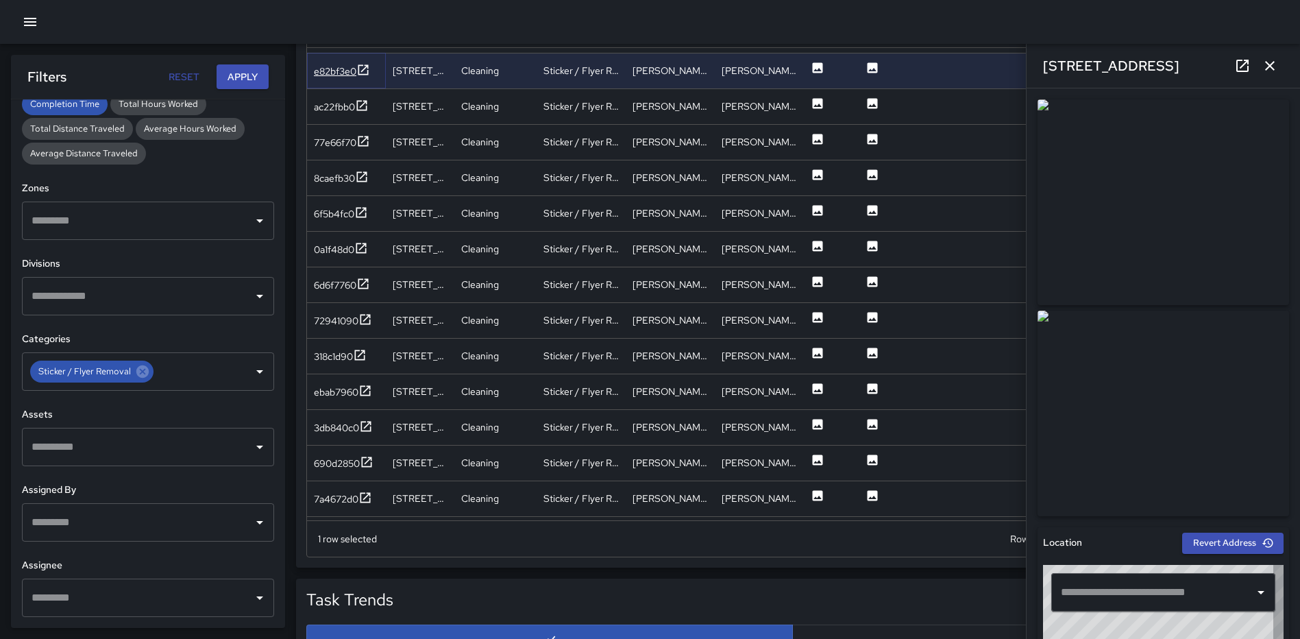
type input "**********"
click at [365, 103] on icon at bounding box center [362, 106] width 14 height 14
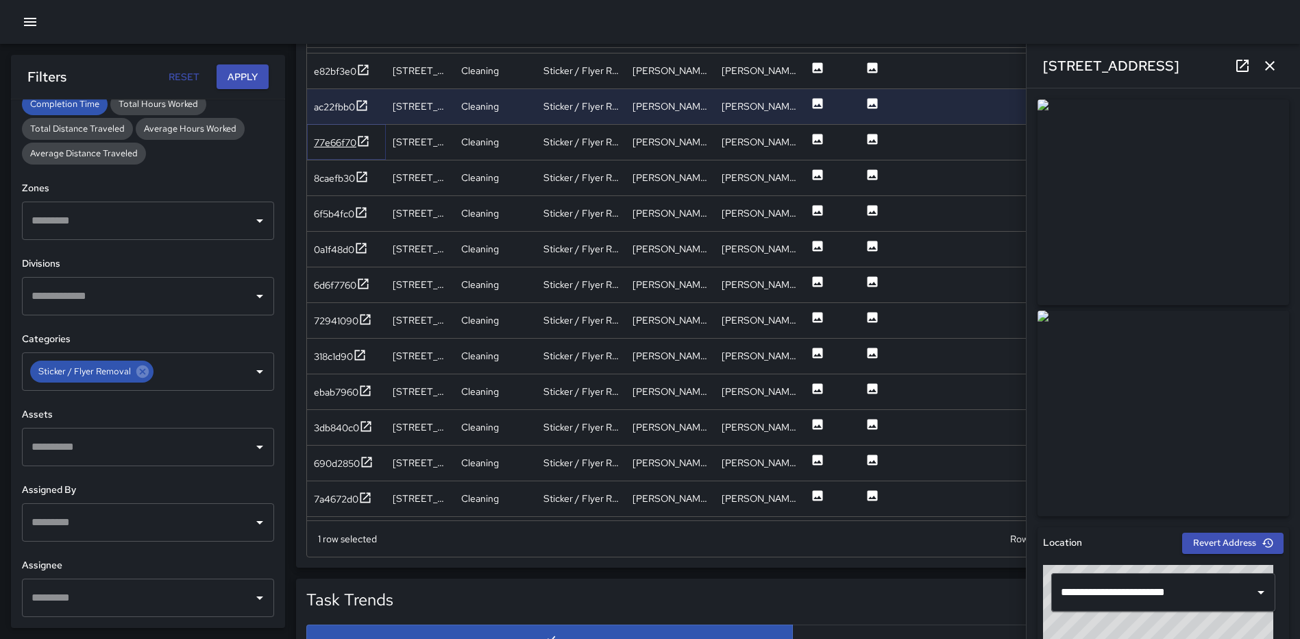
click at [368, 140] on icon at bounding box center [363, 141] width 14 height 14
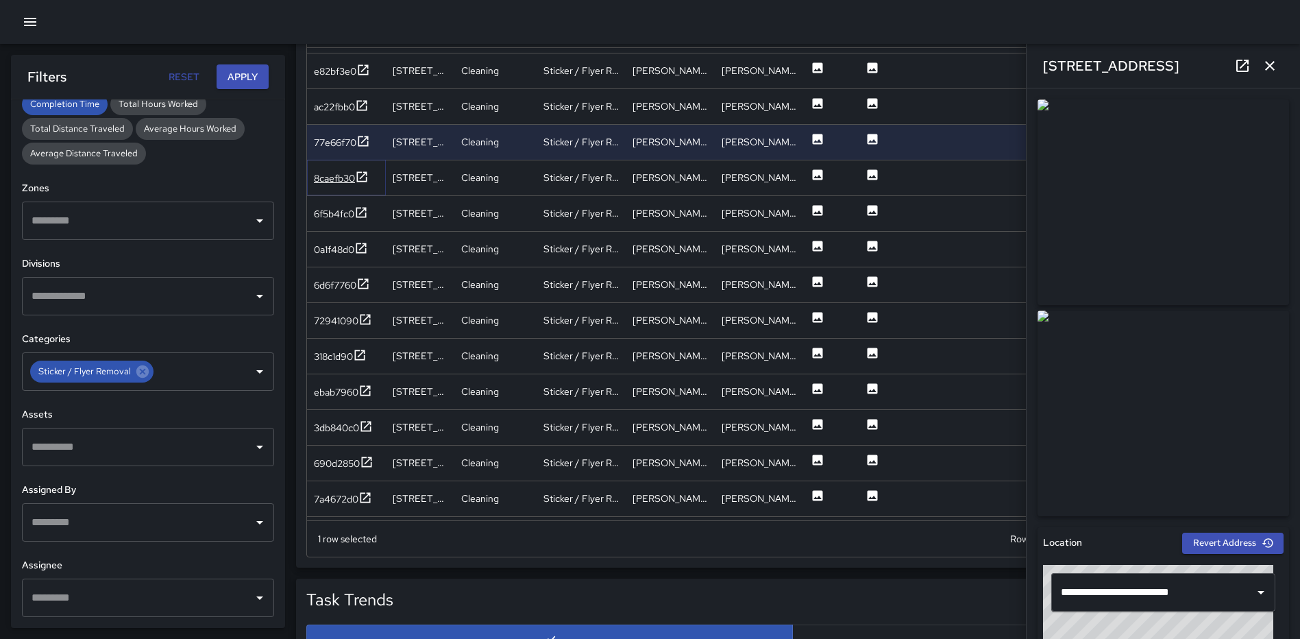
click at [369, 173] on icon at bounding box center [362, 177] width 14 height 14
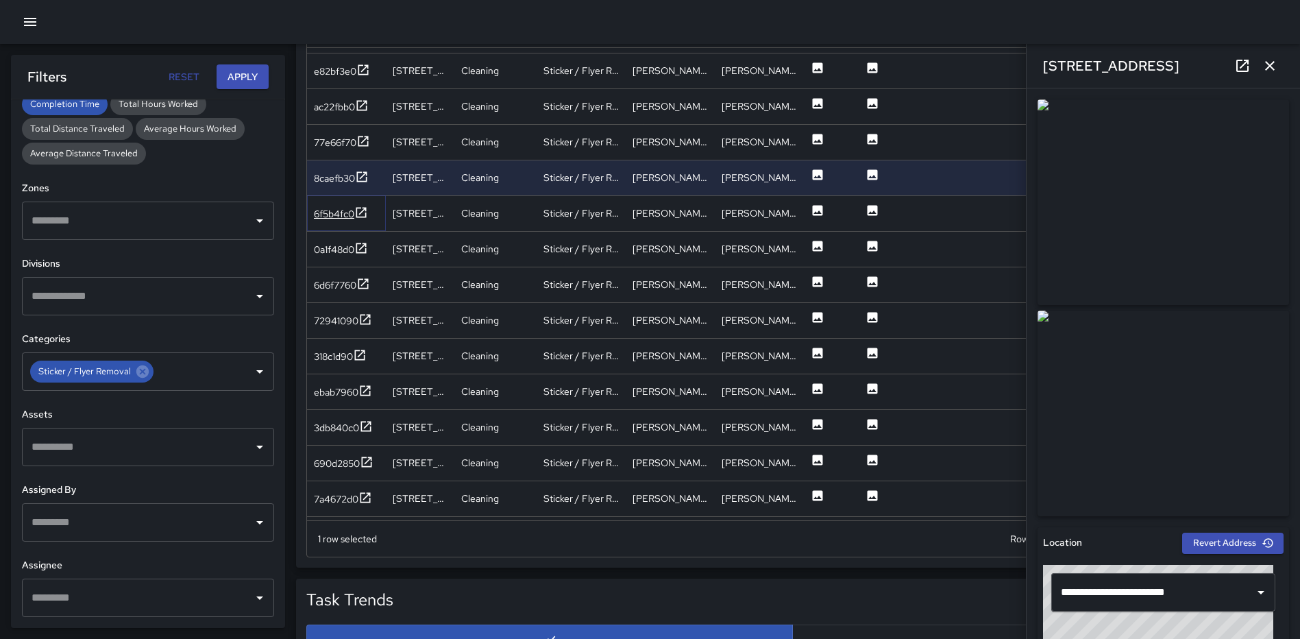
click at [363, 214] on icon at bounding box center [361, 213] width 14 height 14
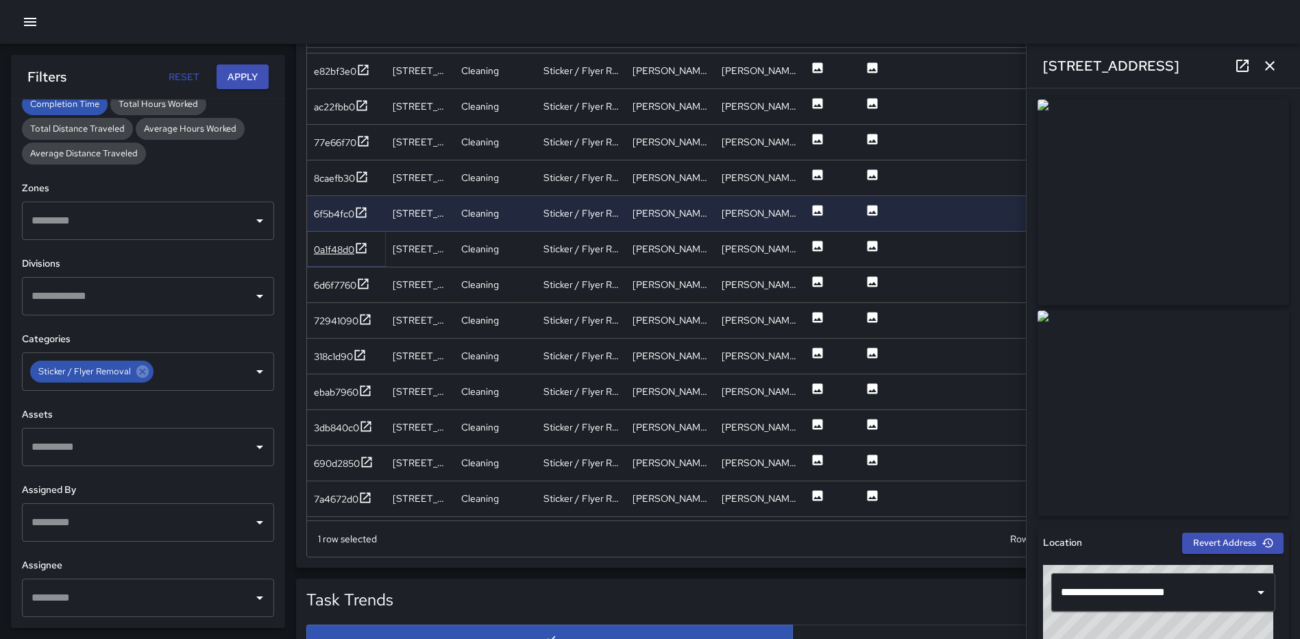
click at [364, 243] on icon at bounding box center [361, 248] width 10 height 10
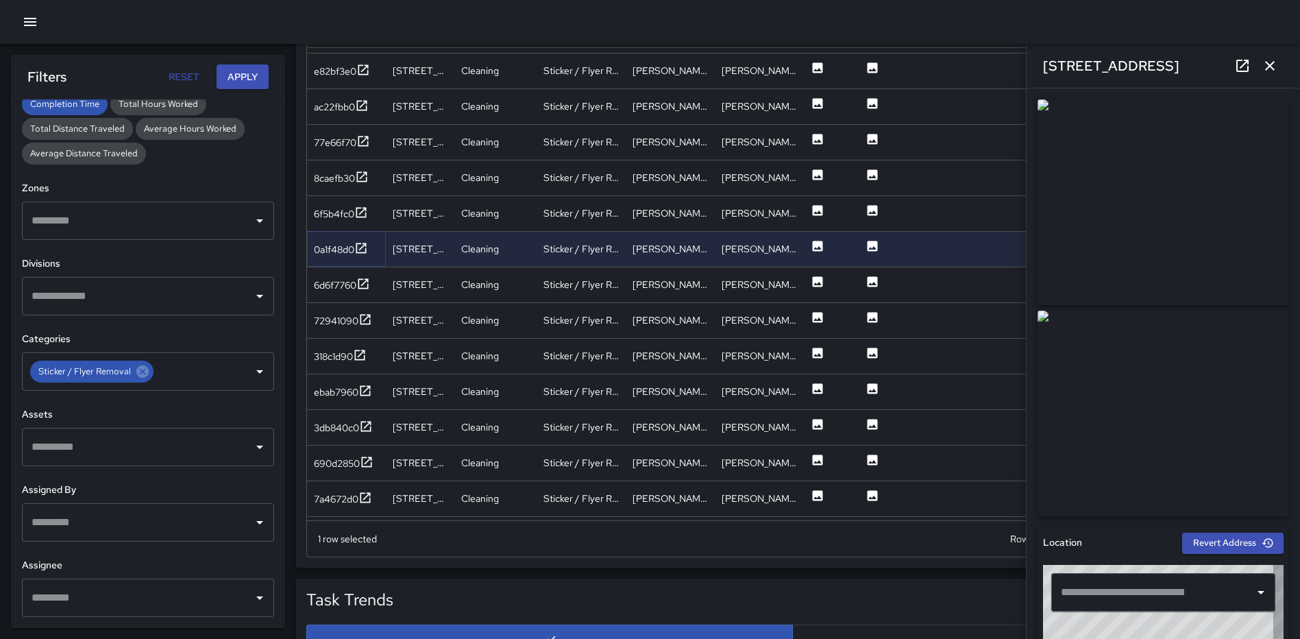
type input "**********"
click at [365, 284] on icon at bounding box center [363, 283] width 10 height 10
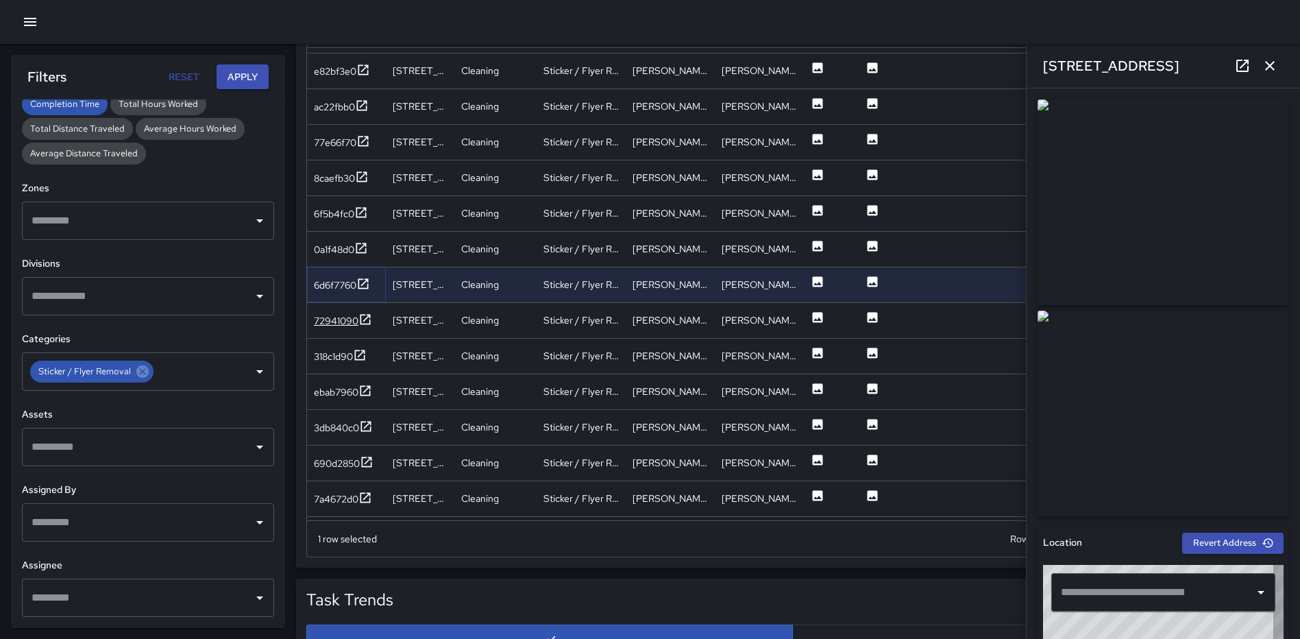
type input "**********"
click at [368, 316] on icon at bounding box center [365, 319] width 10 height 10
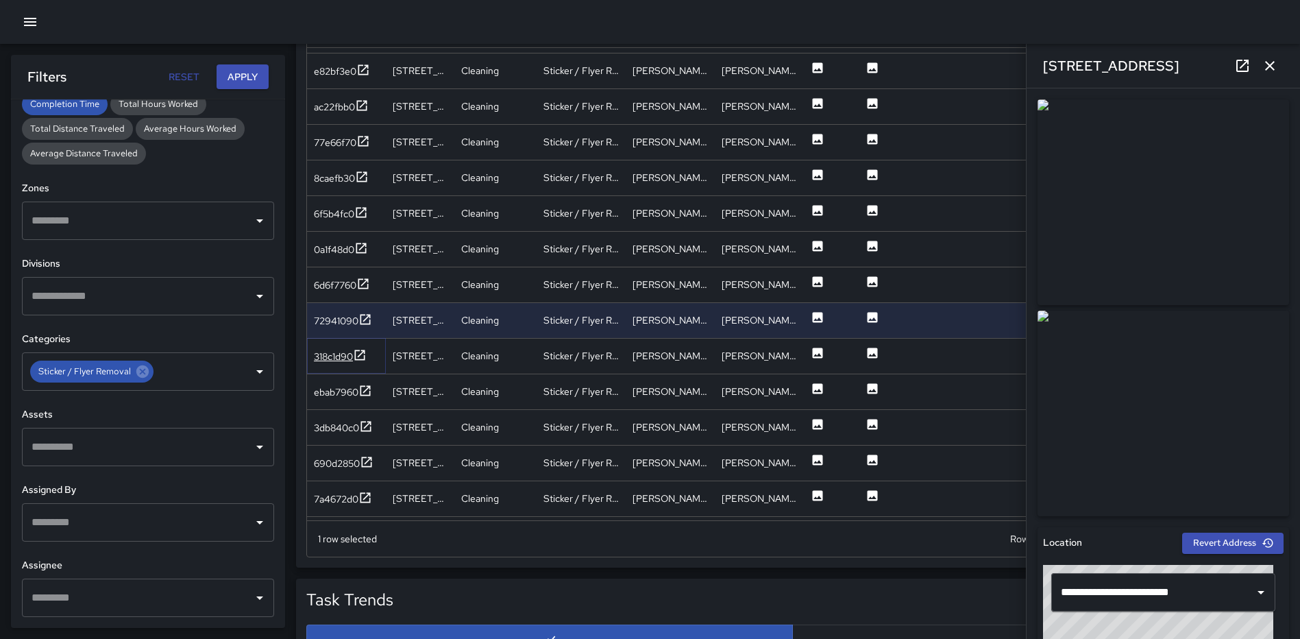
click at [365, 354] on icon at bounding box center [360, 355] width 14 height 14
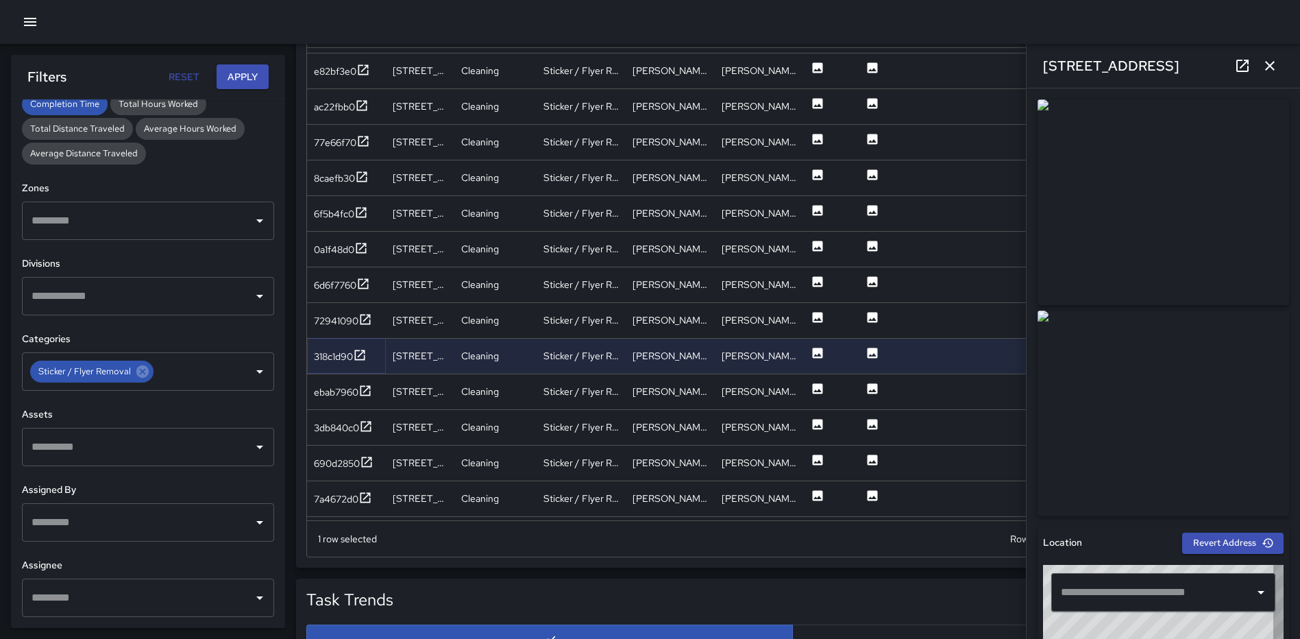
type input "**********"
click at [365, 386] on icon at bounding box center [365, 390] width 10 height 10
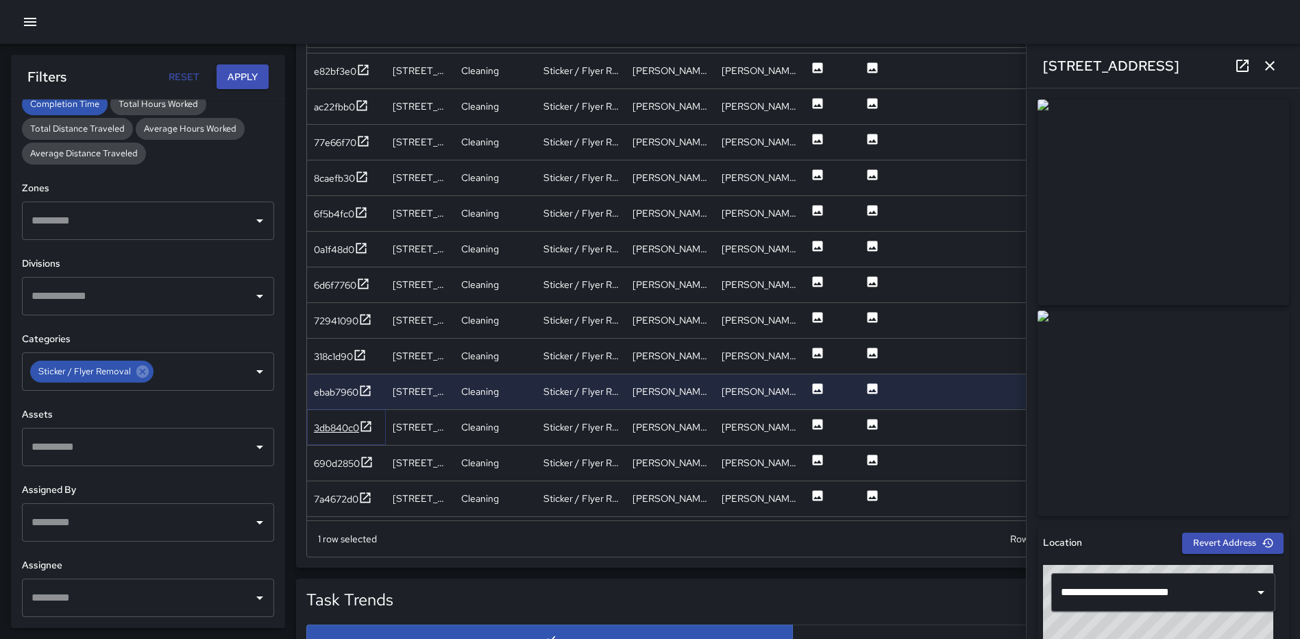
click at [366, 422] on icon at bounding box center [366, 426] width 14 height 14
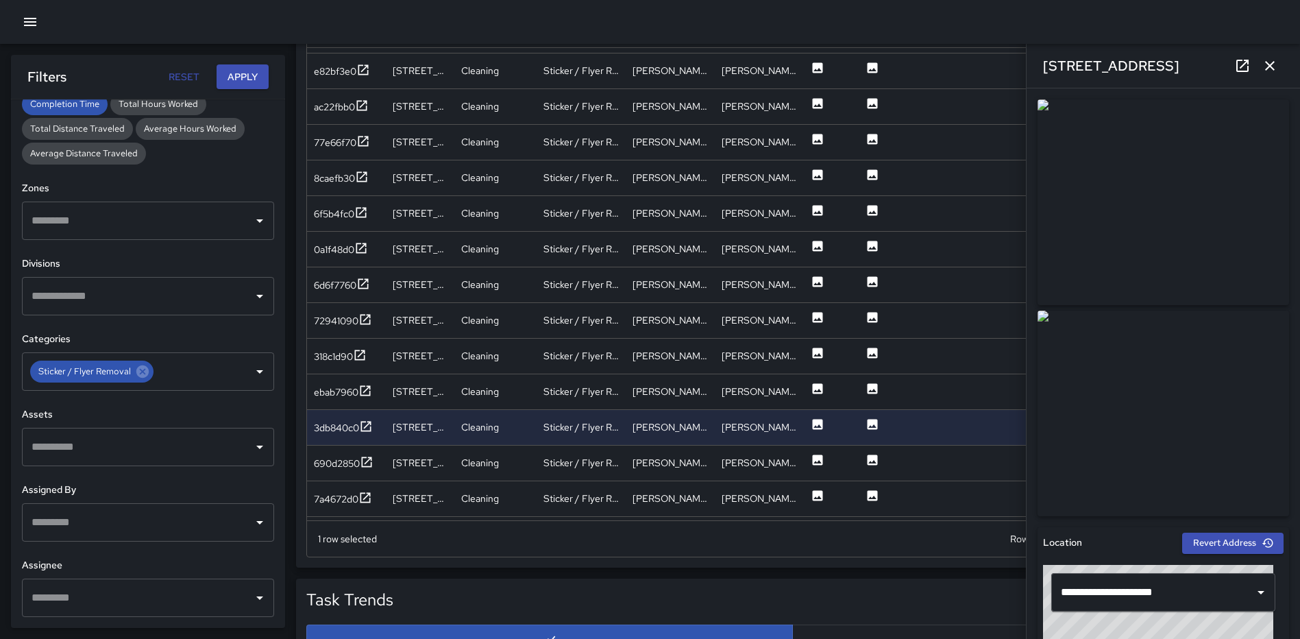
click at [31, 27] on icon "button" at bounding box center [30, 22] width 16 height 16
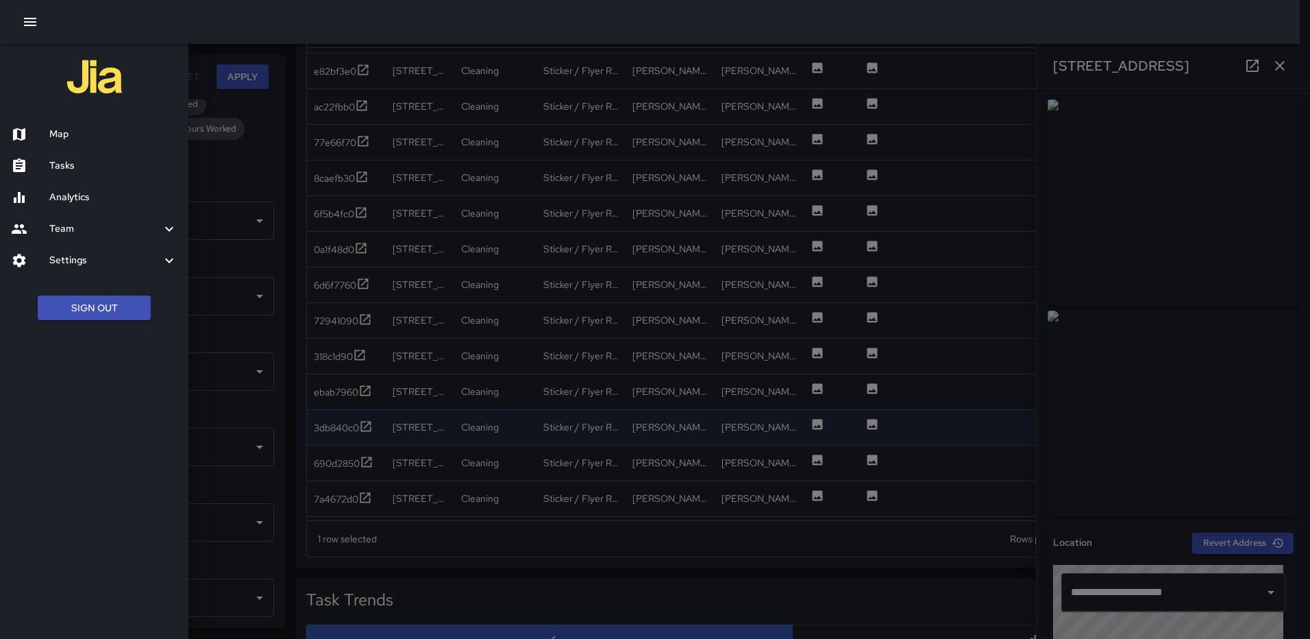
click at [88, 140] on h6 "Map" at bounding box center [113, 134] width 128 height 15
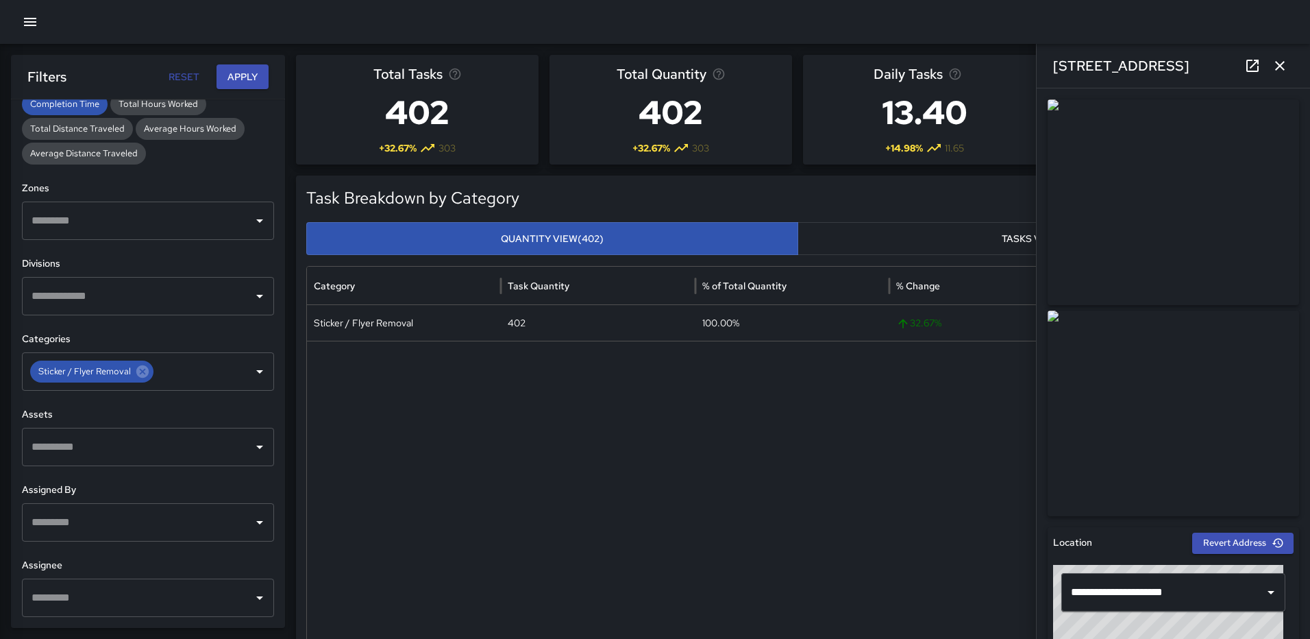
click at [27, 27] on icon "button" at bounding box center [30, 22] width 16 height 16
click at [29, 24] on icon "button" at bounding box center [30, 22] width 16 height 16
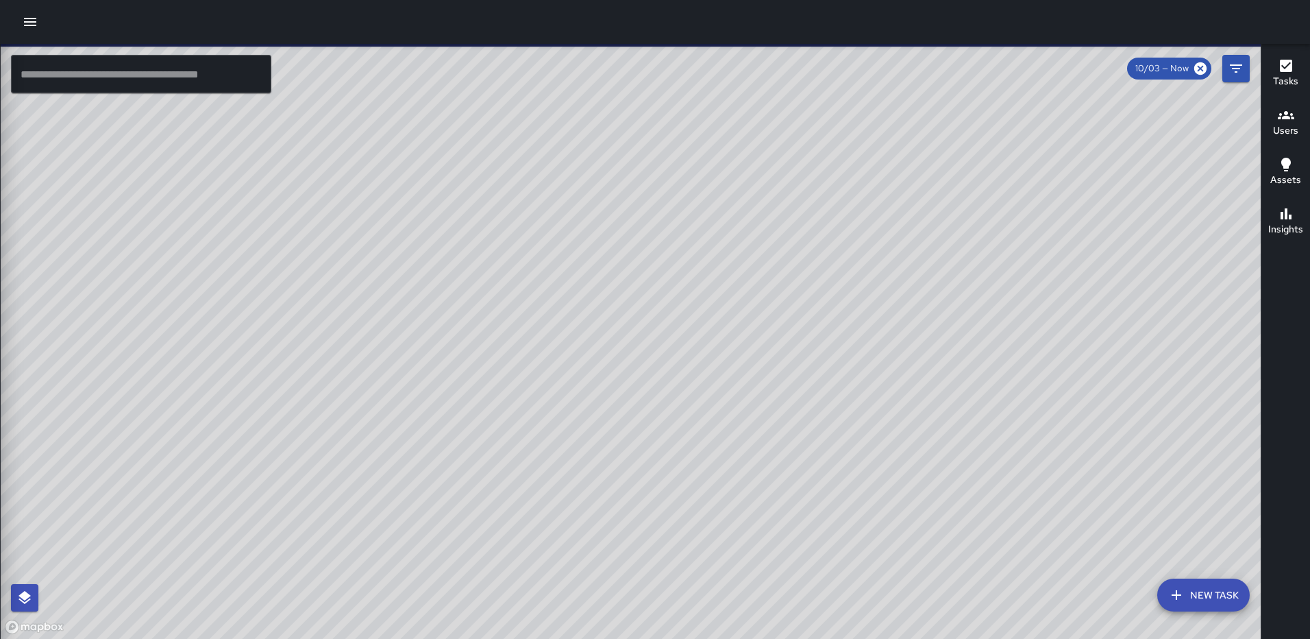
click at [30, 23] on icon "button" at bounding box center [30, 22] width 16 height 16
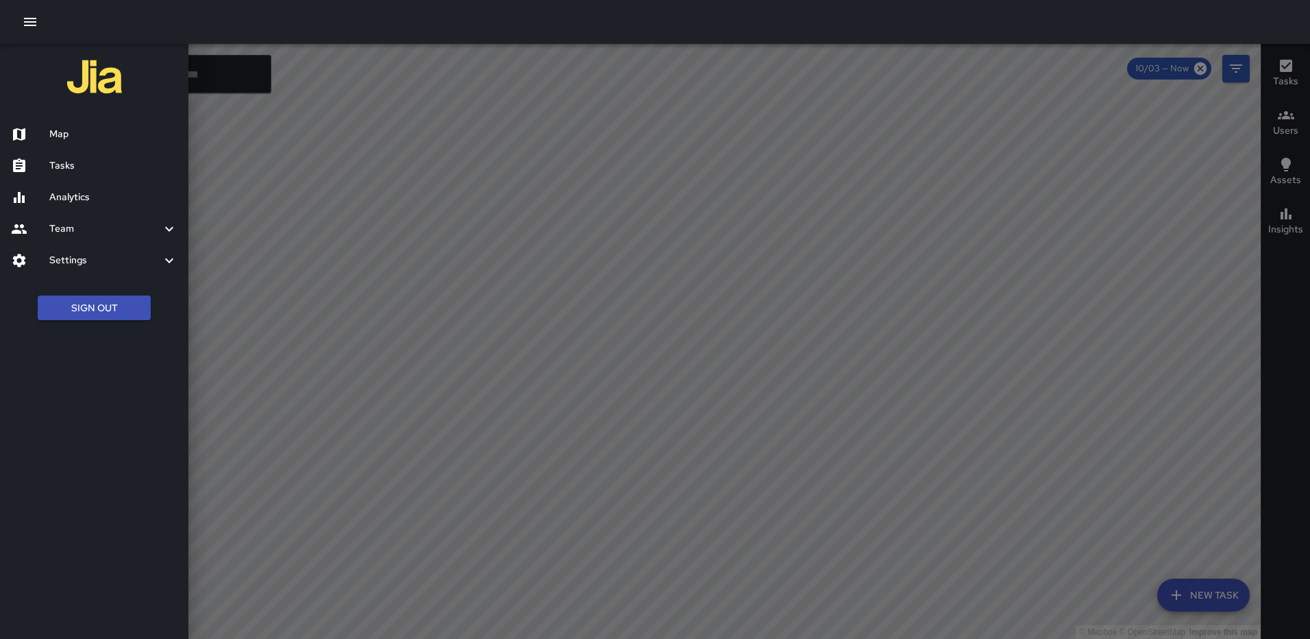
click at [71, 250] on div "Settings" at bounding box center [94, 261] width 188 height 32
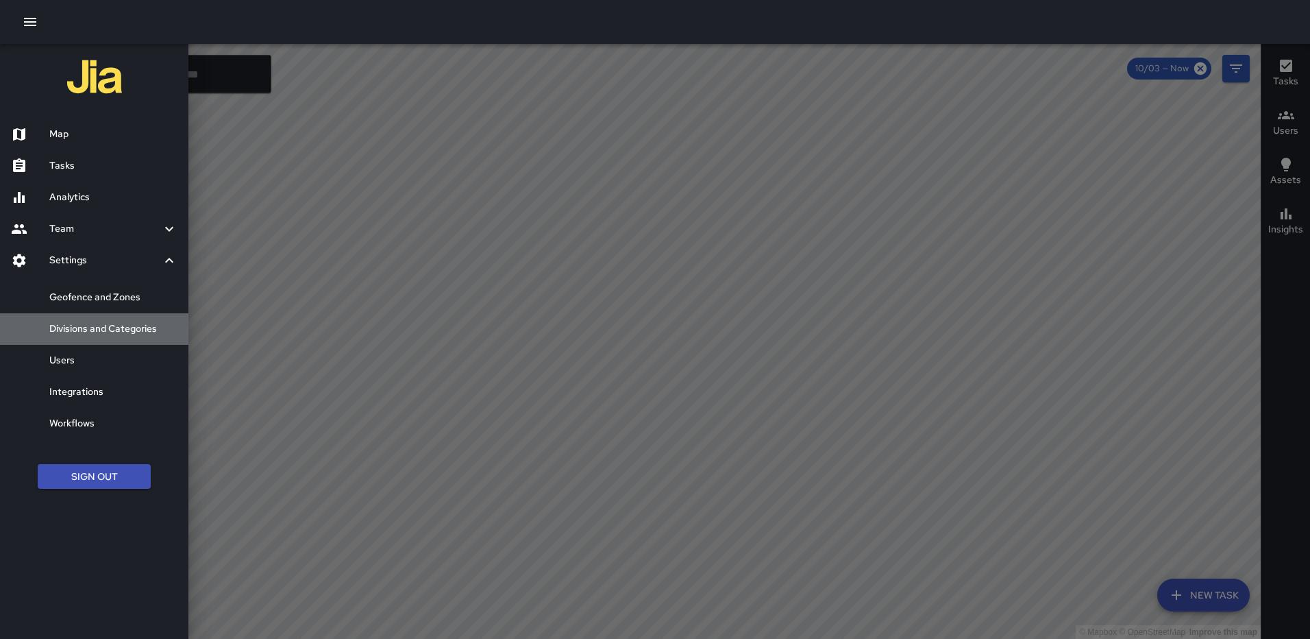
click at [105, 323] on h6 "Divisions and Categories" at bounding box center [113, 328] width 128 height 15
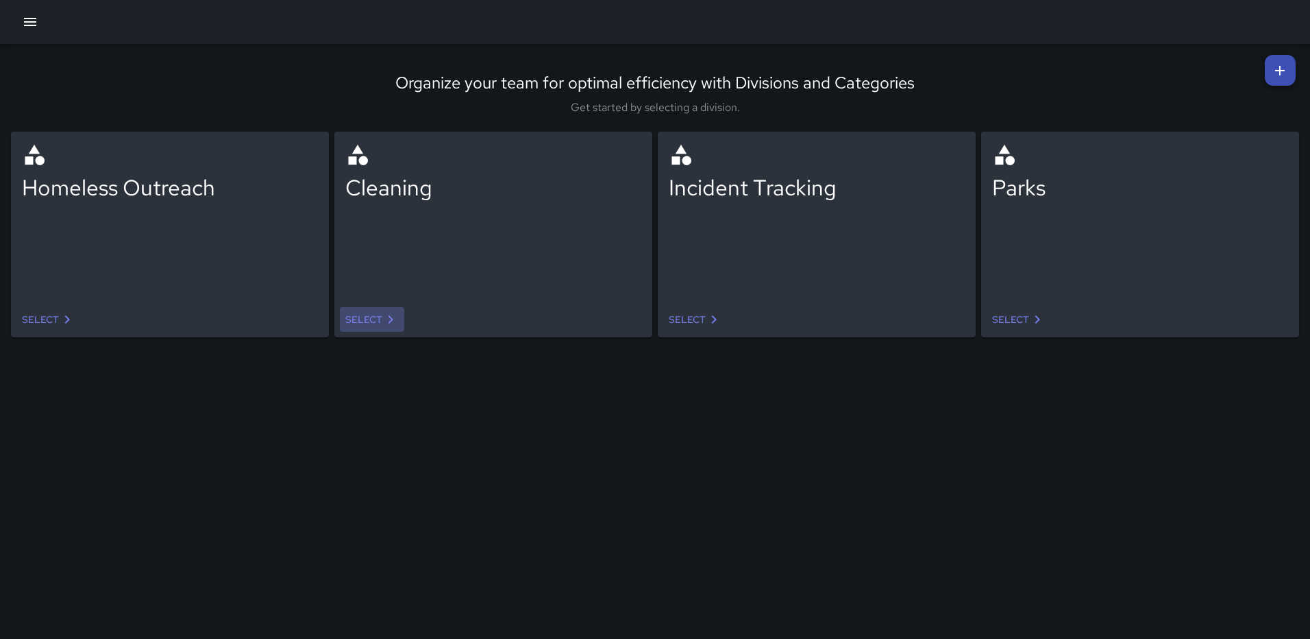
click at [378, 309] on link "Select" at bounding box center [372, 319] width 64 height 25
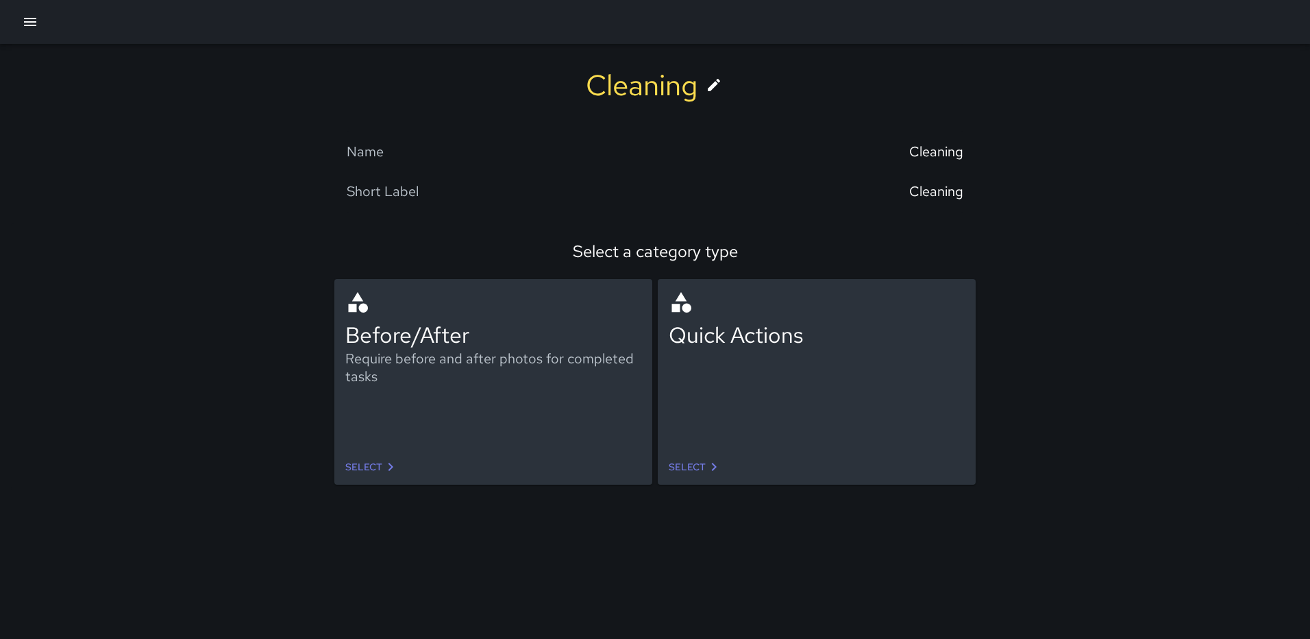
click at [371, 459] on link "Select" at bounding box center [372, 466] width 64 height 25
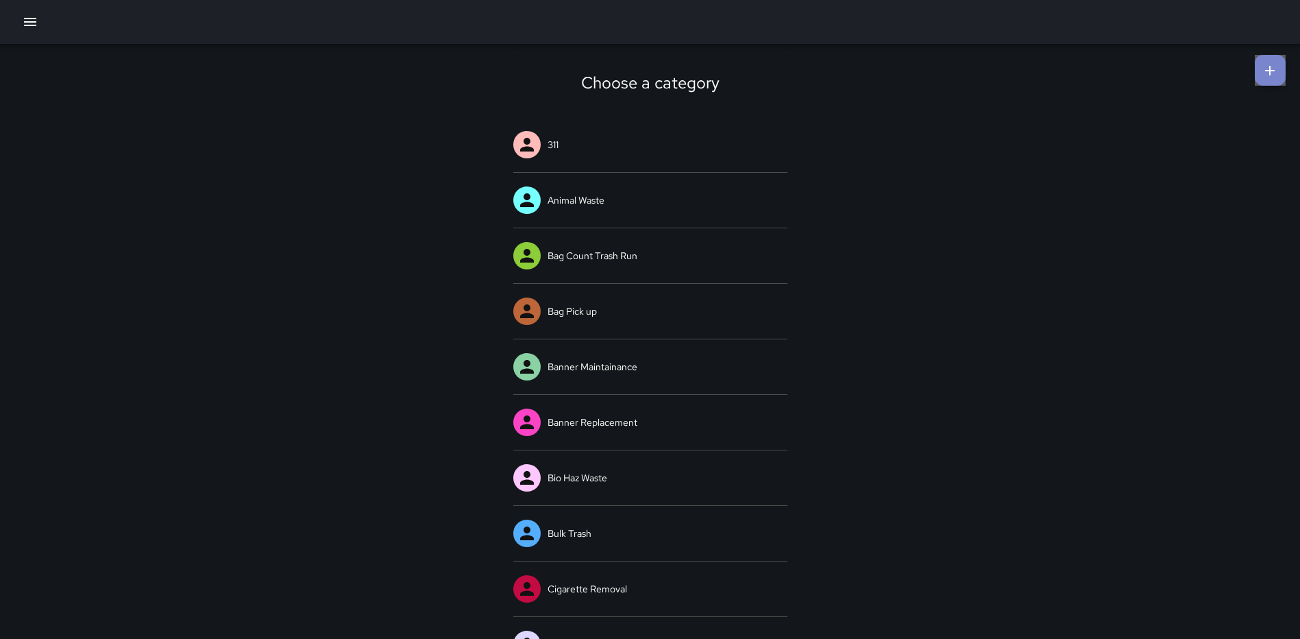
click at [1266, 67] on icon at bounding box center [1269, 70] width 16 height 16
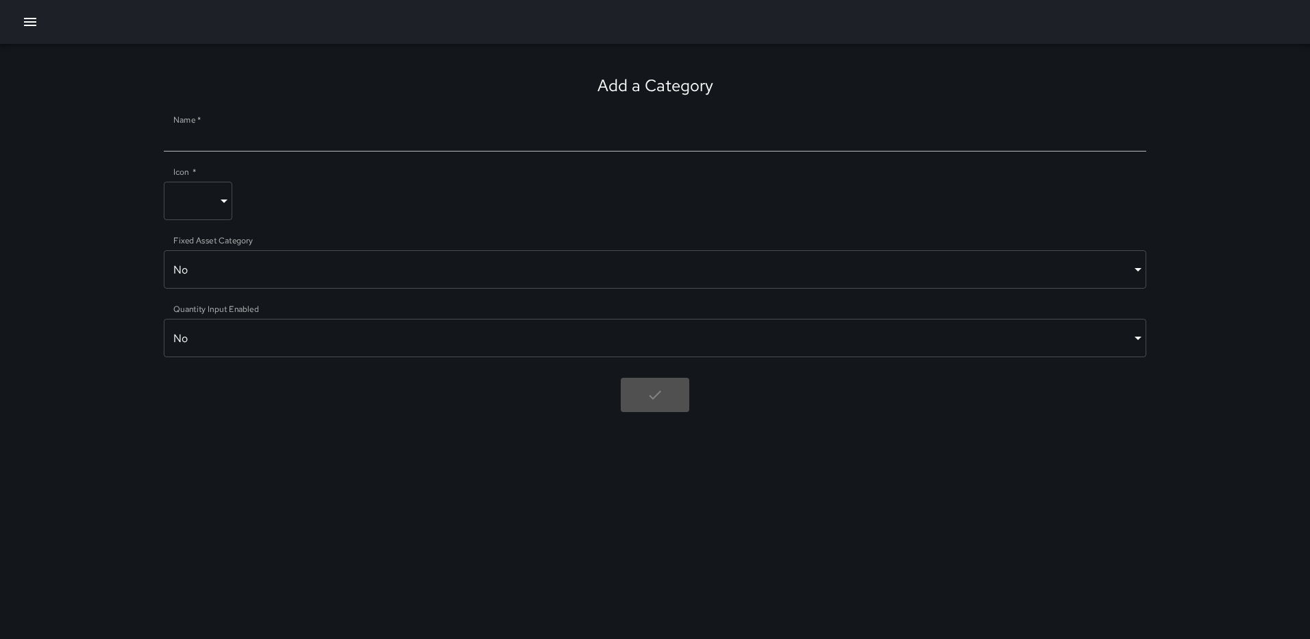
click at [405, 143] on input "Name   *" at bounding box center [655, 140] width 983 height 22
type input "**********"
click at [214, 193] on body "**********" at bounding box center [655, 319] width 1310 height 639
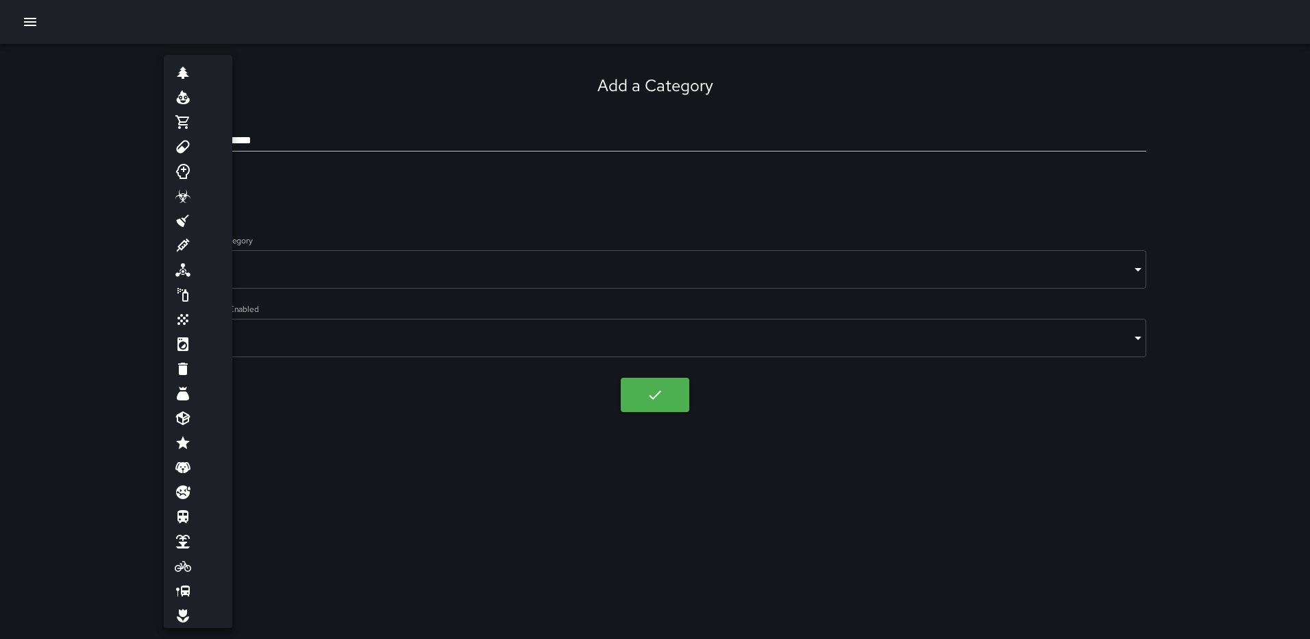
click at [310, 190] on div at bounding box center [655, 319] width 1310 height 639
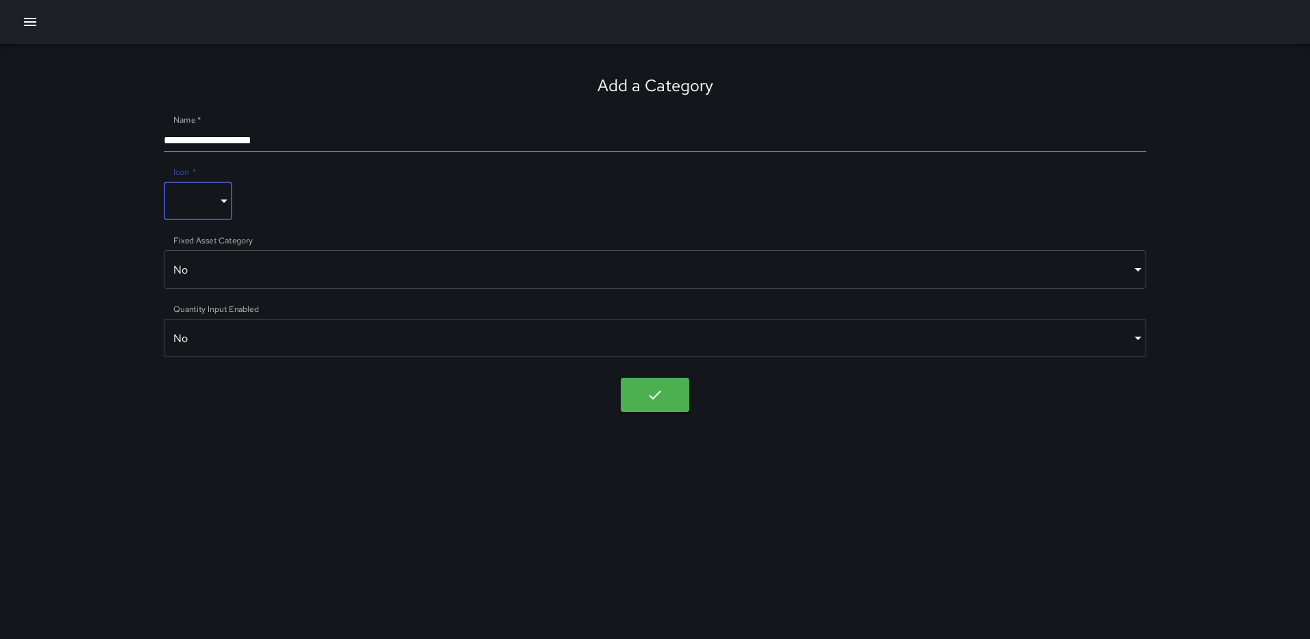
click at [256, 272] on body "**********" at bounding box center [655, 319] width 1310 height 639
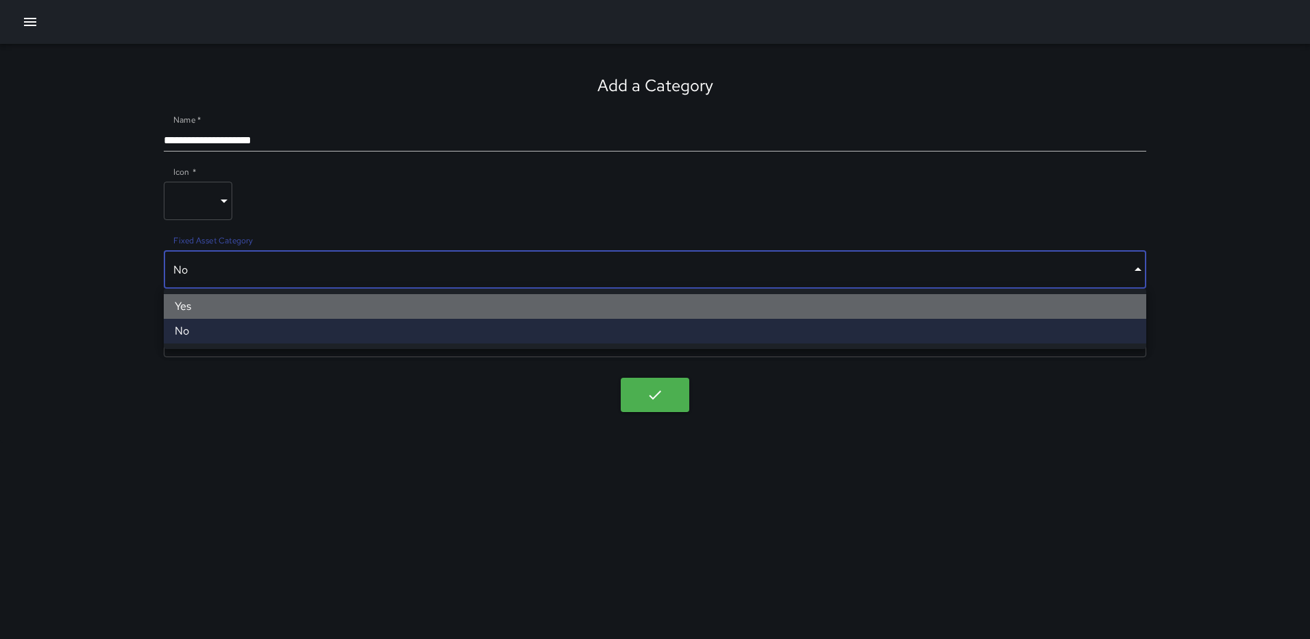
click at [221, 303] on li "Yes" at bounding box center [655, 306] width 983 height 25
type input "****"
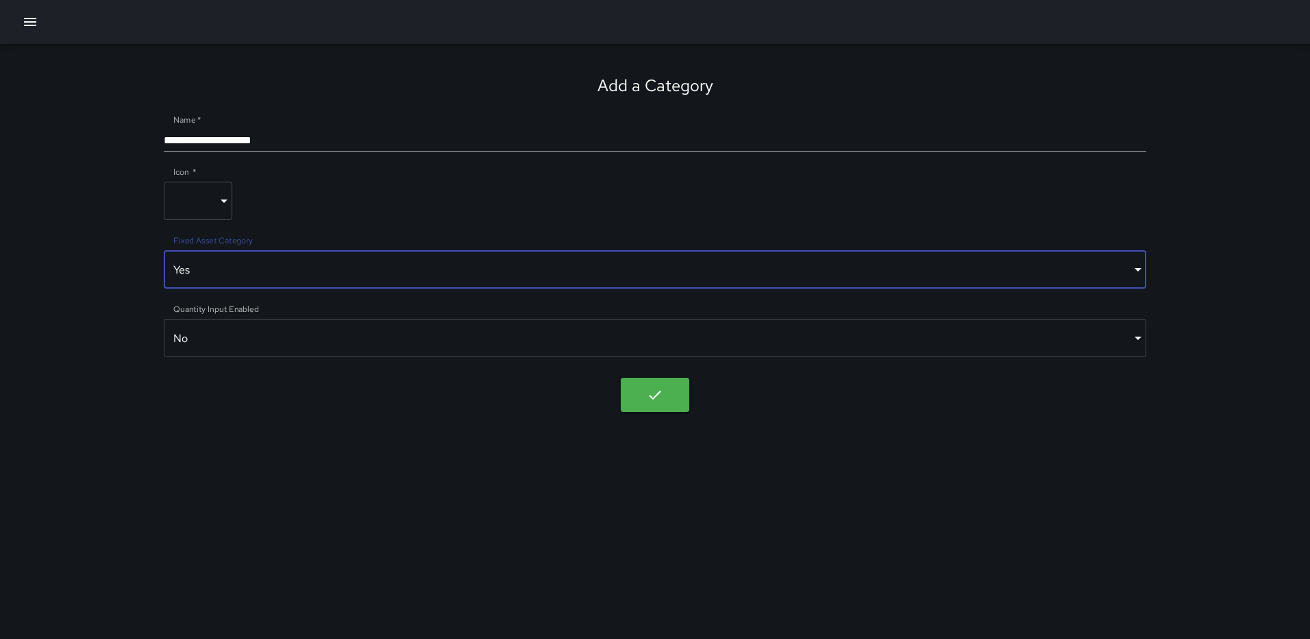
click at [280, 138] on input "**********" at bounding box center [655, 140] width 983 height 22
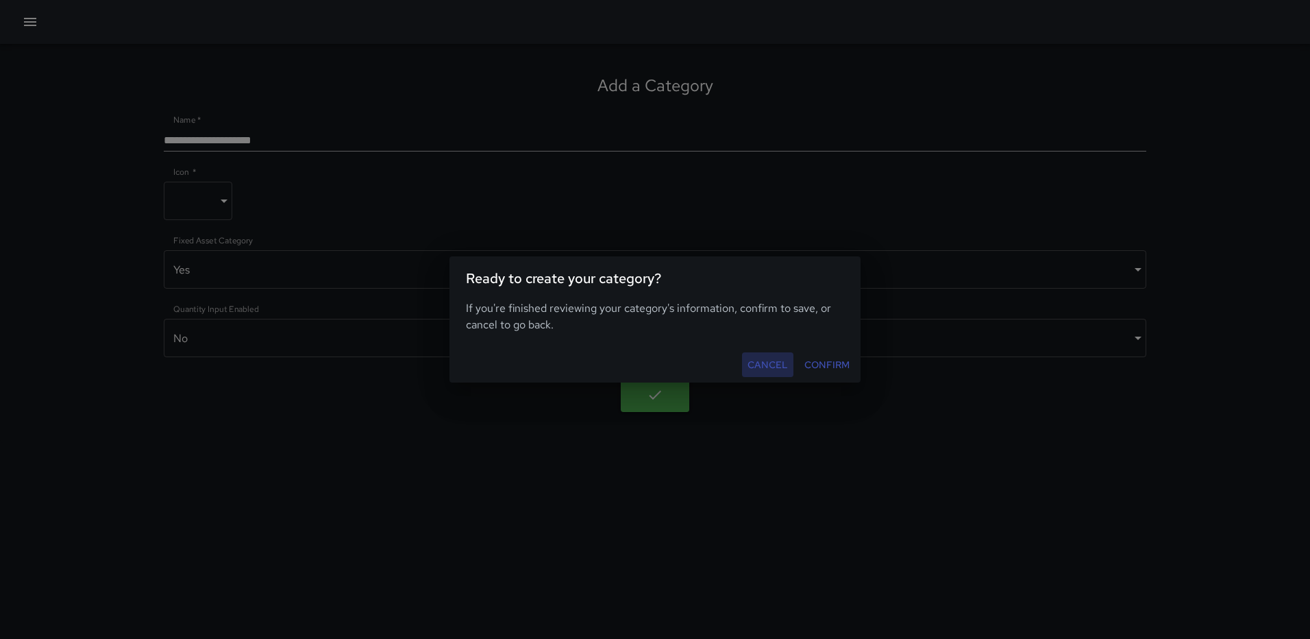
click at [772, 366] on button "Cancel" at bounding box center [767, 364] width 51 height 25
click at [811, 363] on button "Confirm" at bounding box center [827, 364] width 56 height 25
